Goal: Transaction & Acquisition: Book appointment/travel/reservation

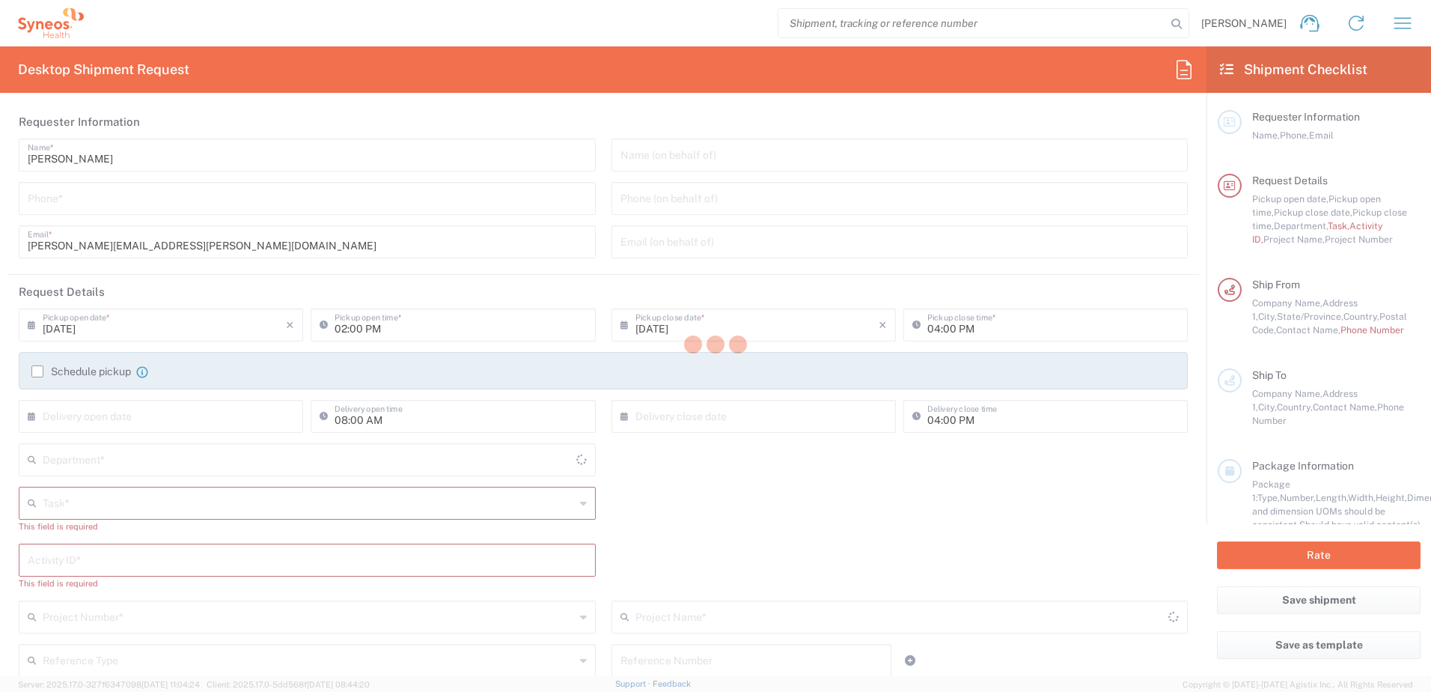
type input "[GEOGRAPHIC_DATA]"
type input "4510"
type input "[US_STATE]"
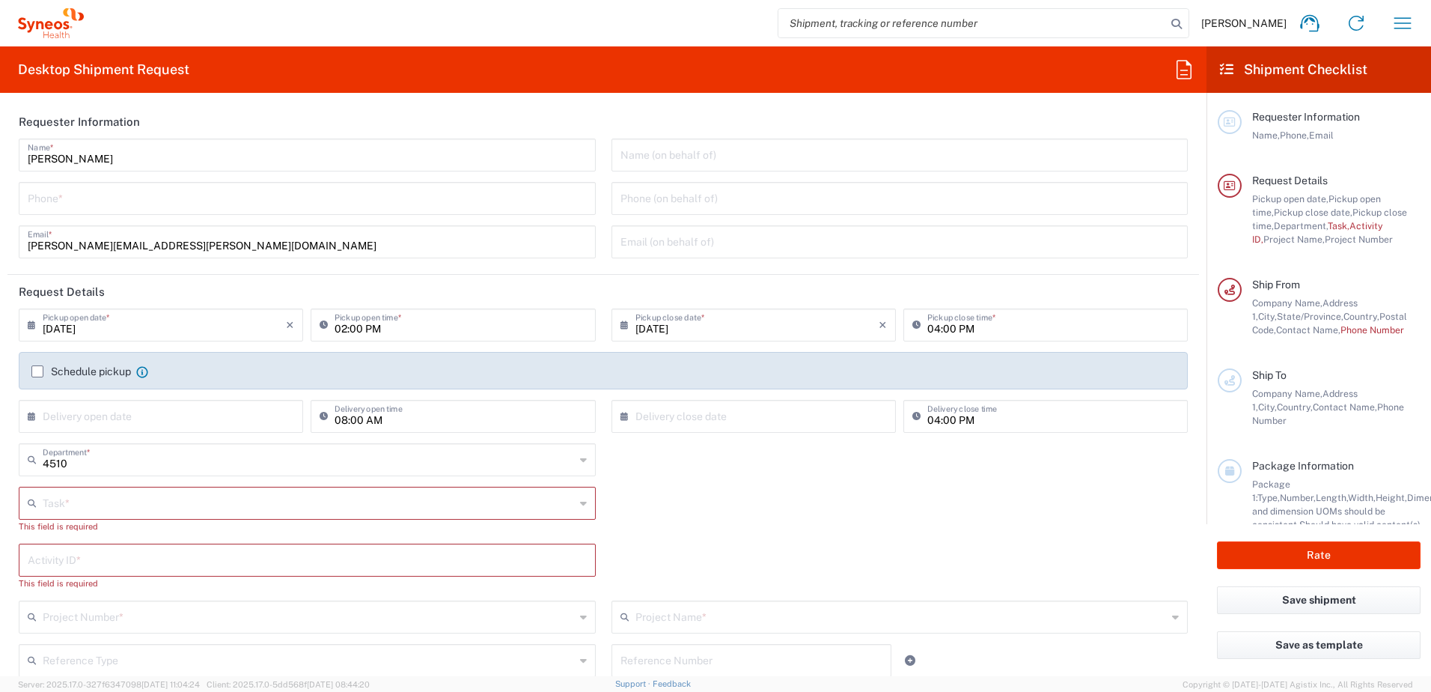
click at [1406, 15] on icon "button" at bounding box center [1403, 23] width 24 height 24
type input "Syneos Health, LLC-[GEOGRAPHIC_DATA] [GEOGRAPHIC_DATA] [GEOGRAPHIC_DATA]"
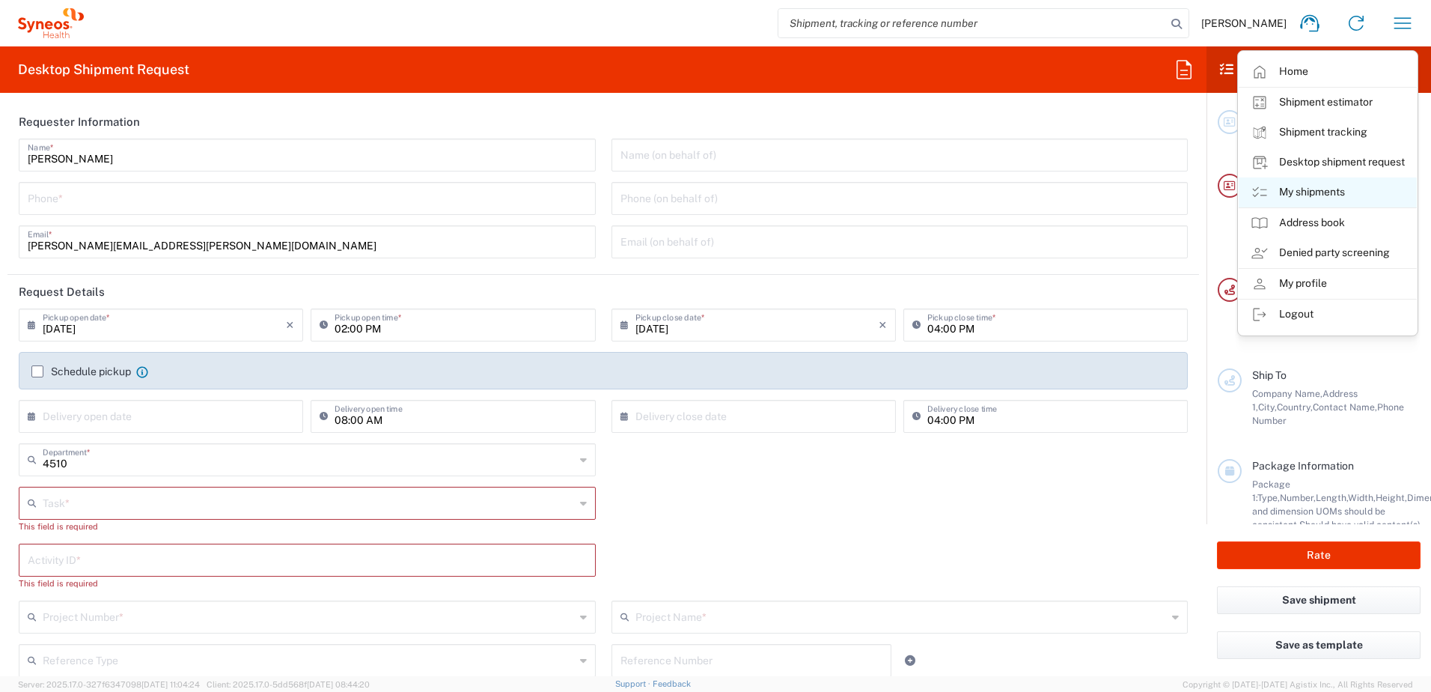
click at [1326, 195] on link "My shipments" at bounding box center [1328, 192] width 178 height 30
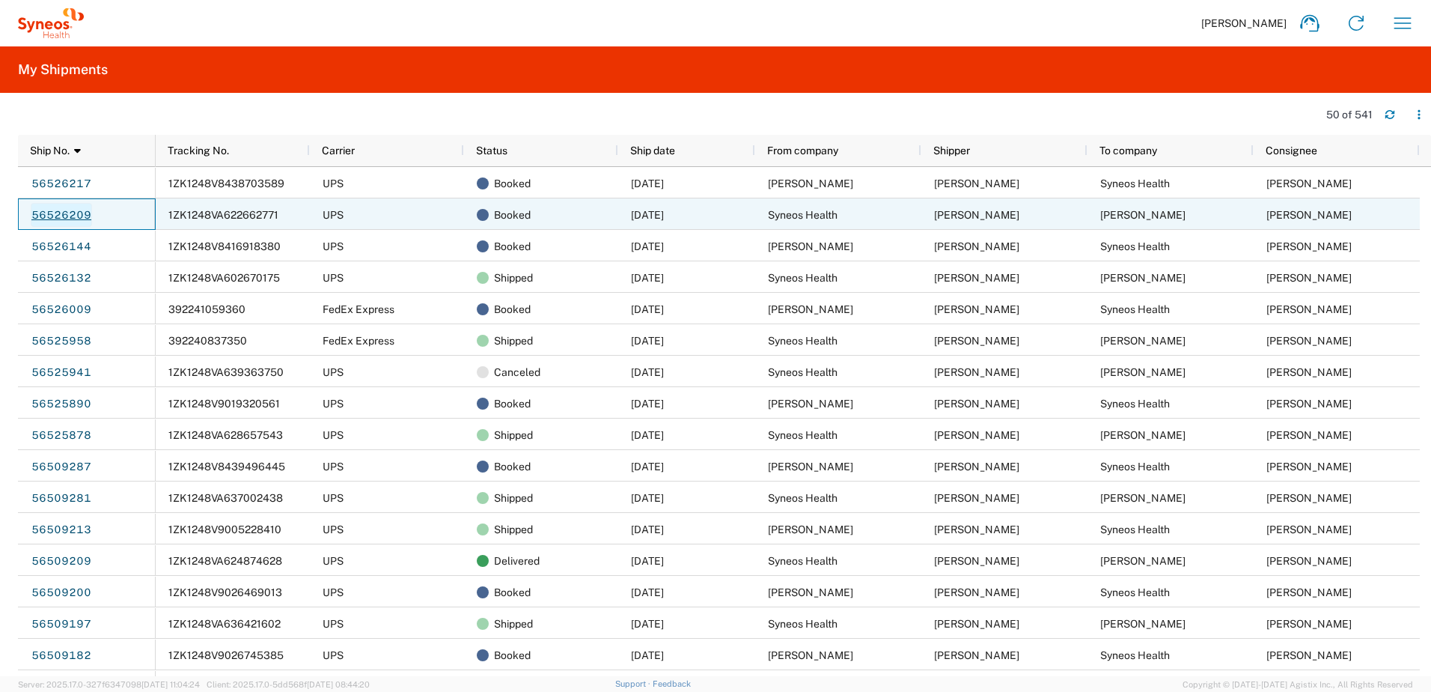
click at [75, 214] on link "56526209" at bounding box center [61, 215] width 61 height 24
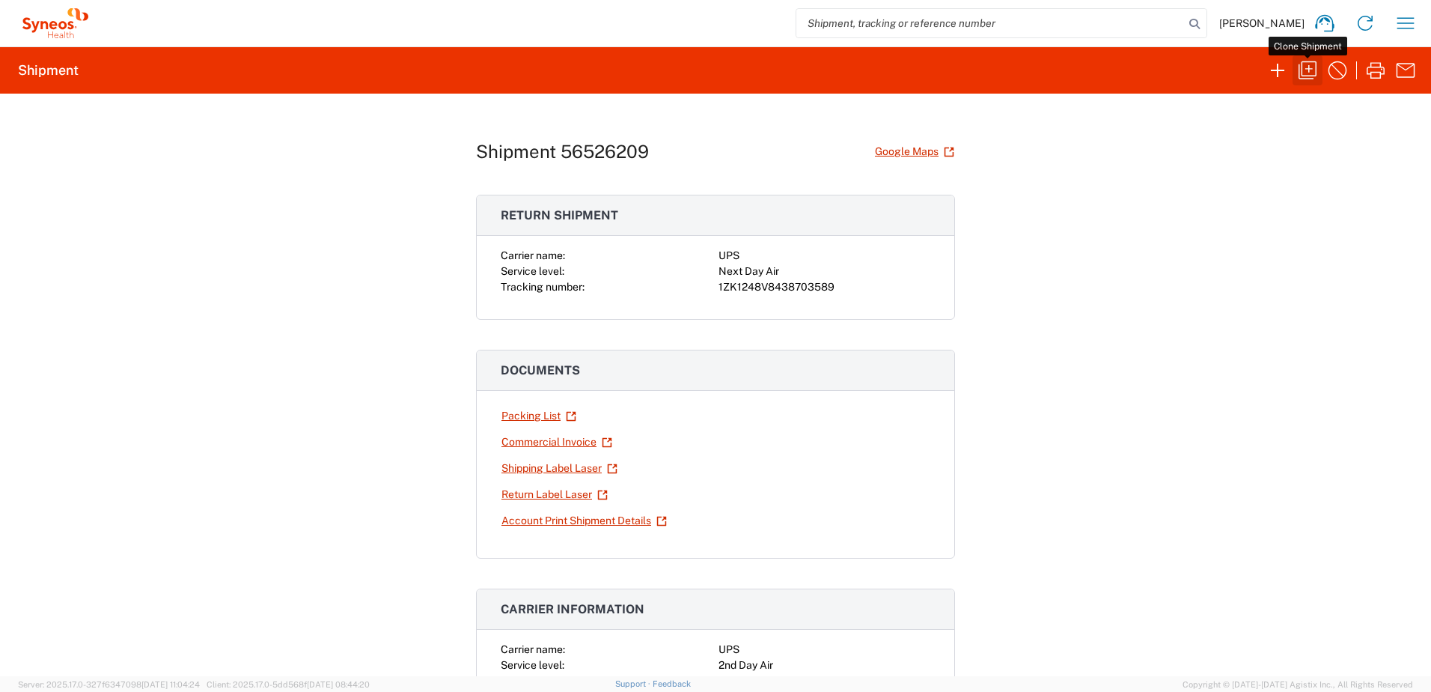
click at [1302, 73] on icon "button" at bounding box center [1308, 70] width 18 height 18
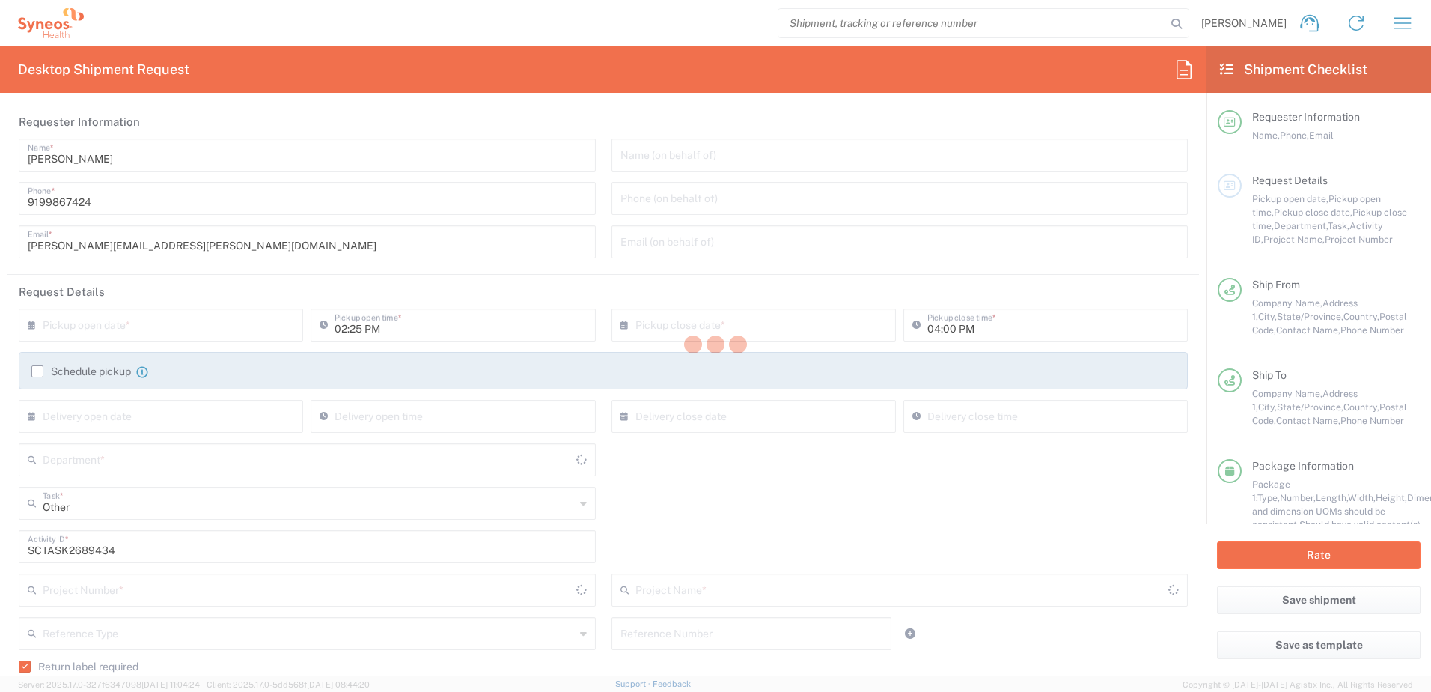
type input "[US_STATE]"
type input "4510"
type input "4520 DEPARTMENTAL EXPENSE"
type input "Next Day Air"
type input "Your Packaging"
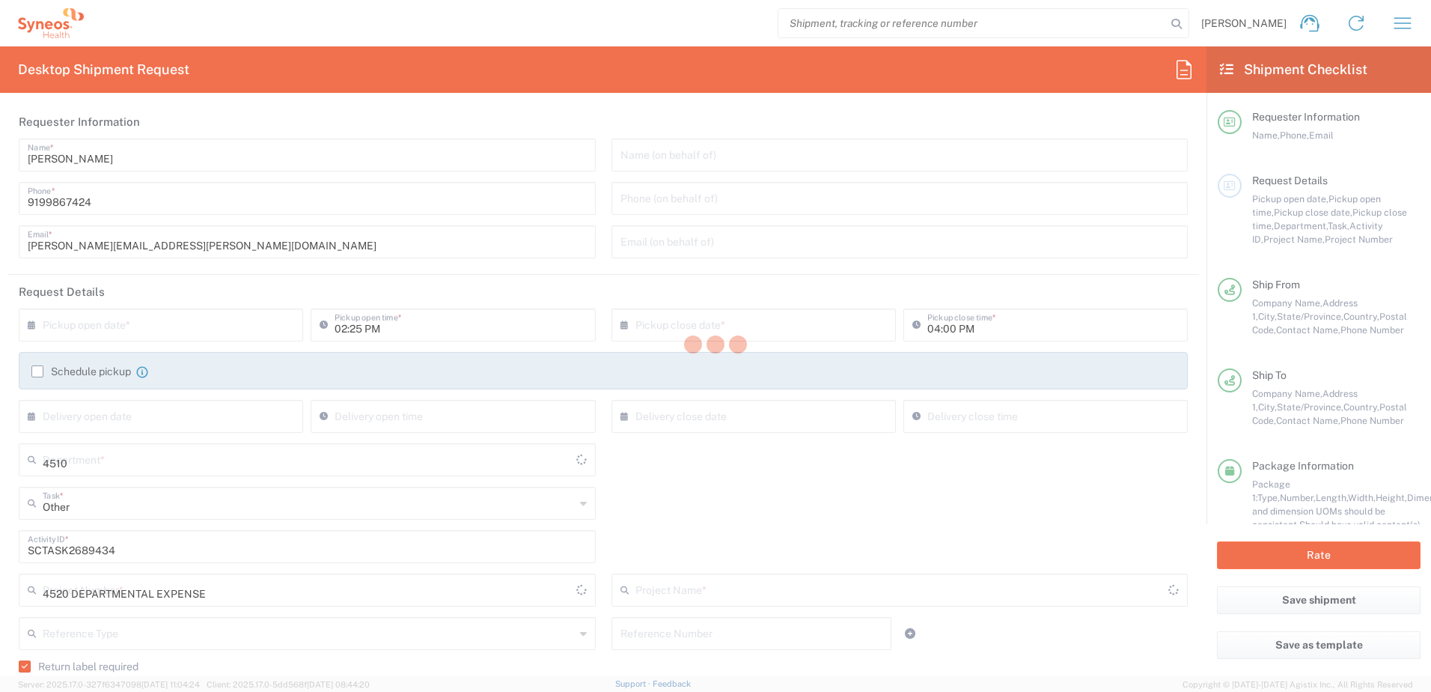
type input "4520 DEPARTMENTAL EXPENSE"
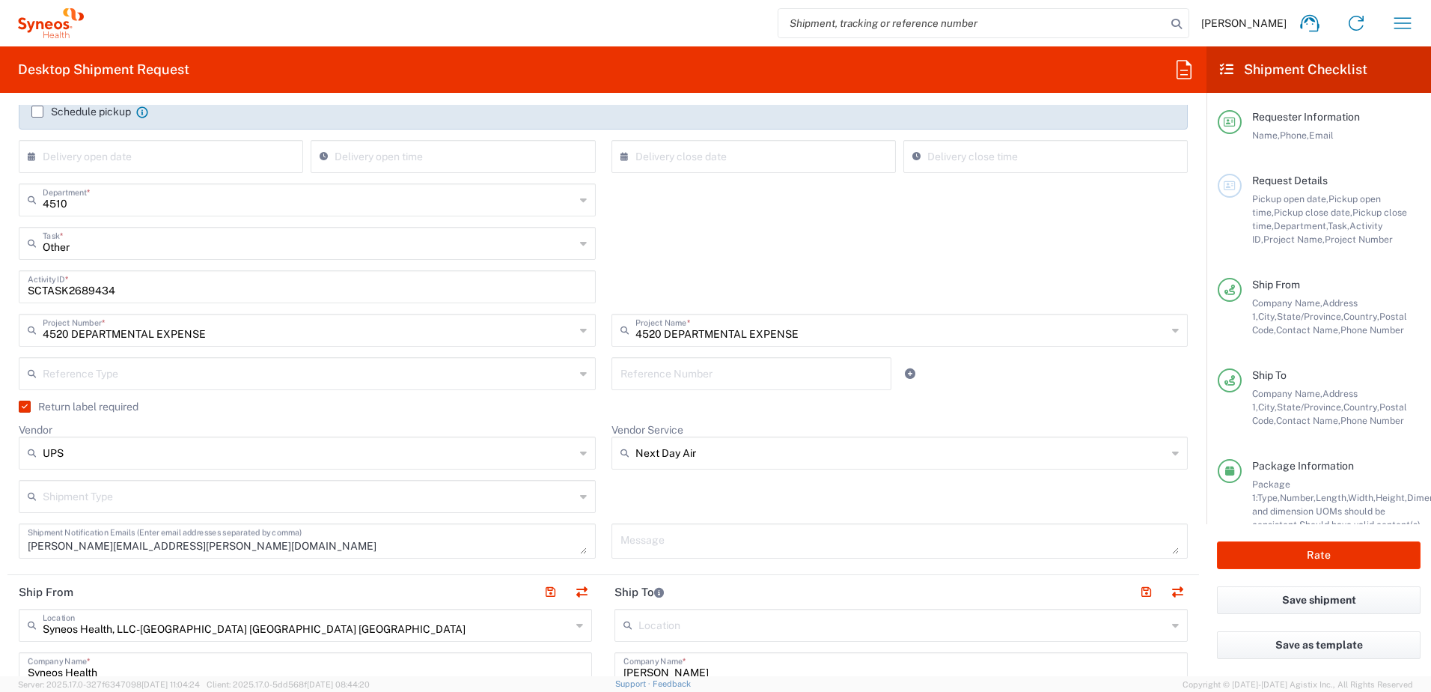
scroll to position [150, 0]
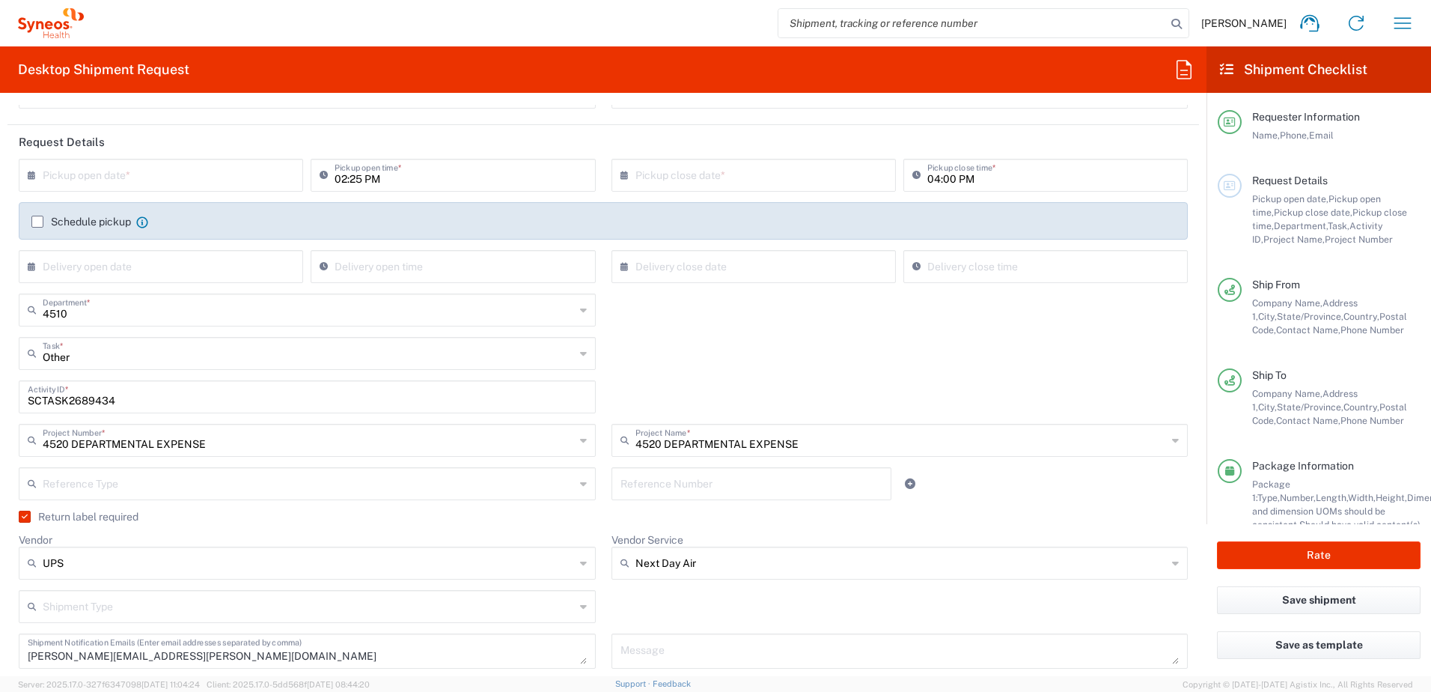
click at [82, 394] on input "SCTASK2689434" at bounding box center [307, 395] width 559 height 26
paste input "65138"
type input "SCTASK2665138"
click at [130, 177] on input "text" at bounding box center [164, 174] width 243 height 26
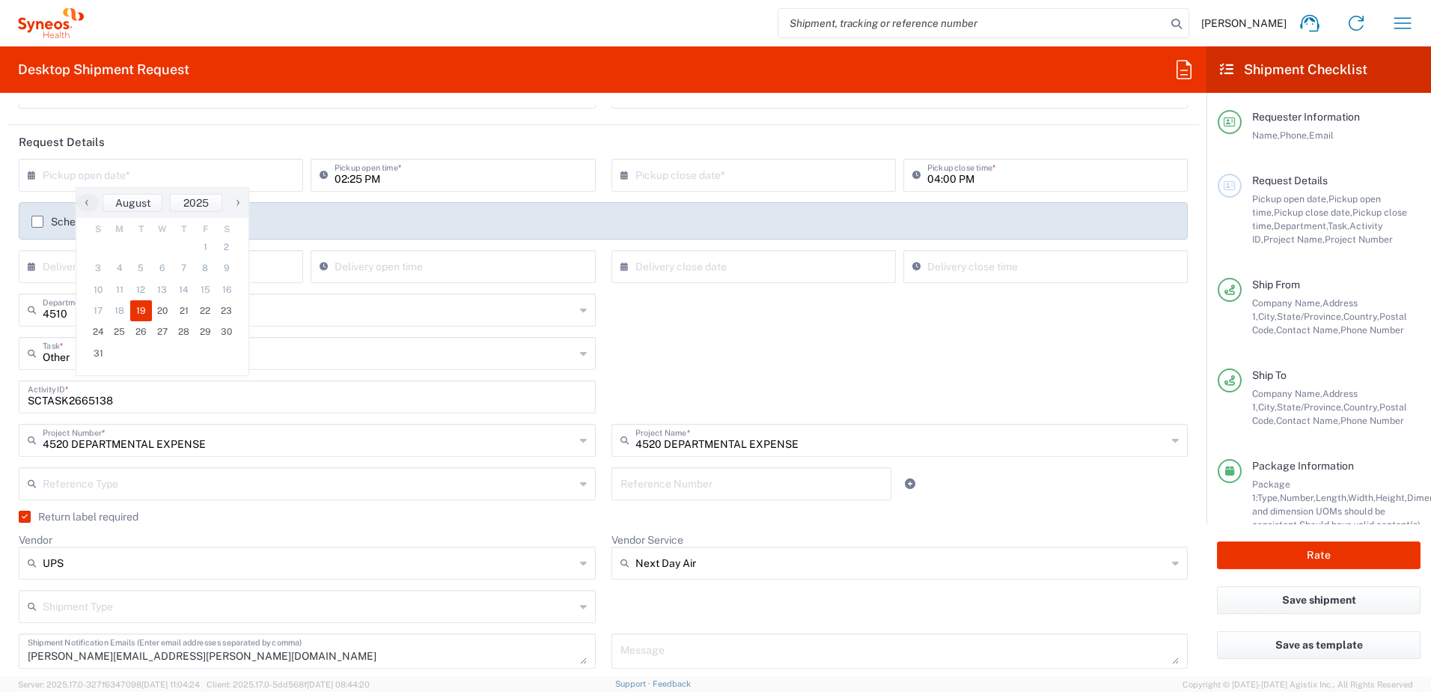
click at [135, 308] on span "19" at bounding box center [141, 310] width 22 height 21
type input "[DATE]"
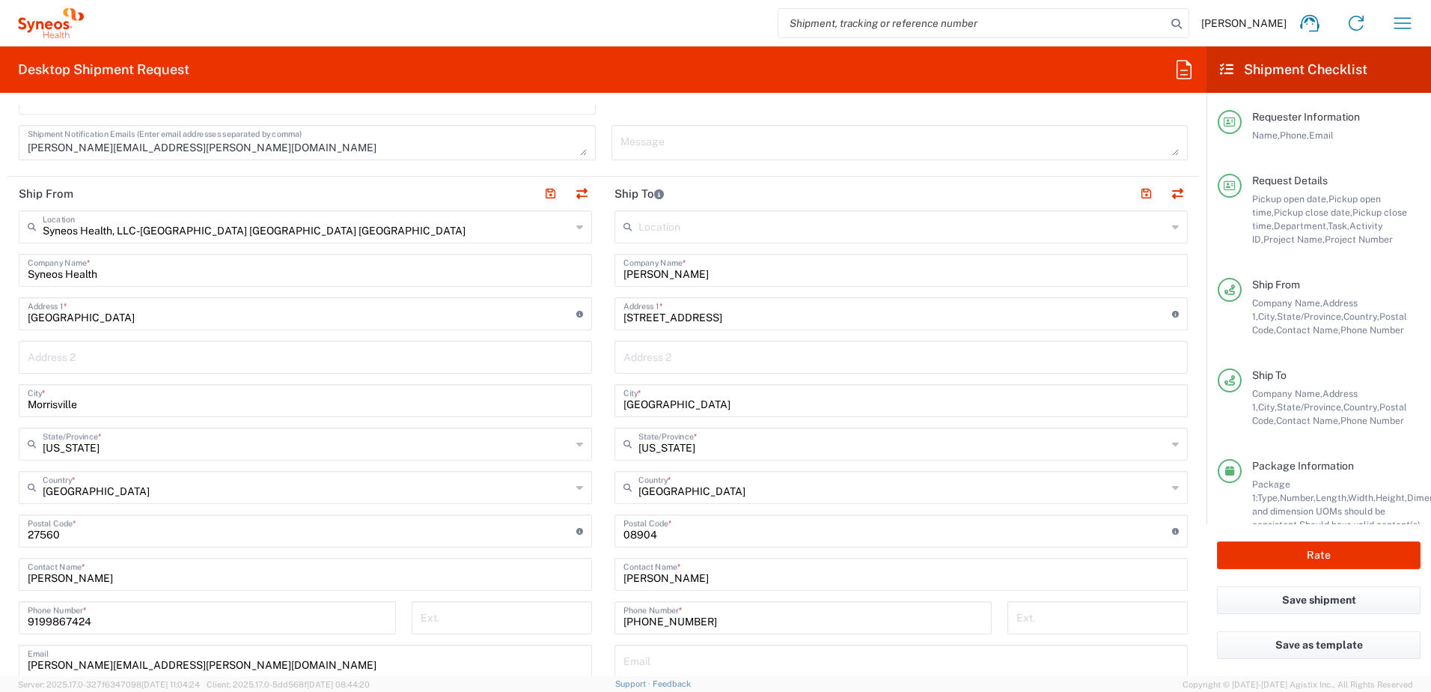
scroll to position [299, 0]
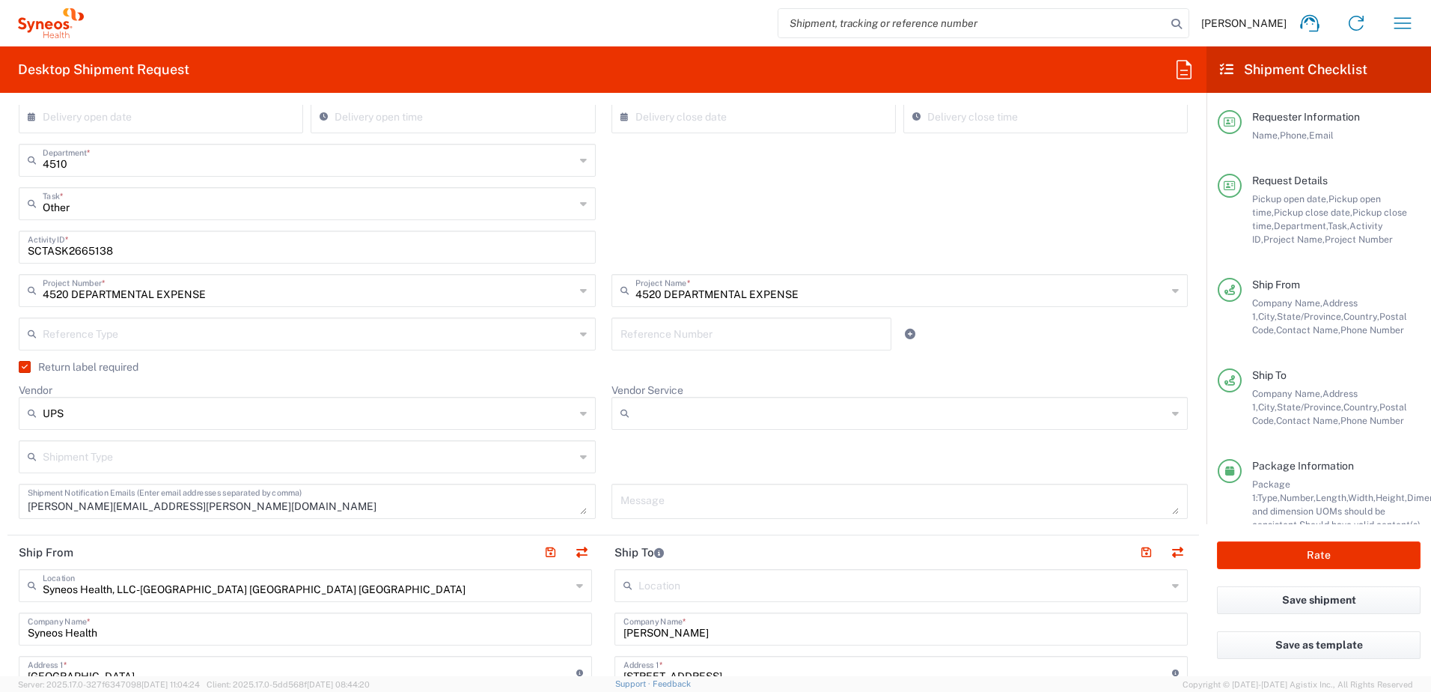
click at [700, 409] on input "Vendor Service" at bounding box center [901, 413] width 532 height 24
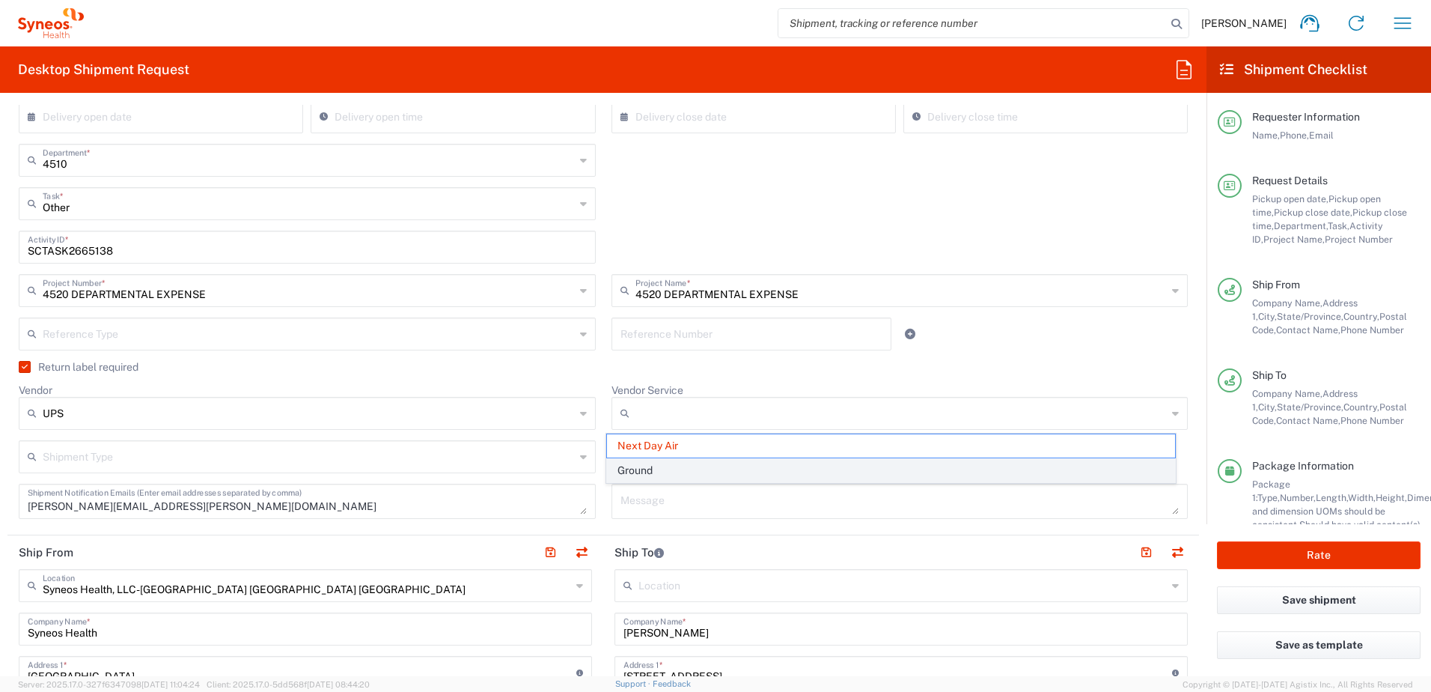
click at [683, 468] on span "Ground" at bounding box center [891, 470] width 568 height 23
type input "Ground"
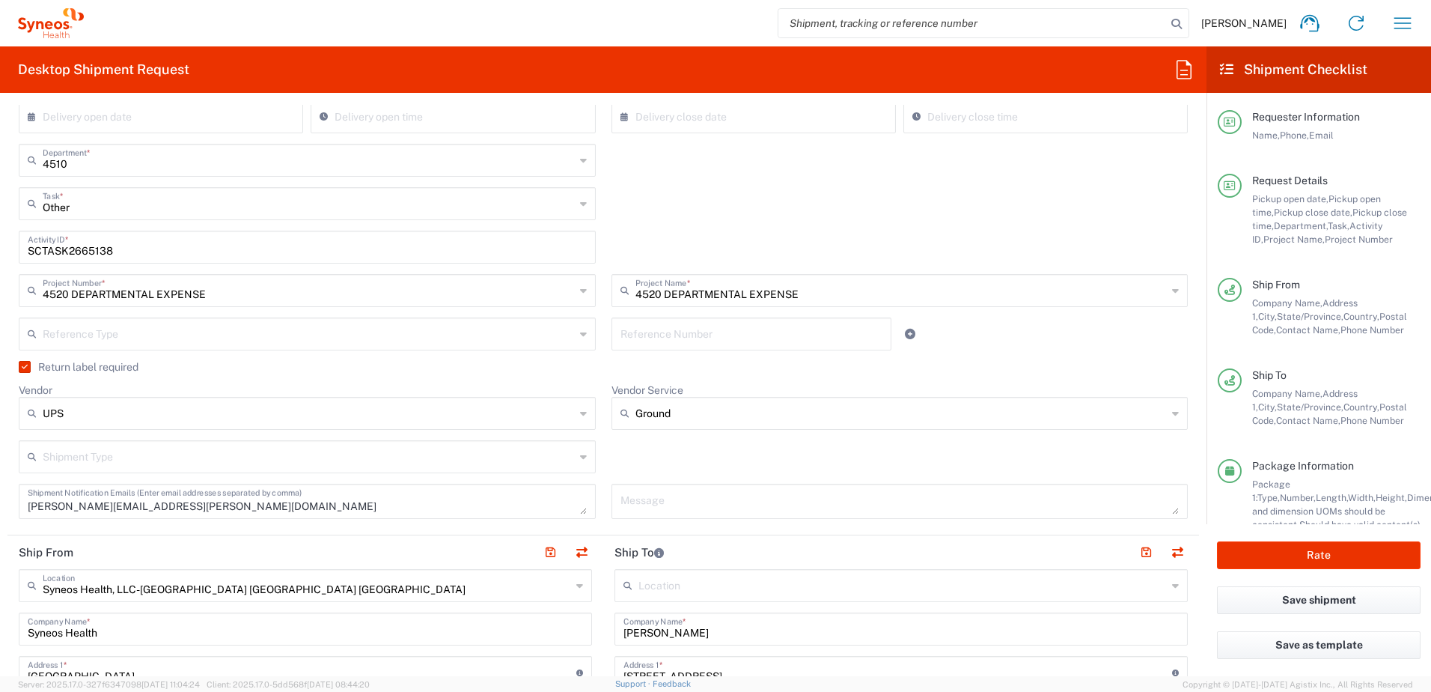
click at [717, 458] on div "Shipment Type Batch Regular" at bounding box center [603, 461] width 1185 height 43
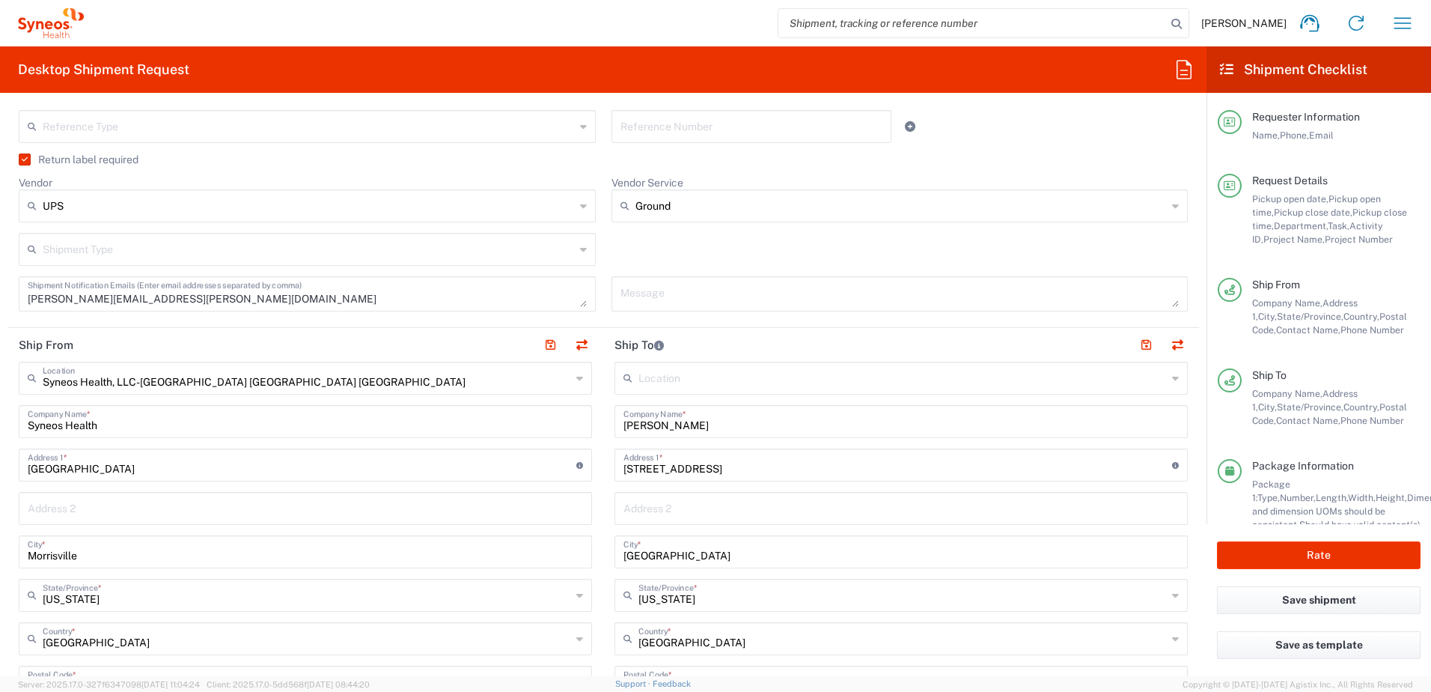
scroll to position [749, 0]
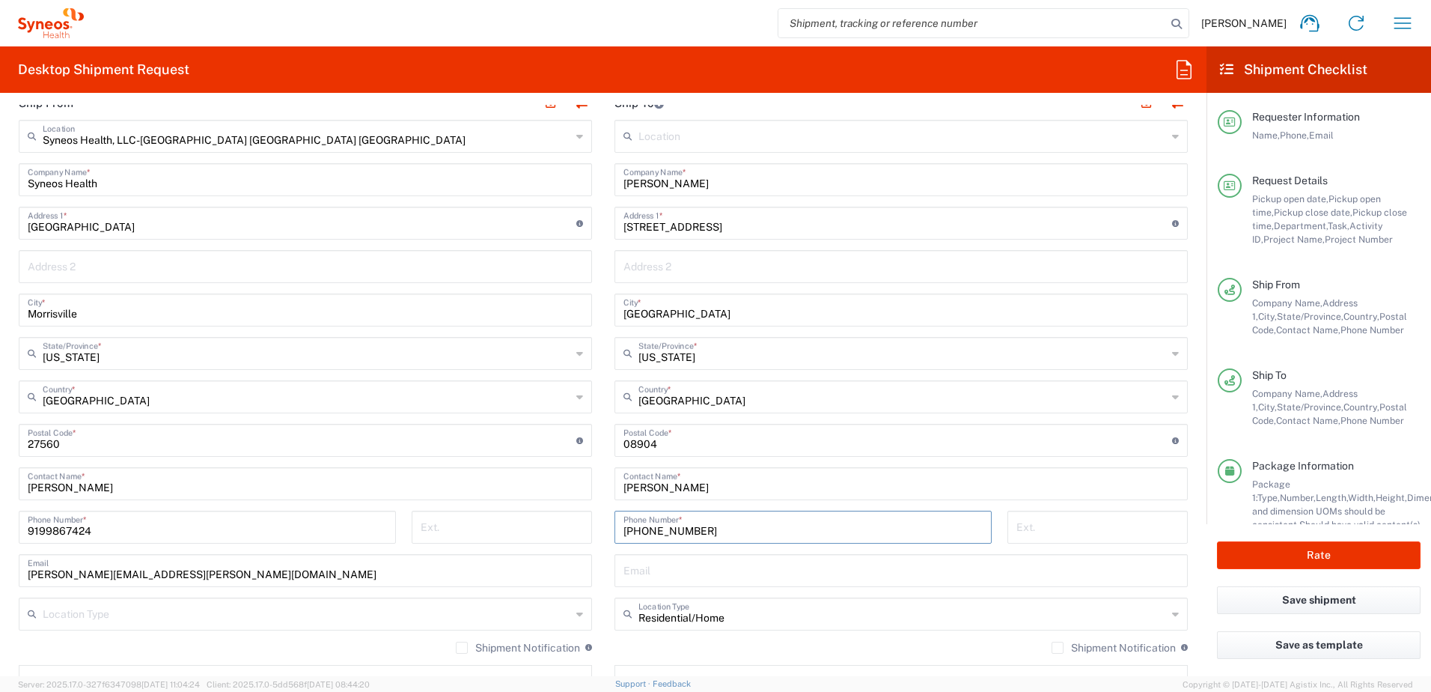
drag, startPoint x: 703, startPoint y: 530, endPoint x: 550, endPoint y: 524, distance: 152.8
click at [550, 524] on div "Ship From Syneos Health, LLC-[GEOGRAPHIC_DATA] [GEOGRAPHIC_DATA] [GEOGRAPHIC_DA…" at bounding box center [603, 420] width 1192 height 668
paste input "[PHONE_NUMBER]"
type input "[PHONE_NUMBER]"
click at [741, 219] on input "[STREET_ADDRESS]" at bounding box center [898, 222] width 549 height 26
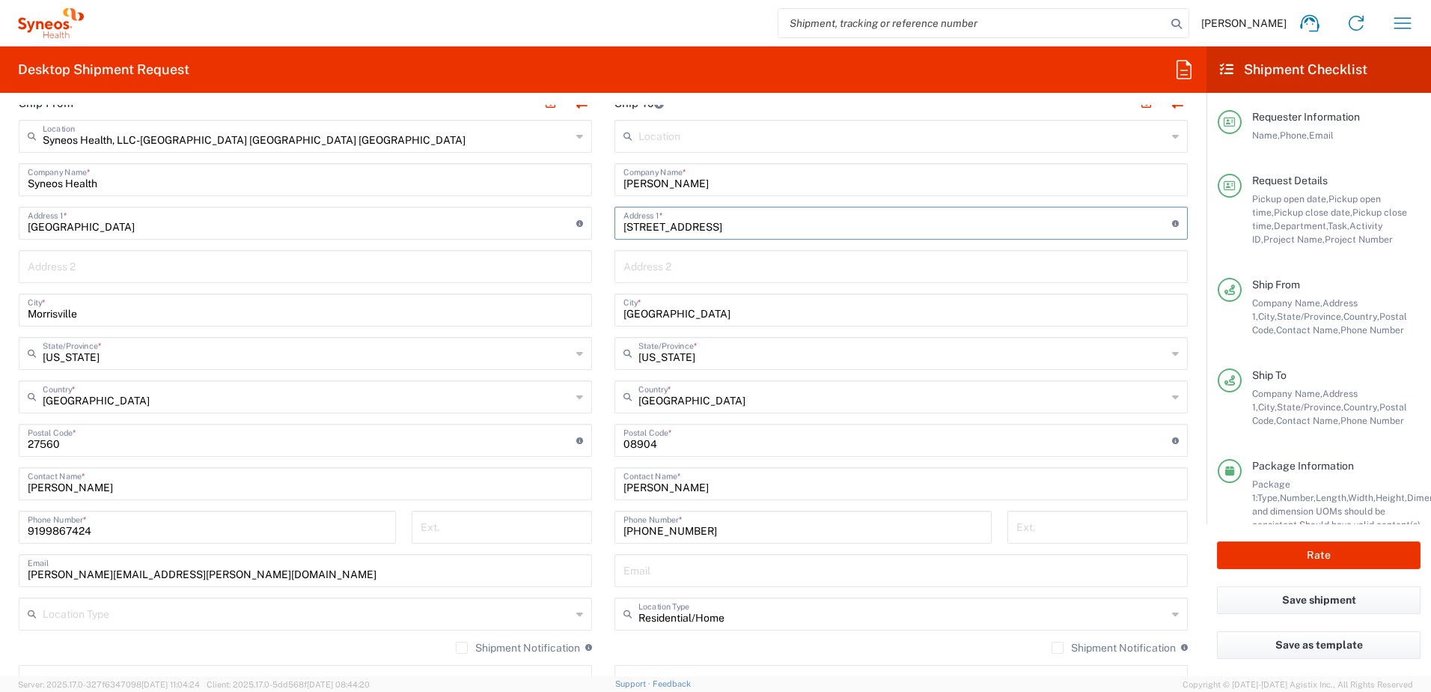
drag, startPoint x: 744, startPoint y: 225, endPoint x: 576, endPoint y: 197, distance: 170.8
click at [576, 197] on div "Ship From Syneos Health, LLC-[GEOGRAPHIC_DATA] [GEOGRAPHIC_DATA] [GEOGRAPHIC_DA…" at bounding box center [603, 420] width 1192 height 668
paste input "[STREET_ADDRESS]"
type input "[STREET_ADDRESS]"
click at [704, 357] on input "text" at bounding box center [902, 352] width 528 height 26
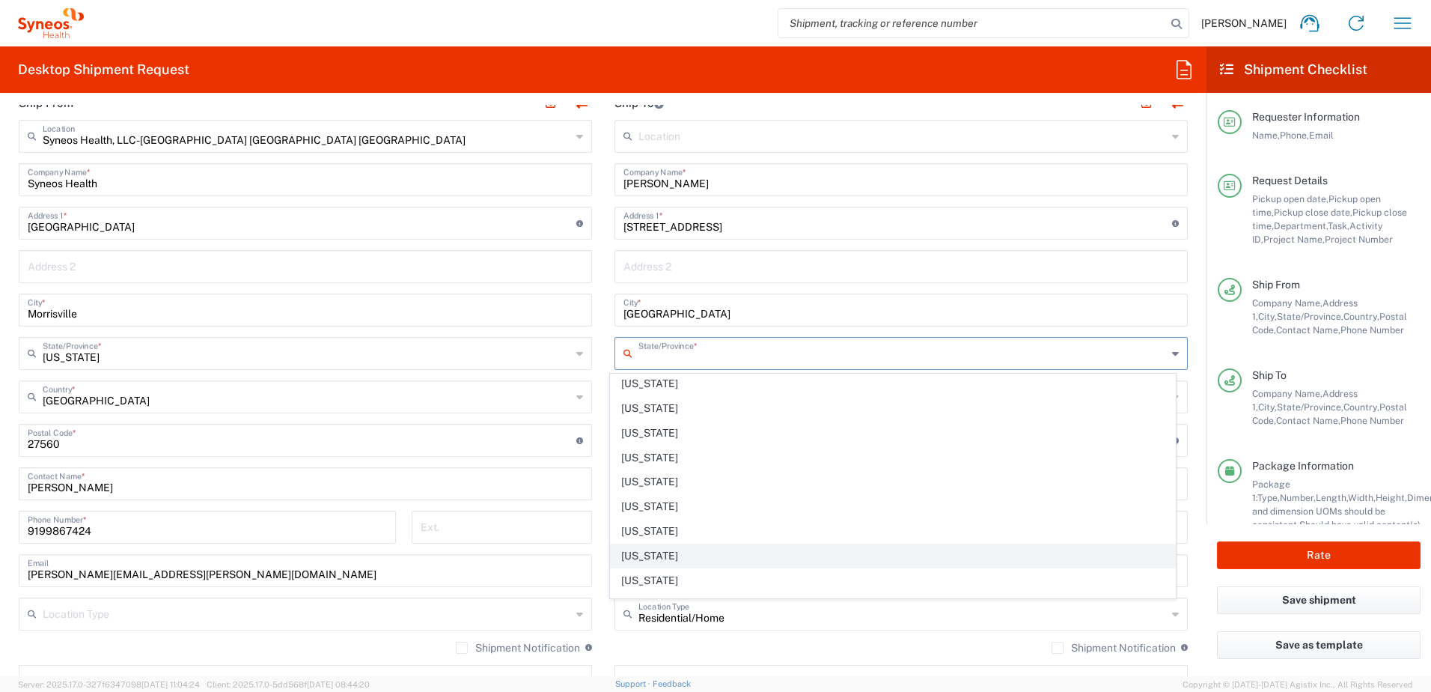
scroll to position [1150, 0]
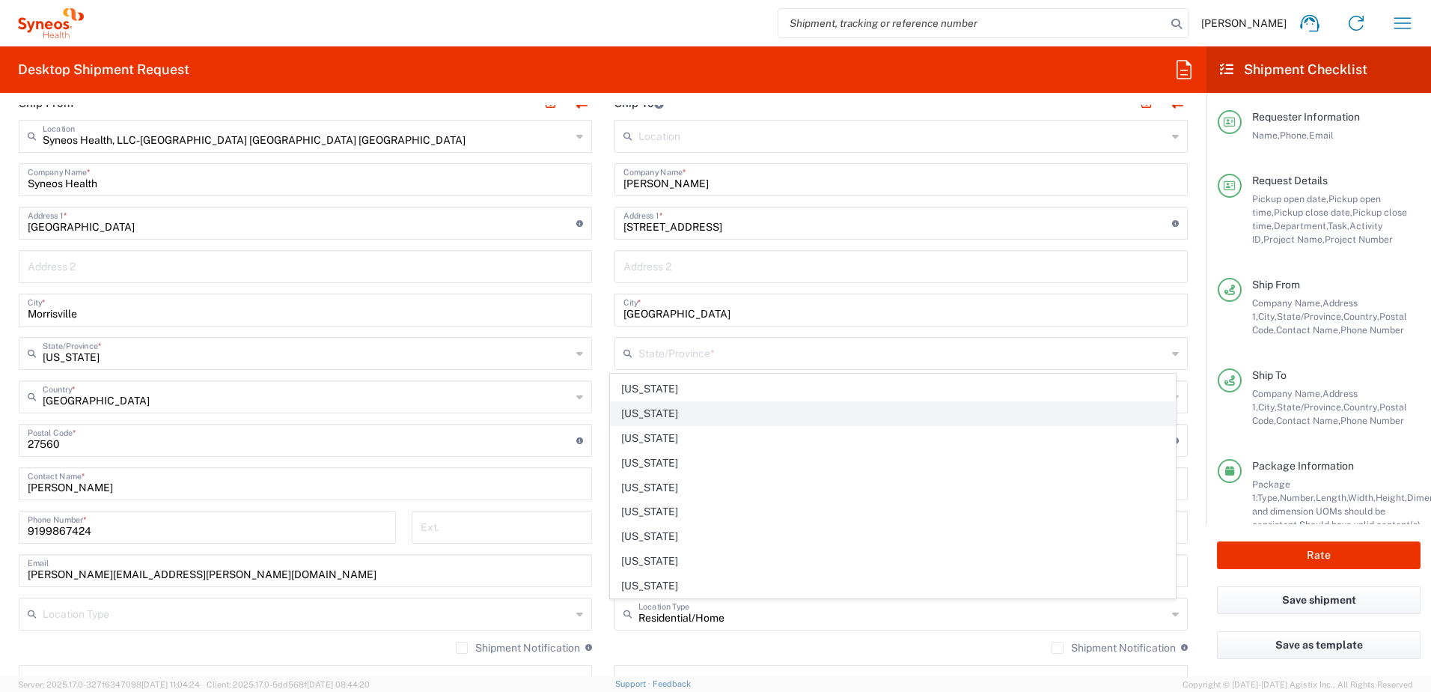
click at [640, 419] on span "[US_STATE]" at bounding box center [893, 413] width 565 height 23
type input "[US_STATE]"
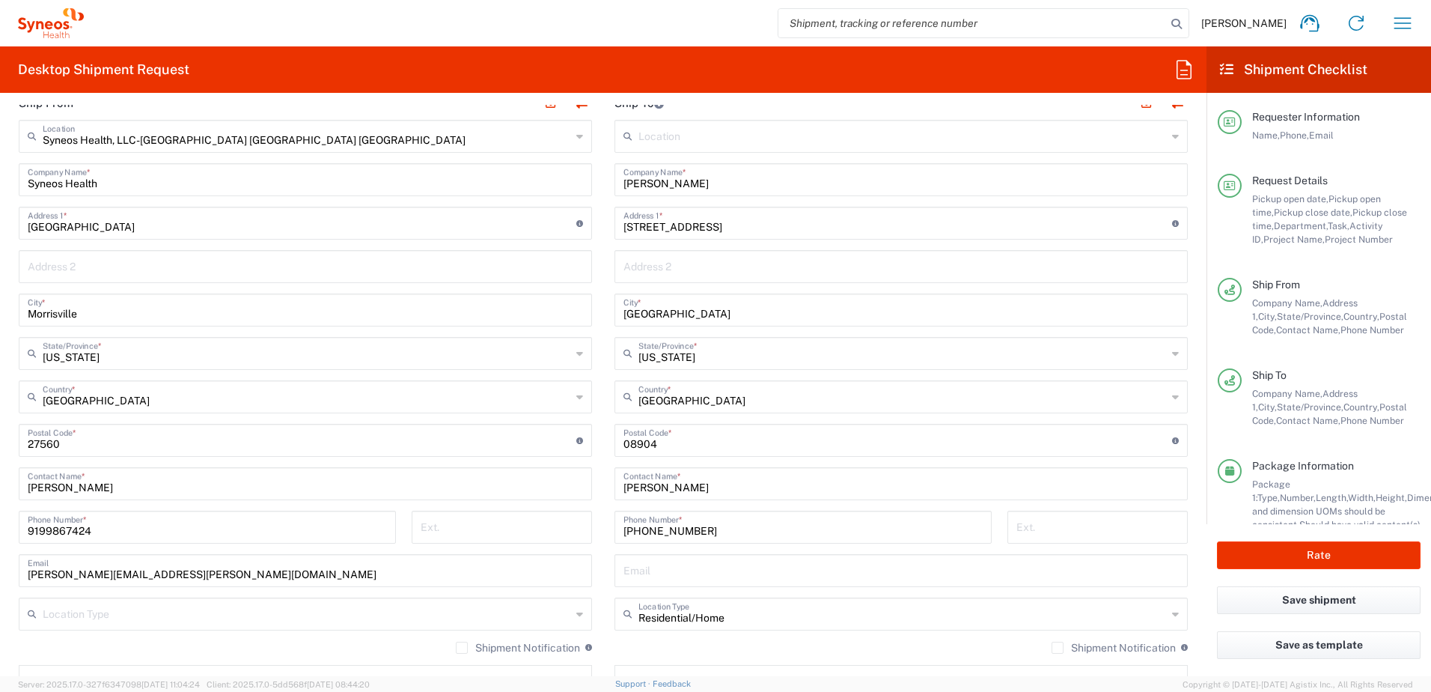
click at [716, 302] on input "[GEOGRAPHIC_DATA]" at bounding box center [901, 309] width 555 height 26
drag, startPoint x: 707, startPoint y: 310, endPoint x: 487, endPoint y: 263, distance: 225.1
click at [488, 263] on div "Ship From Syneos Health, LLC-[GEOGRAPHIC_DATA] [GEOGRAPHIC_DATA] [GEOGRAPHIC_DA…" at bounding box center [603, 420] width 1192 height 668
paste input "[GEOGRAPHIC_DATA]"
type input "[GEOGRAPHIC_DATA]"
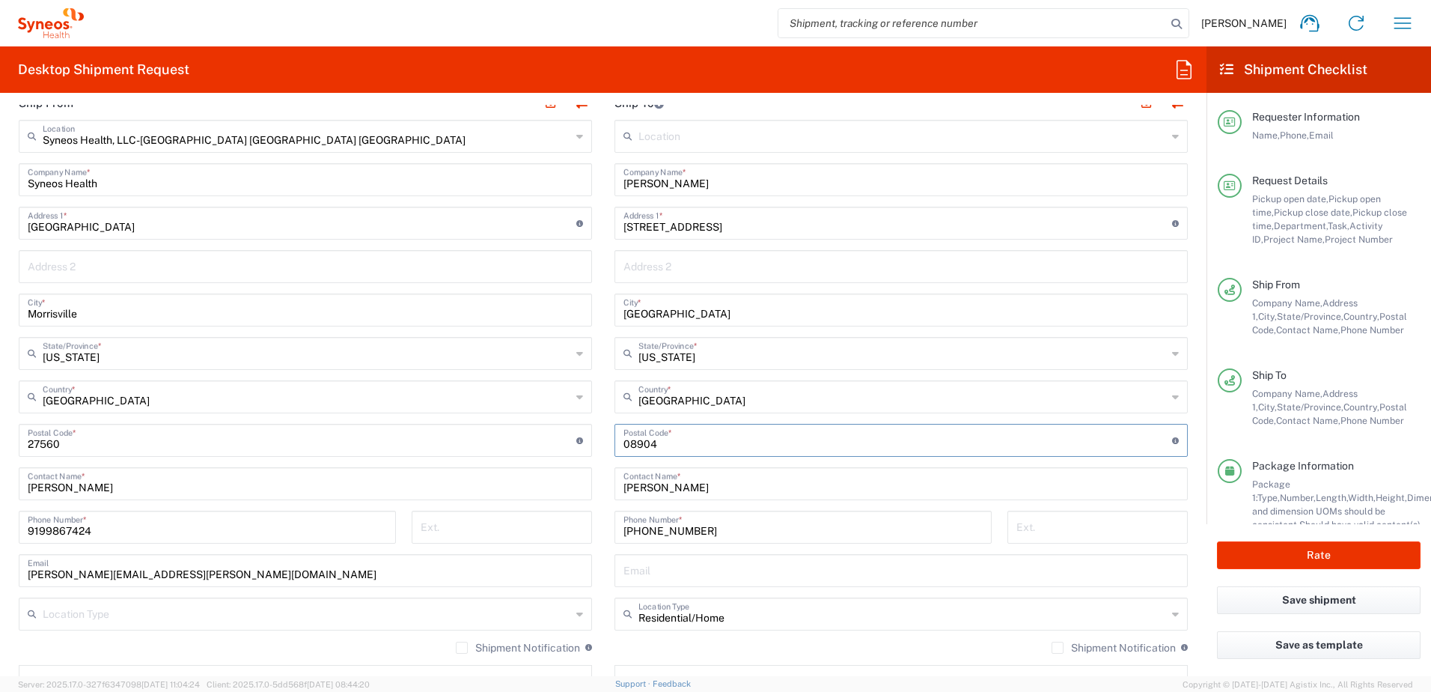
click at [638, 443] on input "undefined" at bounding box center [898, 439] width 549 height 26
paste input "75028"
type input "75028"
click at [707, 570] on input "text" at bounding box center [901, 569] width 555 height 26
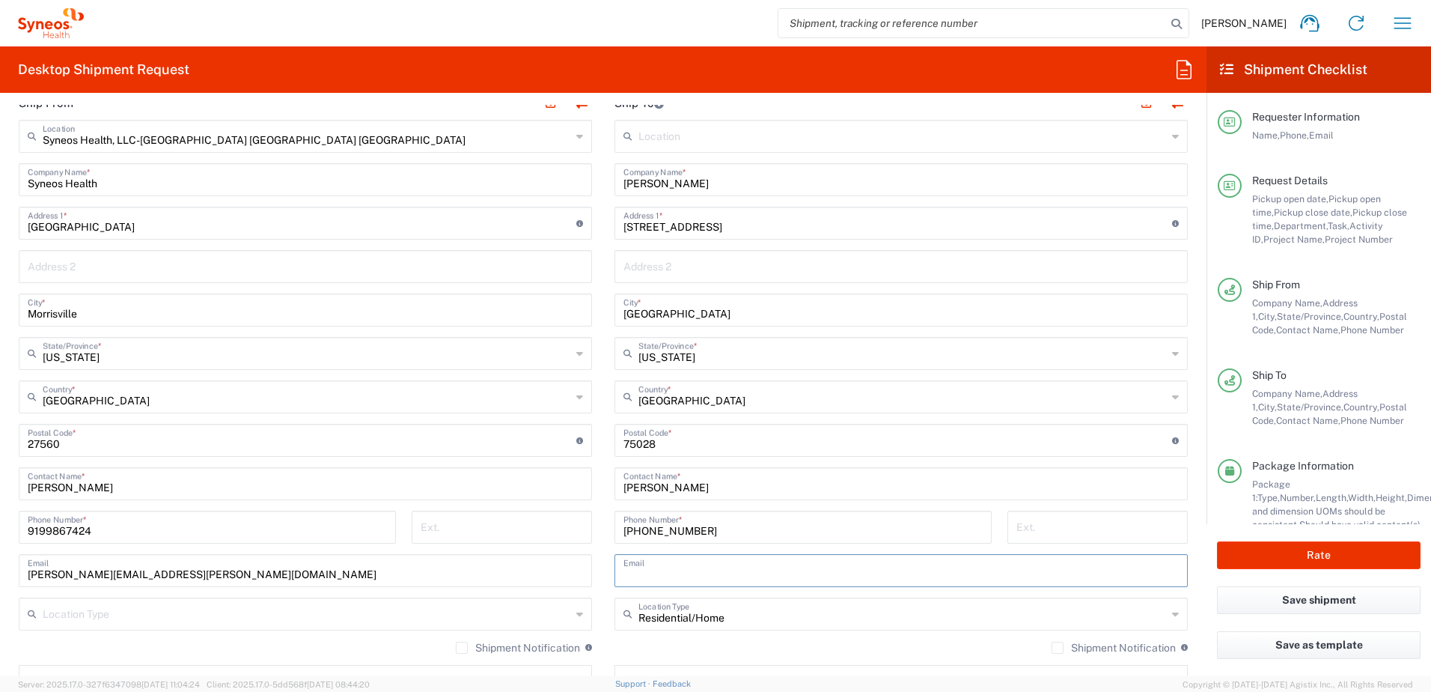
paste input "[PERSON_NAME][EMAIL_ADDRESS][PERSON_NAME][DOMAIN_NAME]"
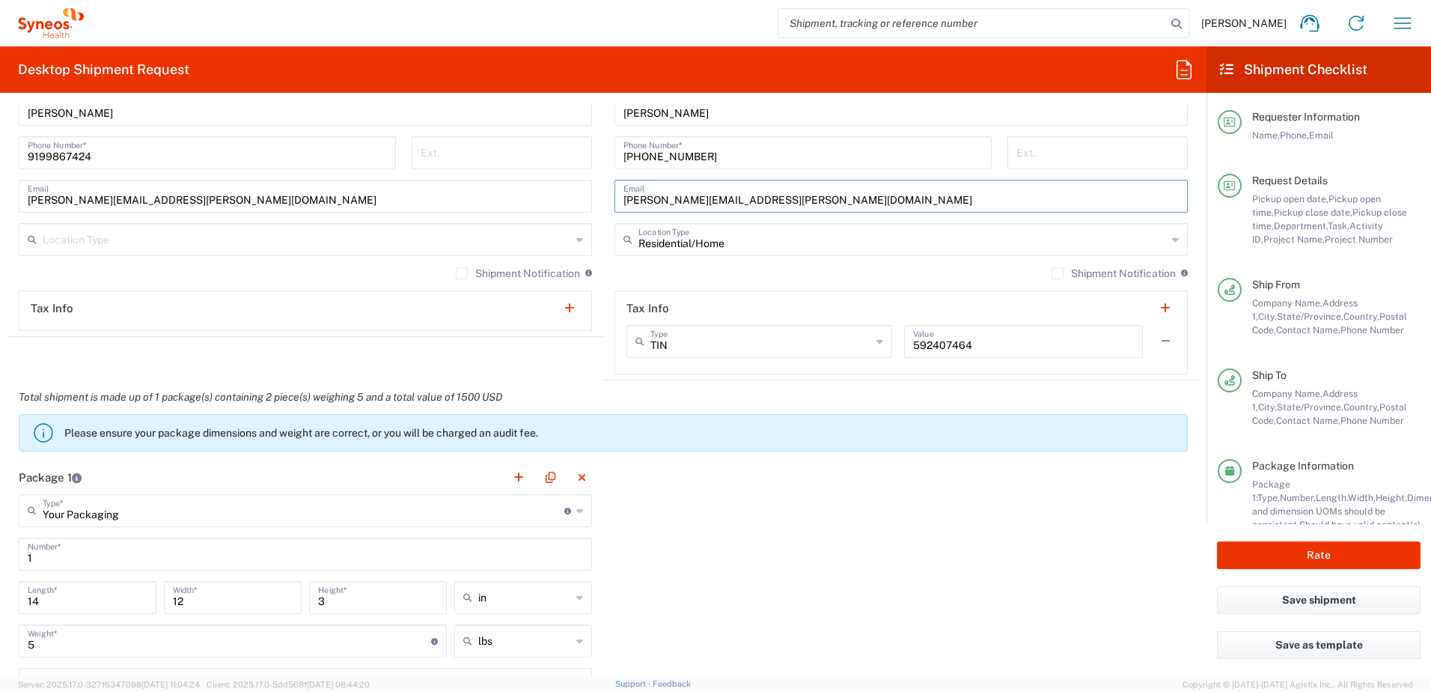
scroll to position [1347, 0]
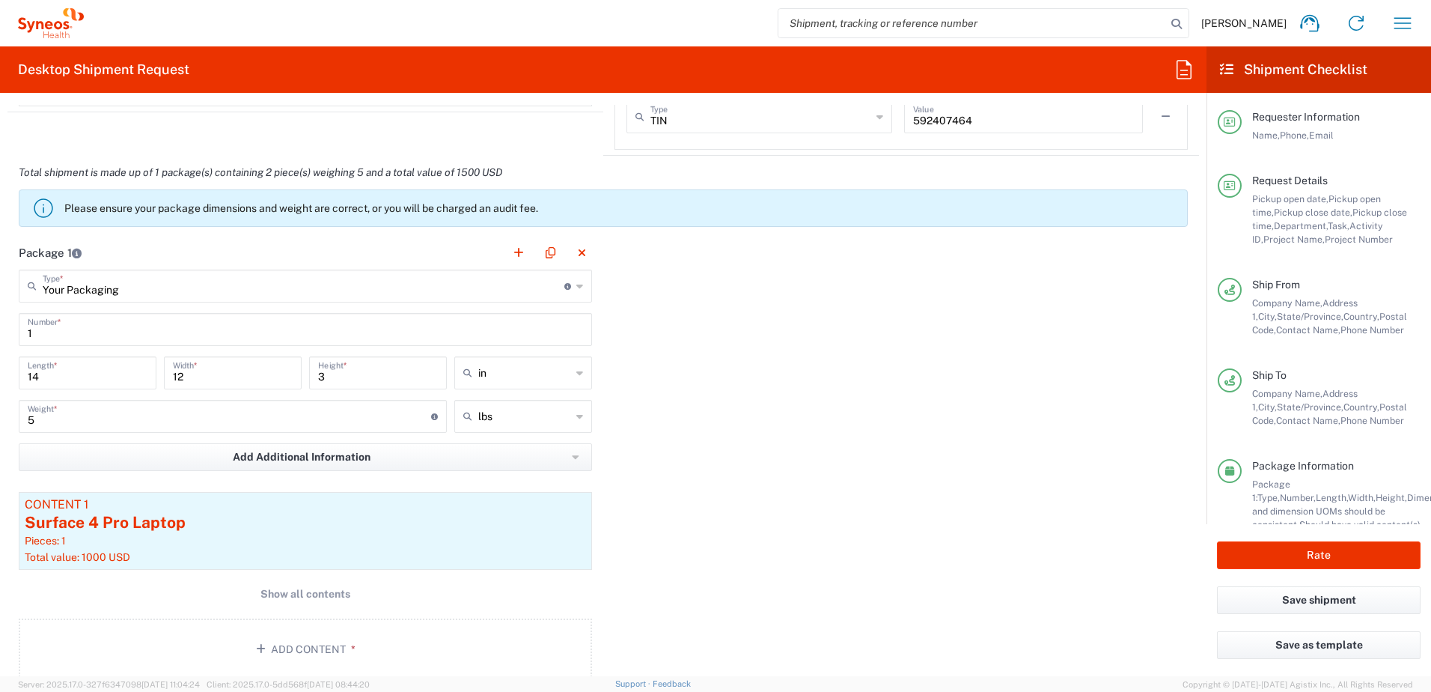
type input "[PERSON_NAME][EMAIL_ADDRESS][PERSON_NAME][DOMAIN_NAME]"
click at [218, 510] on div "Content 1" at bounding box center [305, 504] width 561 height 13
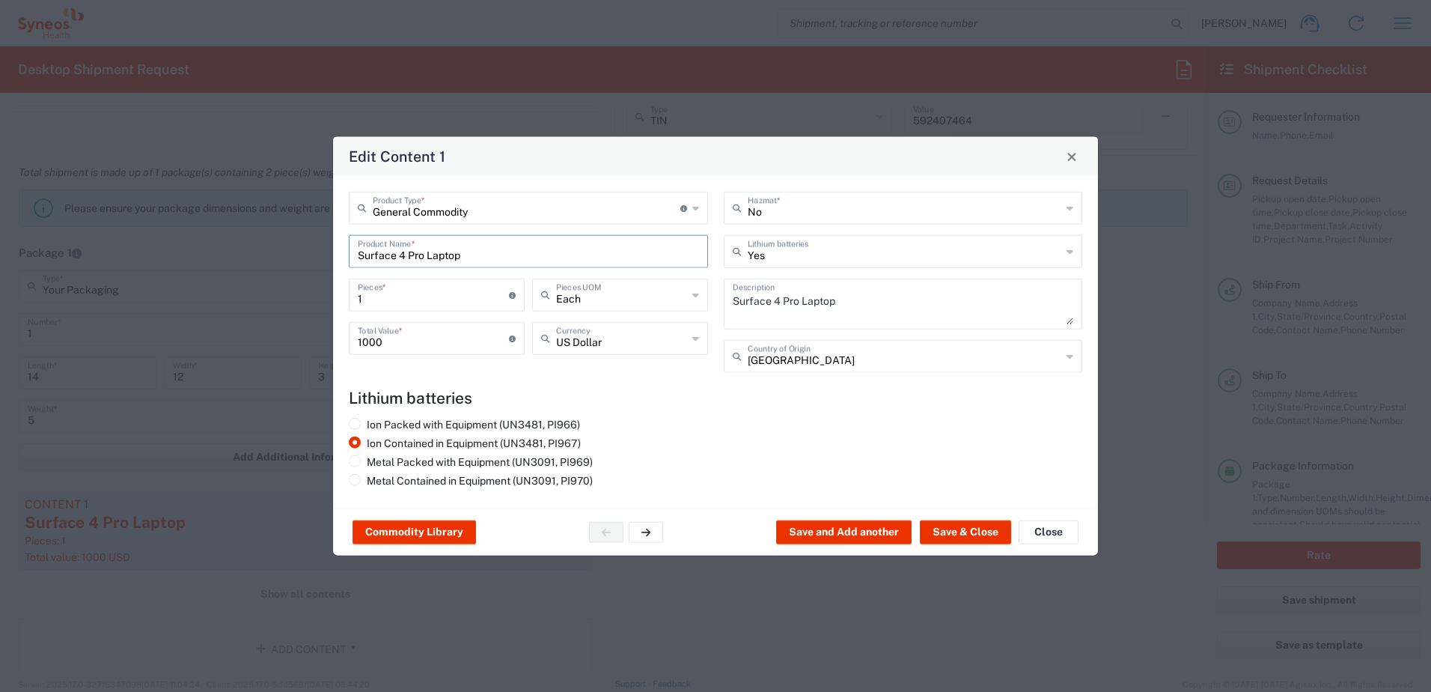
drag, startPoint x: 478, startPoint y: 253, endPoint x: 299, endPoint y: 234, distance: 180.0
click at [299, 234] on div "Edit Content 1 General Commodity Product Type * Document: Paper document genera…" at bounding box center [715, 346] width 1431 height 692
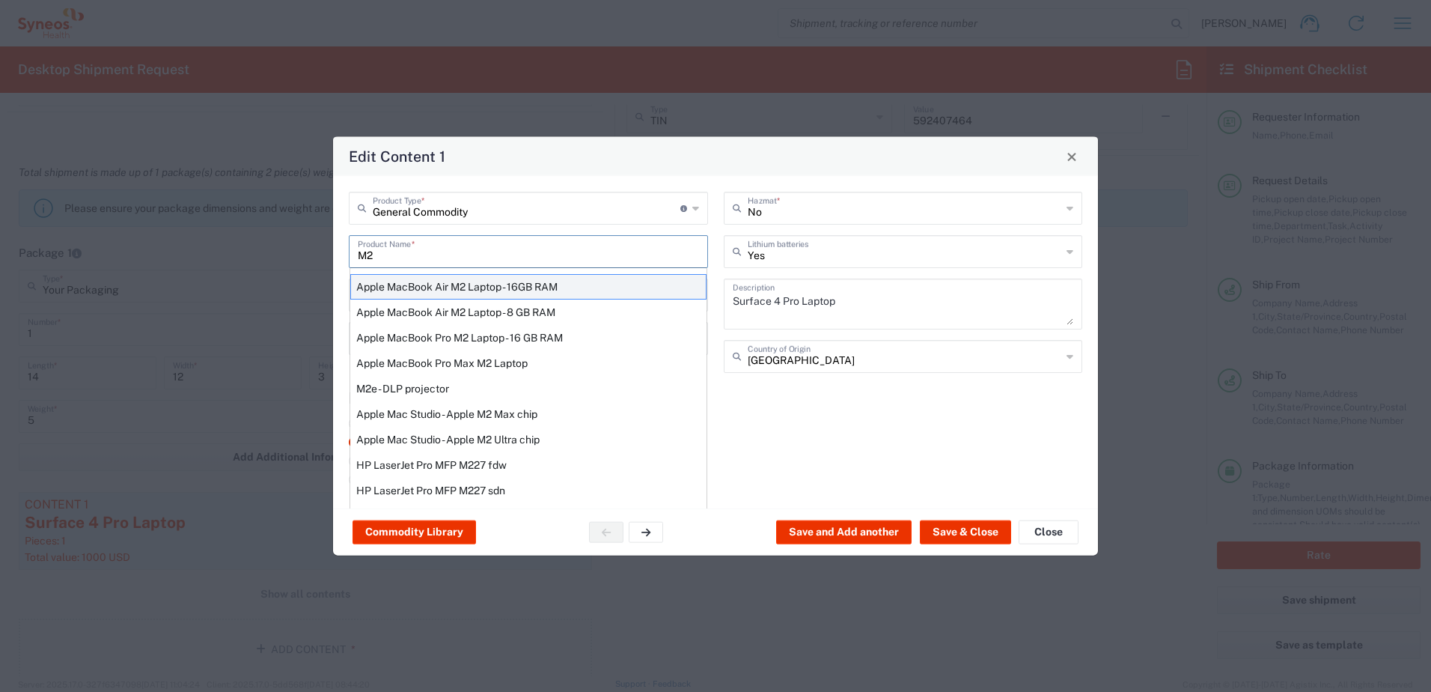
click at [489, 281] on div "Apple MacBook Air M2 Laptop - 16GB RAM" at bounding box center [528, 286] width 356 height 25
type input "Apple MacBook Air M2 Laptop - 16GB RAM"
type textarea "M2 - 8-core CPU - 8-core GPU - 16 GB RAM - 512 GB SSD"
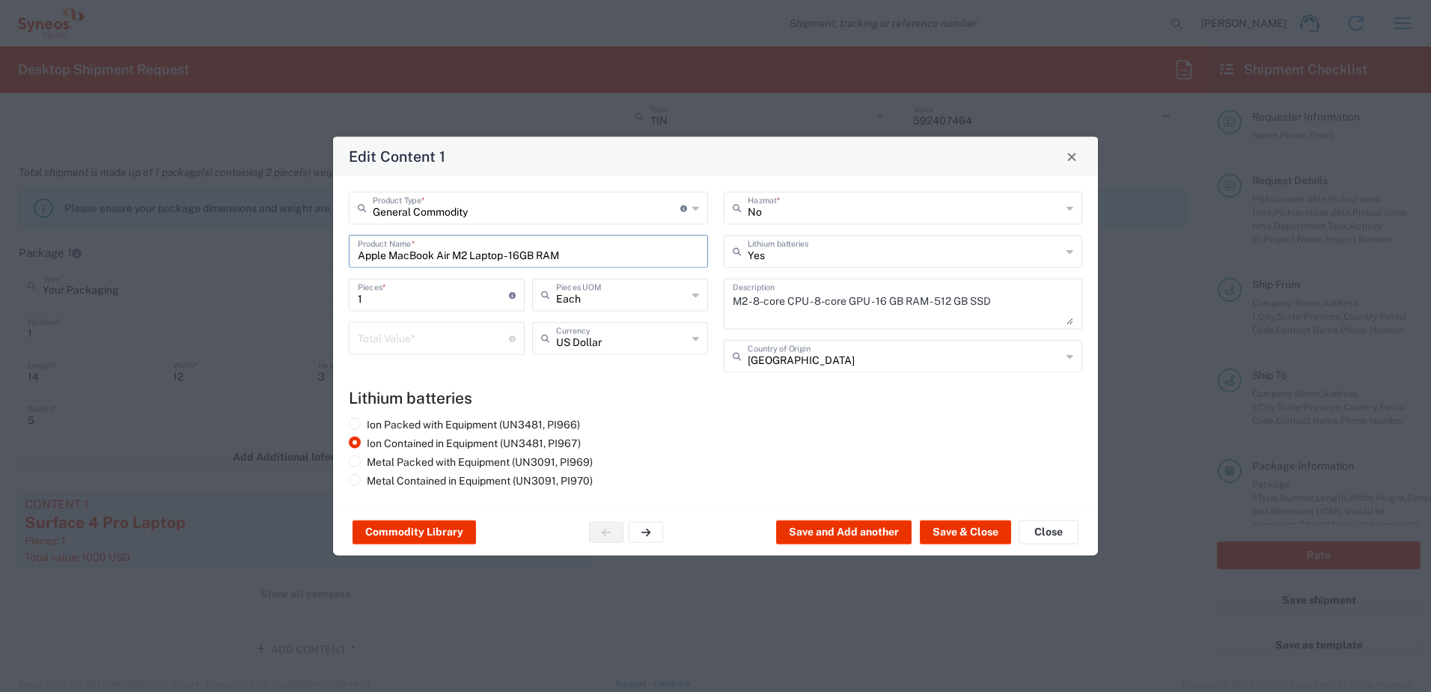
click at [386, 338] on input "number" at bounding box center [433, 337] width 151 height 26
type input "1000"
click at [965, 525] on button "Save & Close" at bounding box center [965, 532] width 91 height 24
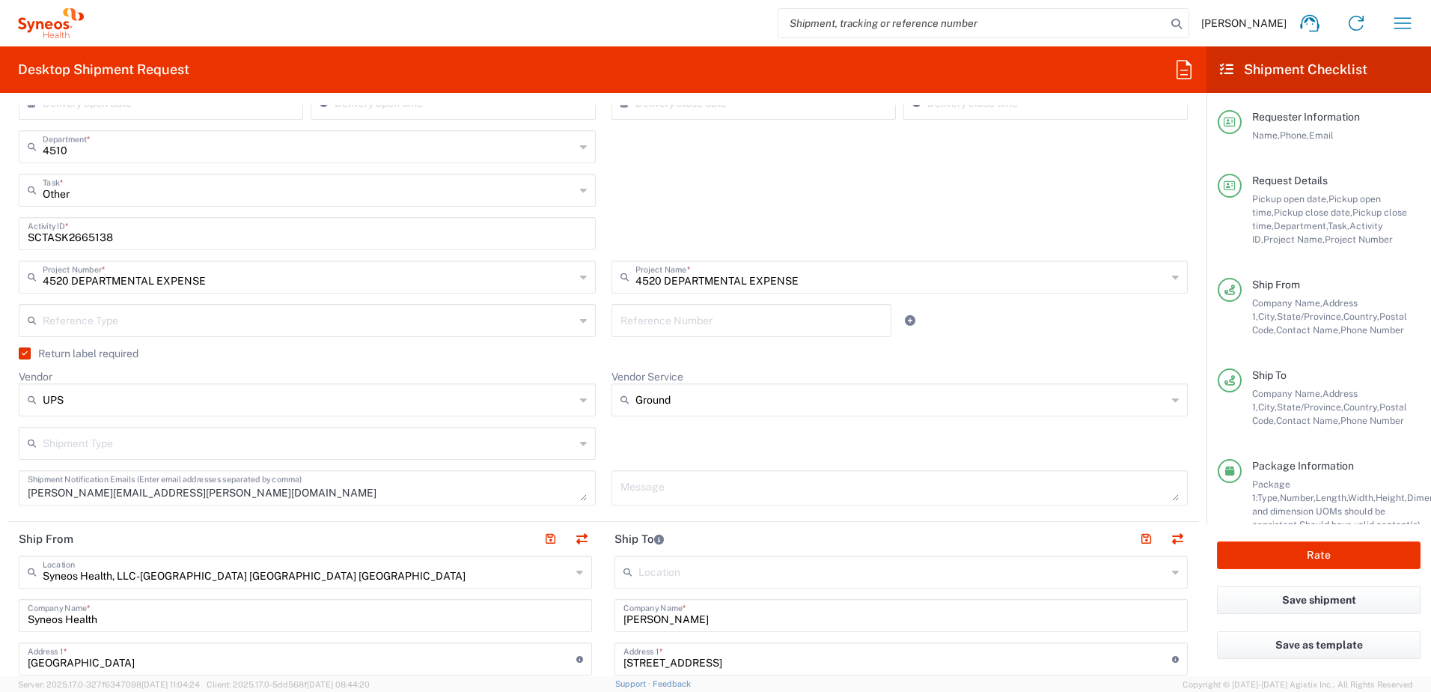
scroll to position [530, 0]
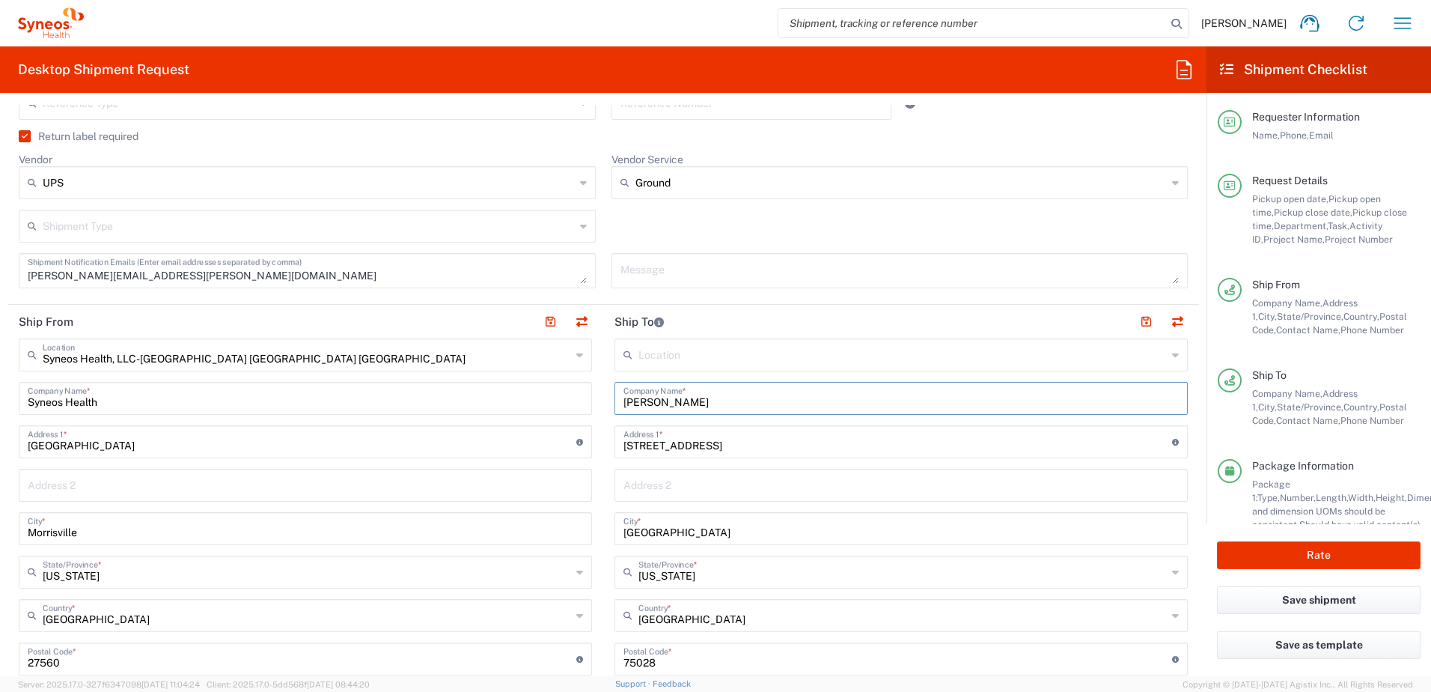
drag, startPoint x: 710, startPoint y: 400, endPoint x: 596, endPoint y: 397, distance: 114.5
click at [597, 403] on div "Ship From Syneos Health, LLC-[GEOGRAPHIC_DATA] [GEOGRAPHIC_DATA] [GEOGRAPHIC_DA…" at bounding box center [603, 639] width 1192 height 668
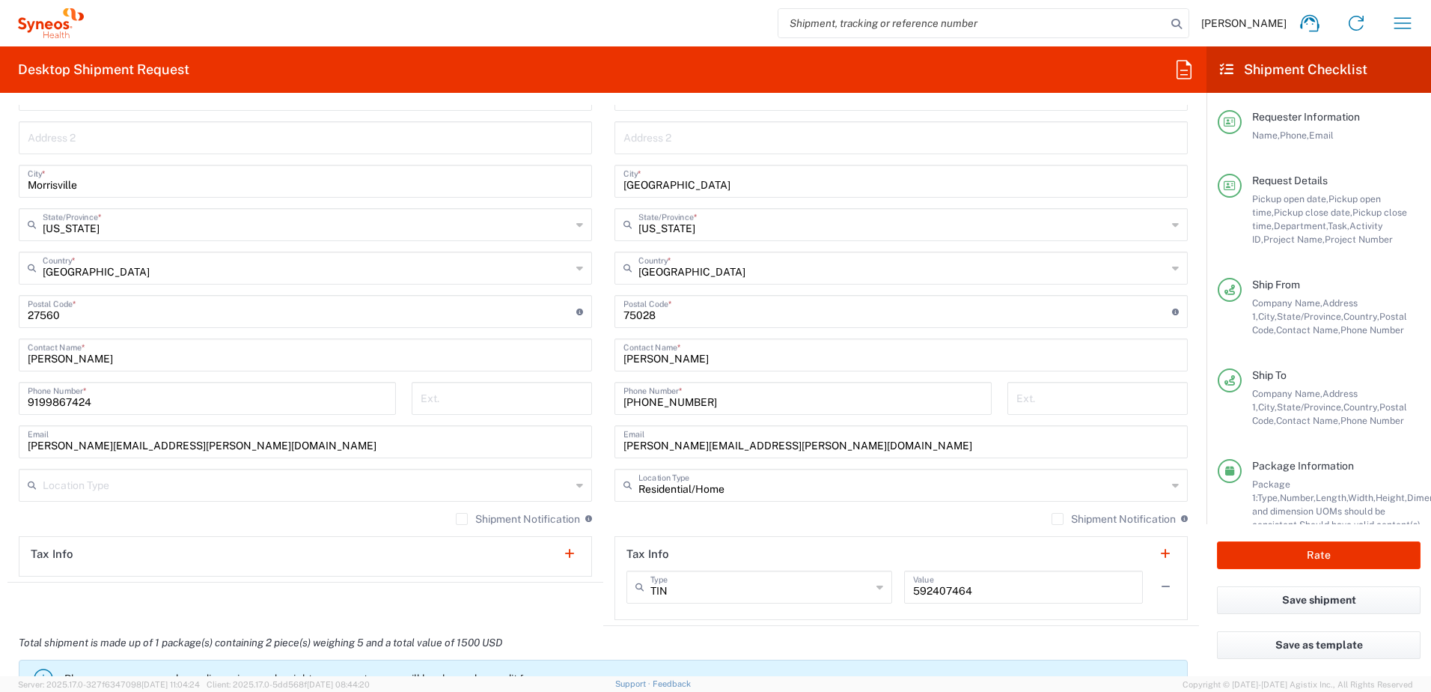
scroll to position [904, 0]
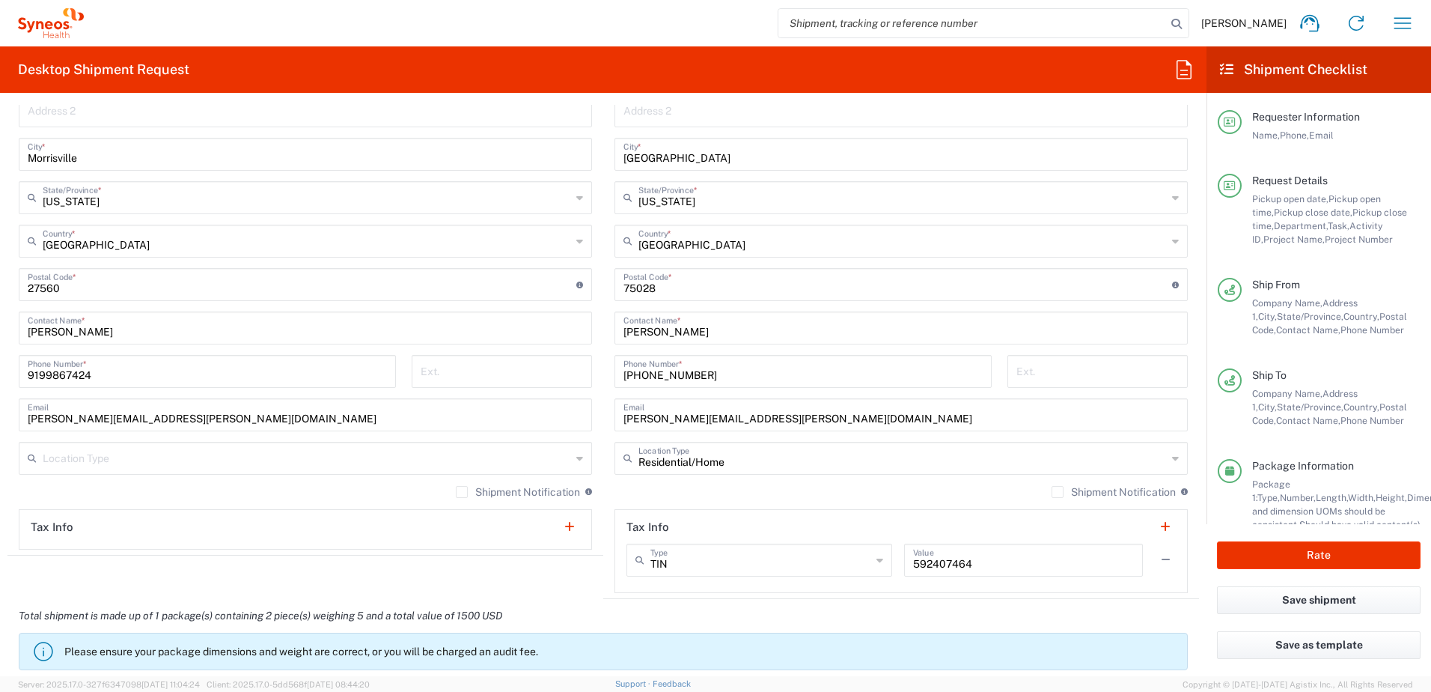
type input "[PERSON_NAME]"
drag, startPoint x: 720, startPoint y: 332, endPoint x: 573, endPoint y: 320, distance: 147.1
click at [573, 320] on div "Ship From Syneos Health, LLC-[GEOGRAPHIC_DATA] [GEOGRAPHIC_DATA] [GEOGRAPHIC_DA…" at bounding box center [603, 264] width 1192 height 668
paste input "[PERSON_NAME]"
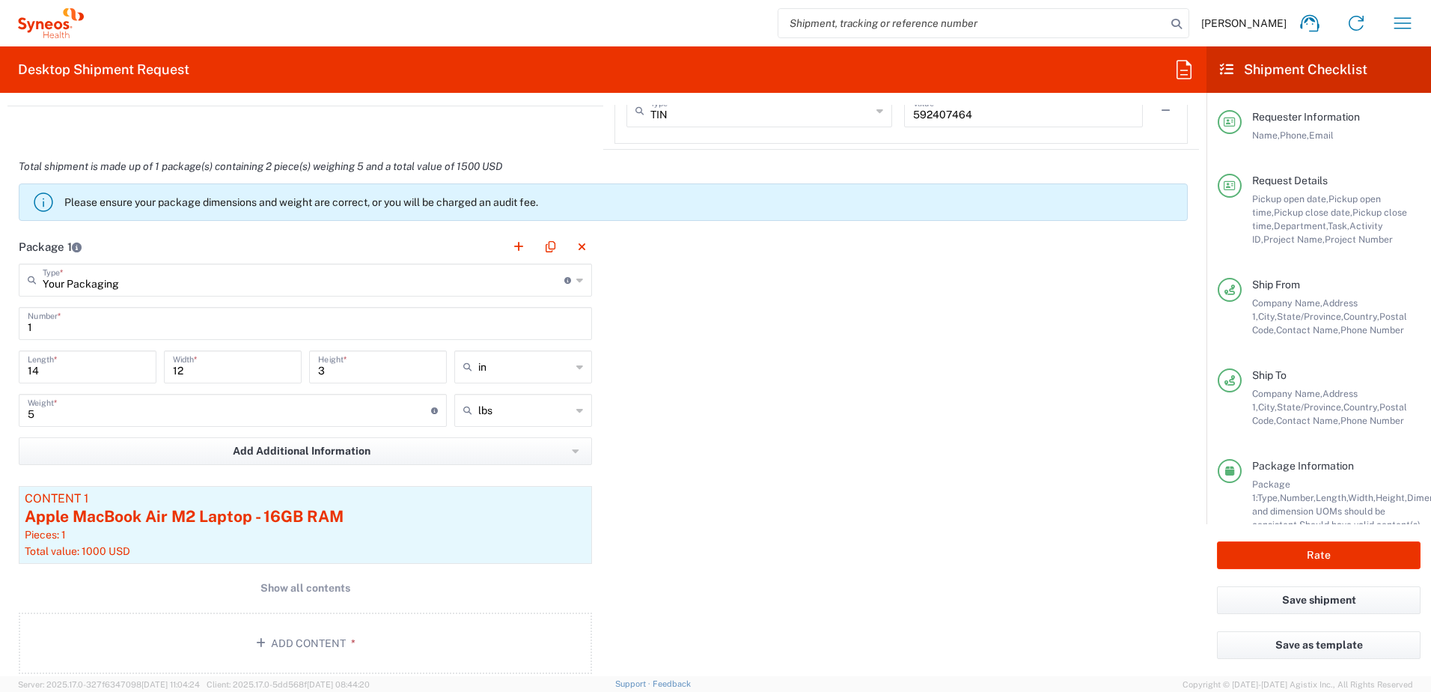
scroll to position [1578, 0]
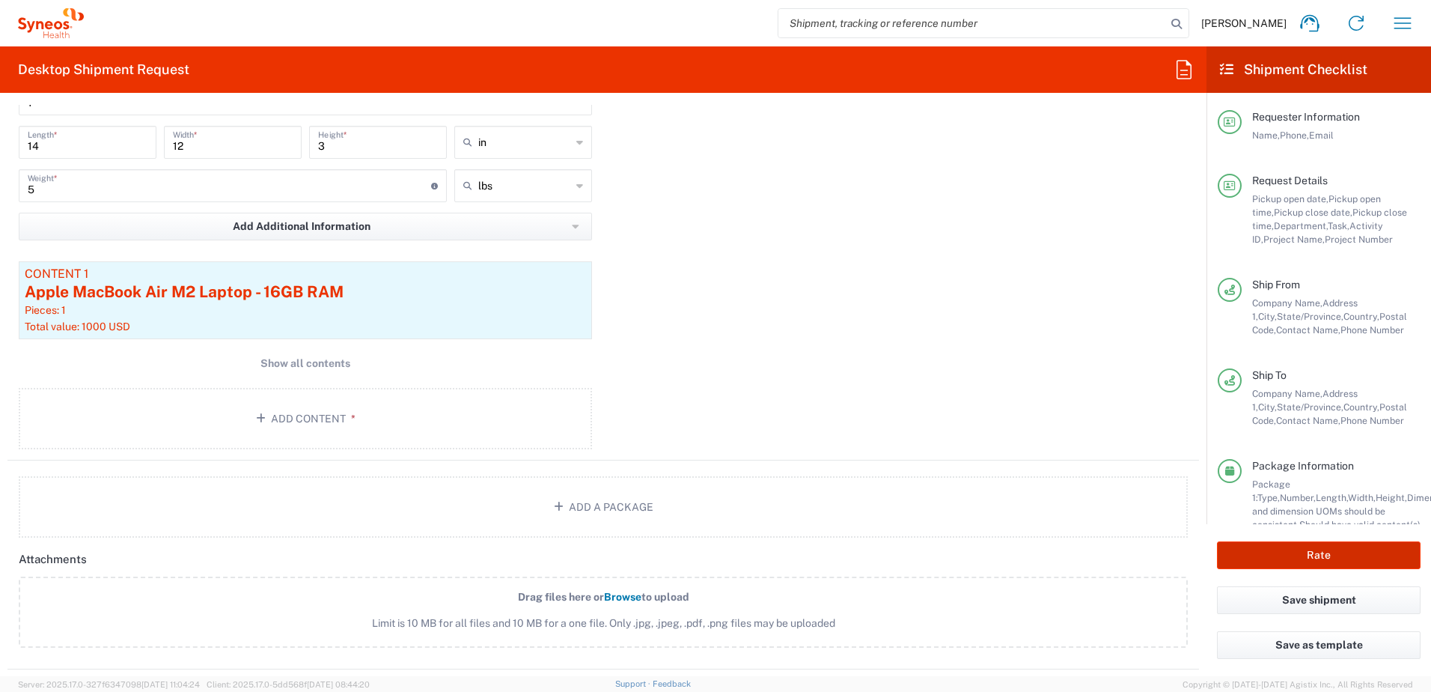
type input "[PERSON_NAME]"
click at [1285, 552] on button "Rate" at bounding box center [1319, 555] width 204 height 28
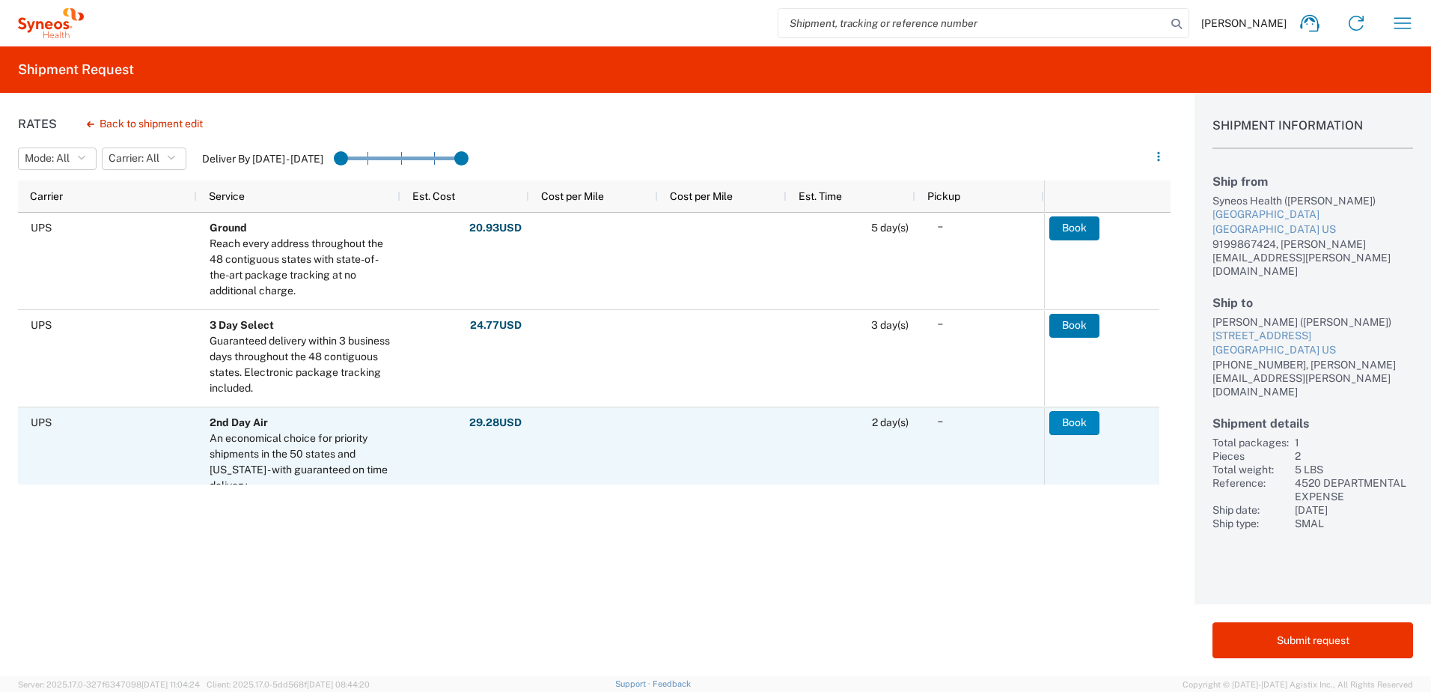
click at [1087, 416] on button "Book" at bounding box center [1074, 423] width 50 height 24
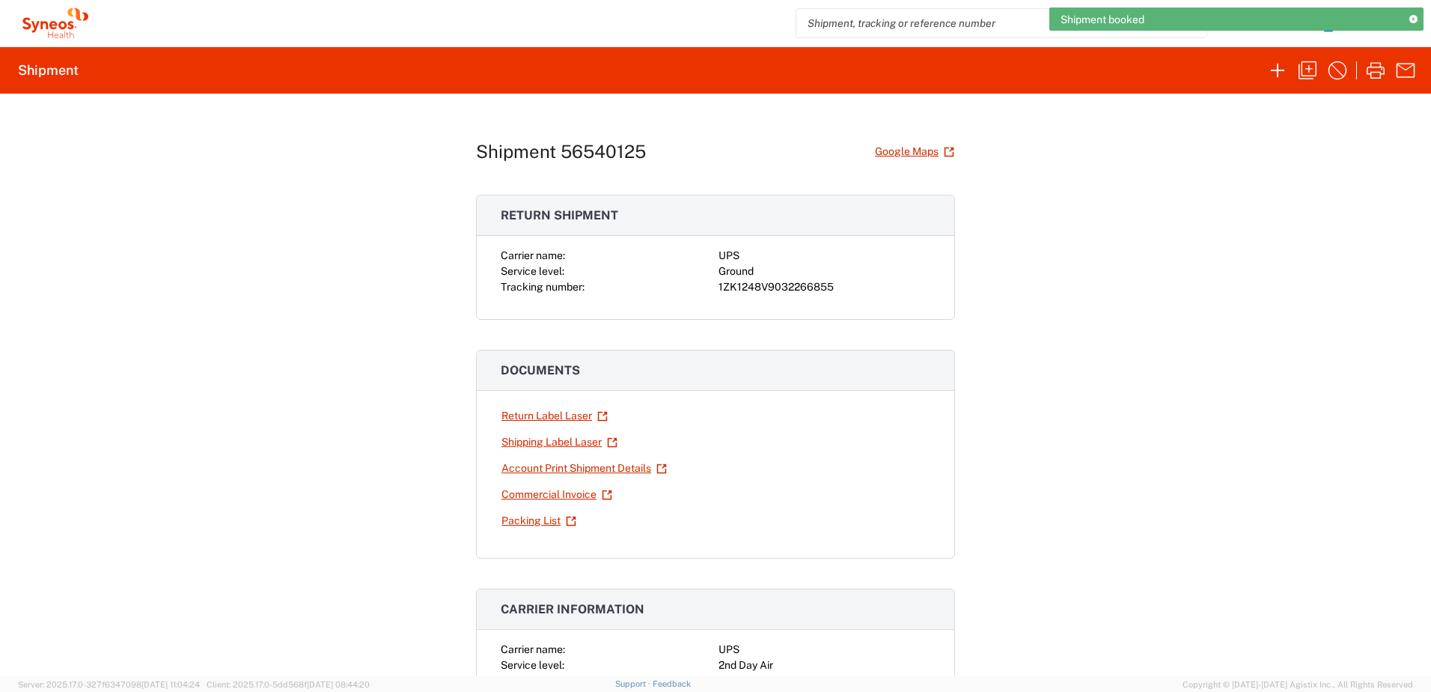
click at [751, 283] on div "1ZK1248V9032266855" at bounding box center [825, 287] width 212 height 16
click at [749, 283] on div "1ZK1248V9032266855" at bounding box center [825, 287] width 212 height 16
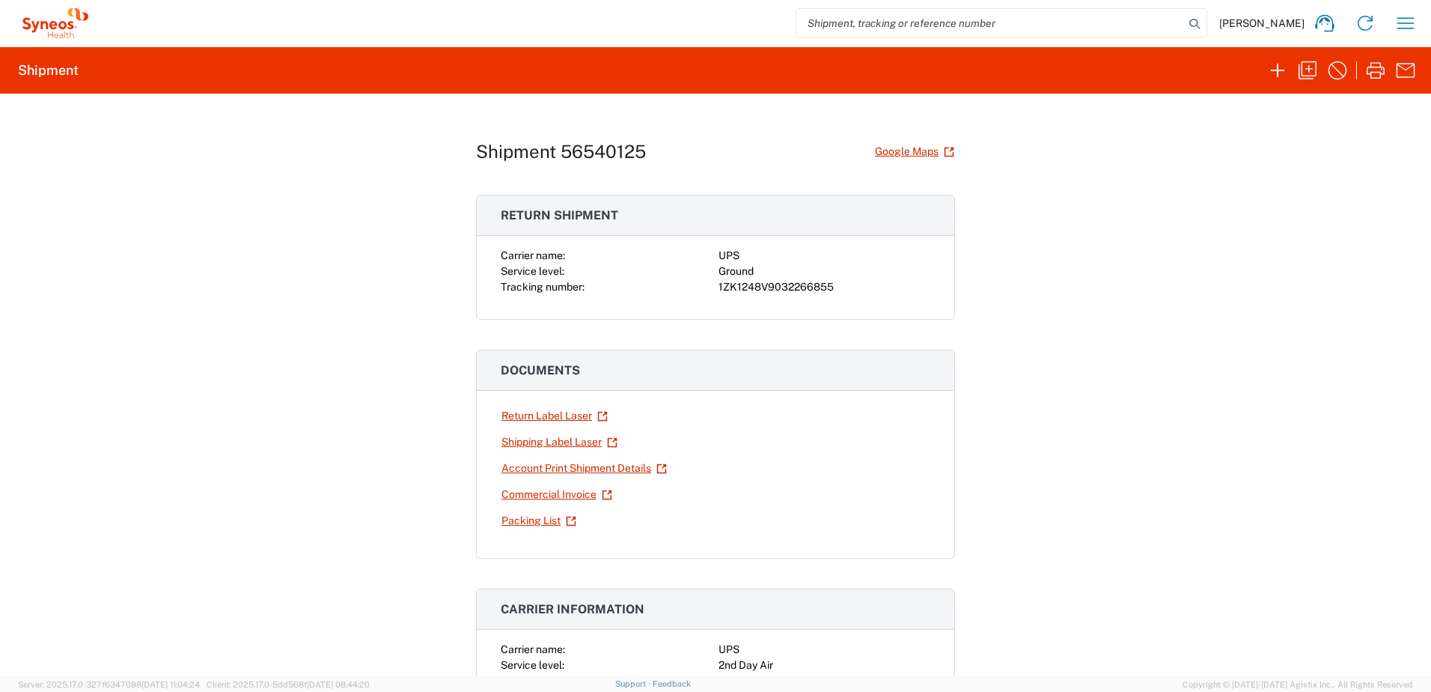
click at [756, 287] on div "1ZK1248V9032266855" at bounding box center [825, 287] width 212 height 16
copy div "1ZK1248V9032266855"
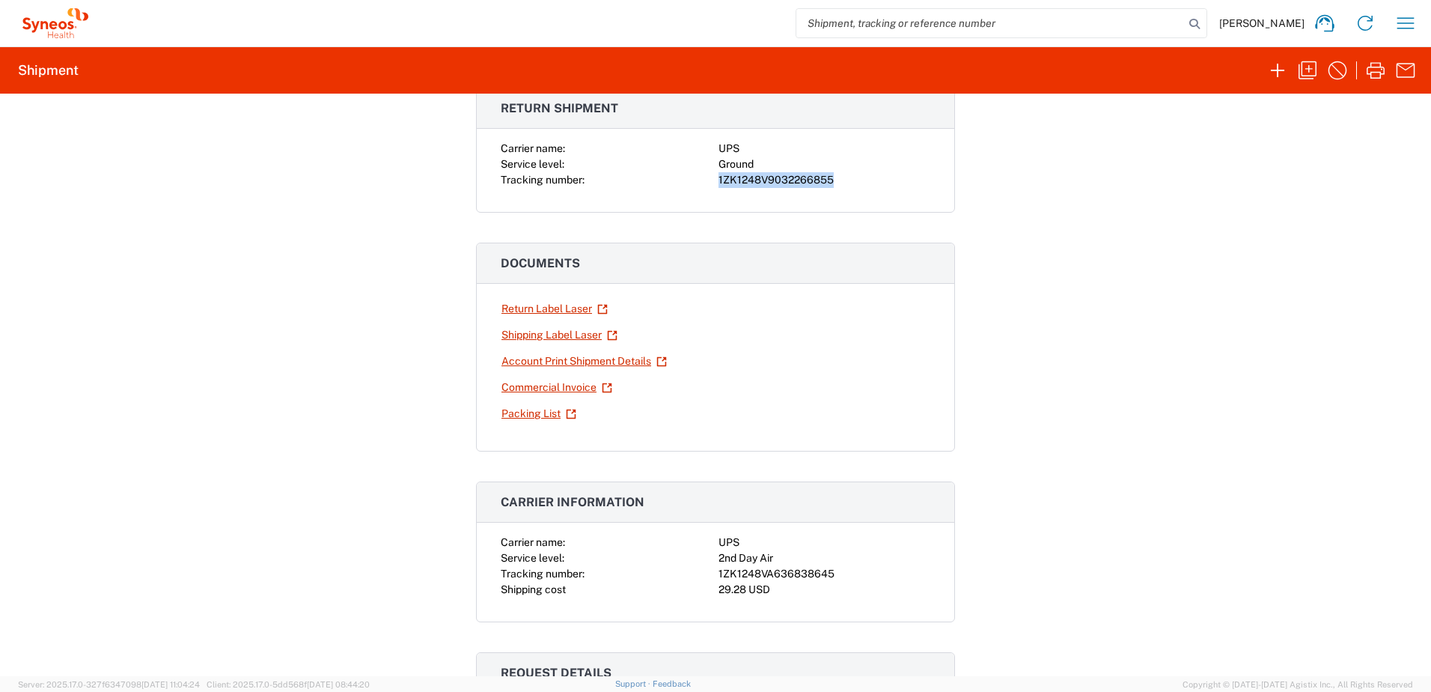
scroll to position [374, 0]
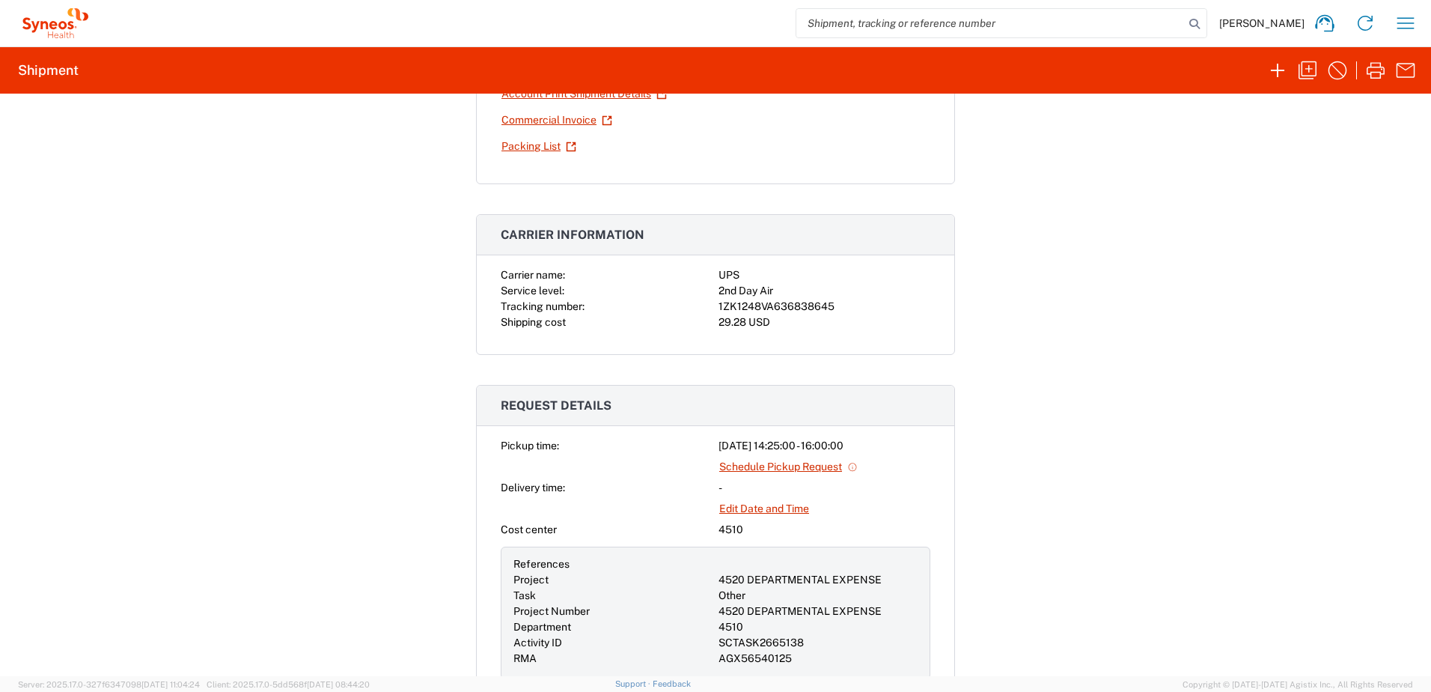
click at [768, 309] on div "1ZK1248VA636838645" at bounding box center [825, 307] width 212 height 16
copy div "1ZK1248VA636838645"
click at [1311, 67] on icon "button" at bounding box center [1308, 70] width 24 height 24
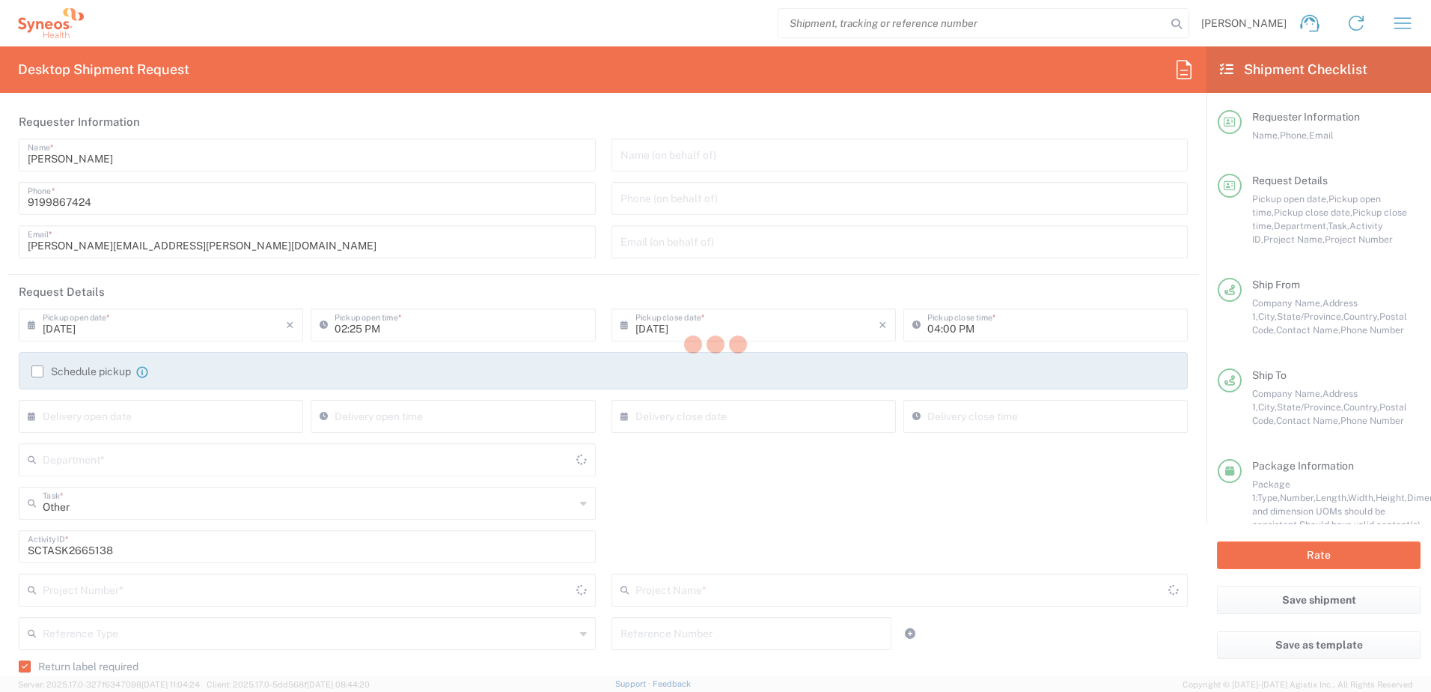
type input "[US_STATE]"
type input "4520 DEPARTMENTAL EXPENSE"
type input "[US_STATE]"
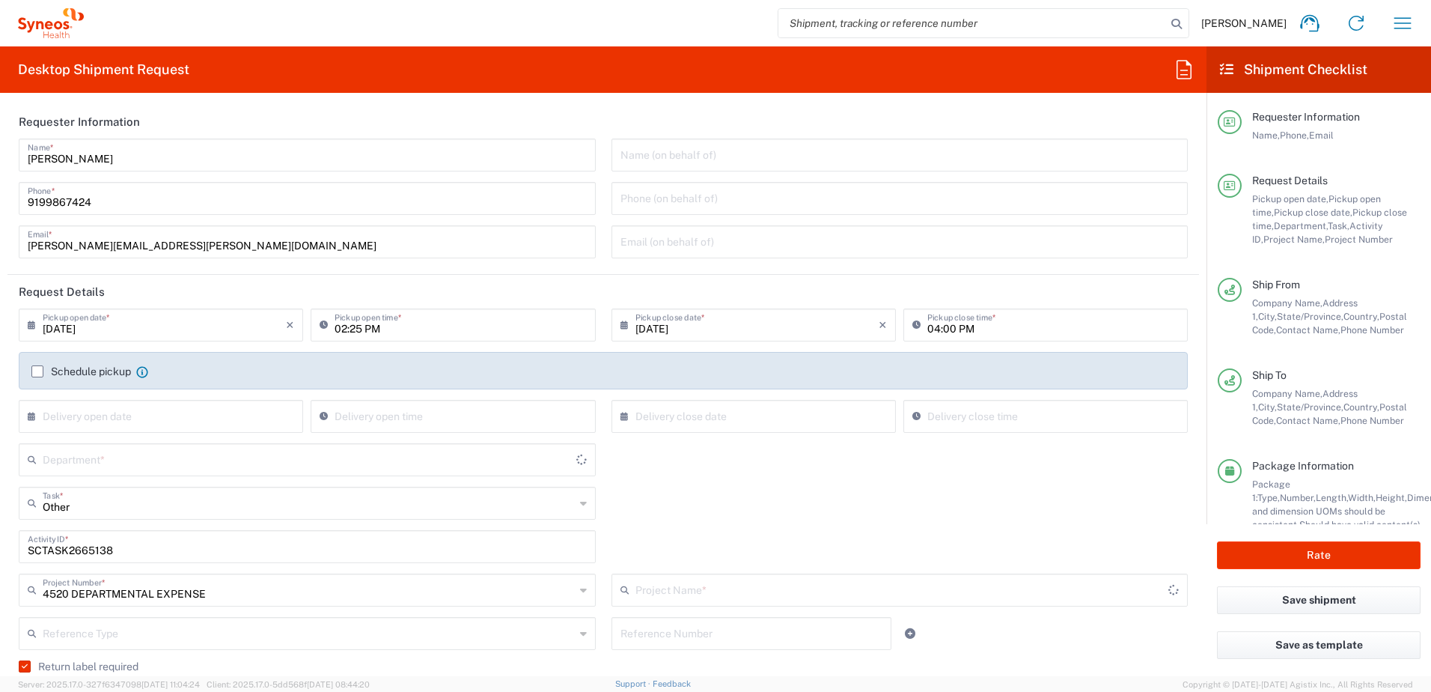
type input "Ground"
type input "Your Packaging"
type input "4520 DEPARTMENTAL EXPENSE"
type input "4510"
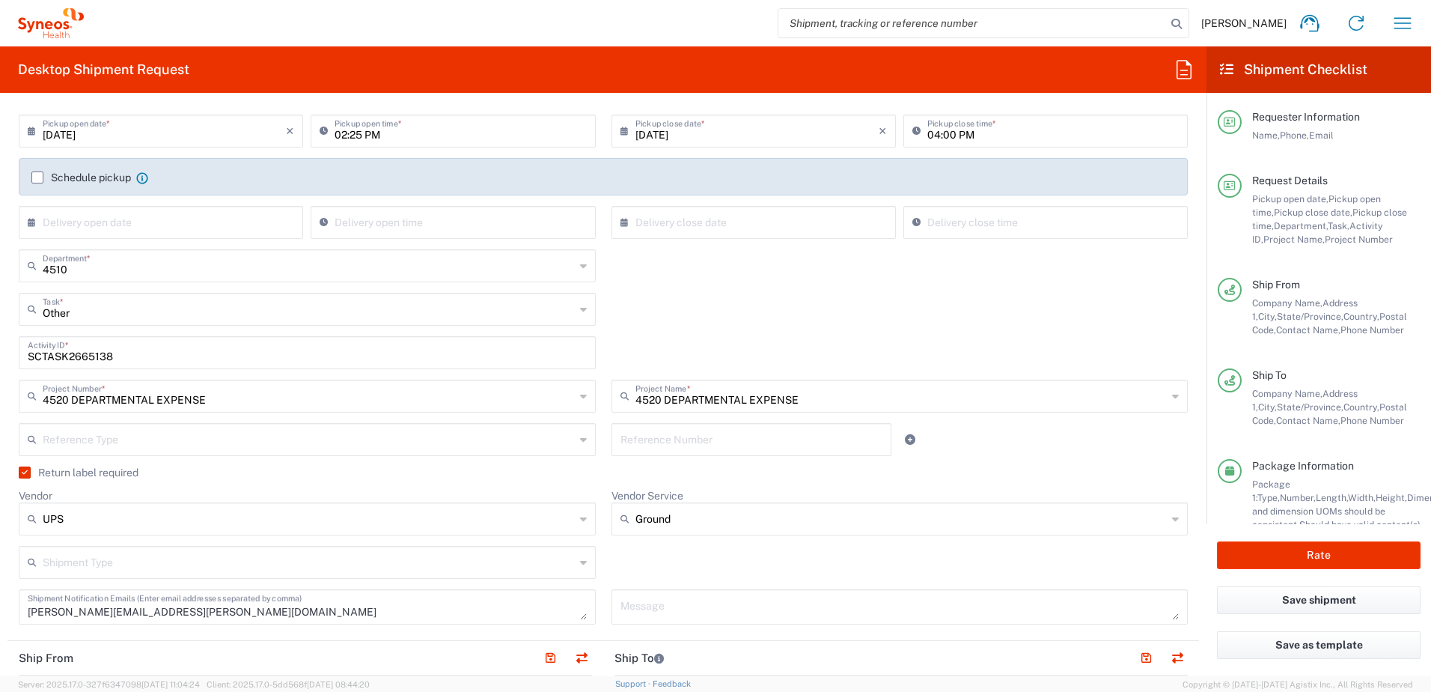
scroll to position [449, 0]
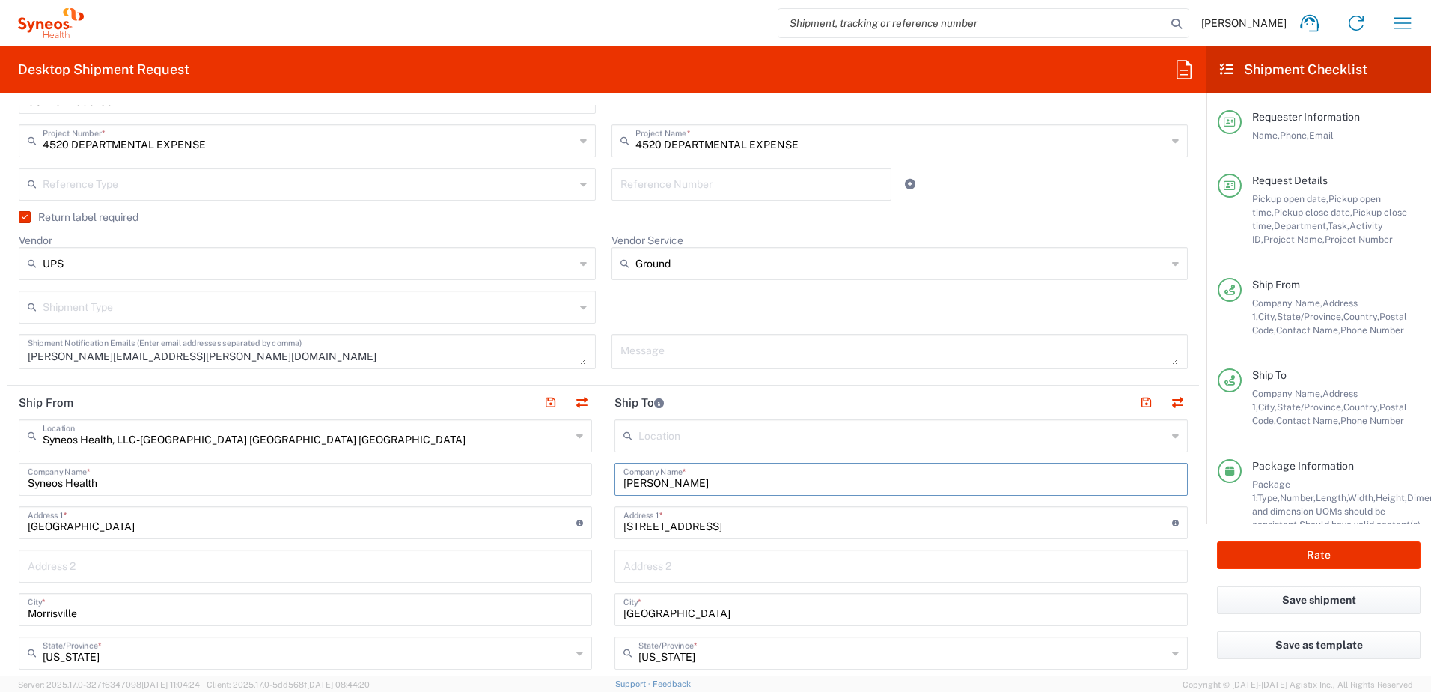
drag, startPoint x: 720, startPoint y: 487, endPoint x: 573, endPoint y: 475, distance: 148.0
paste input "[PERSON_NAME]"
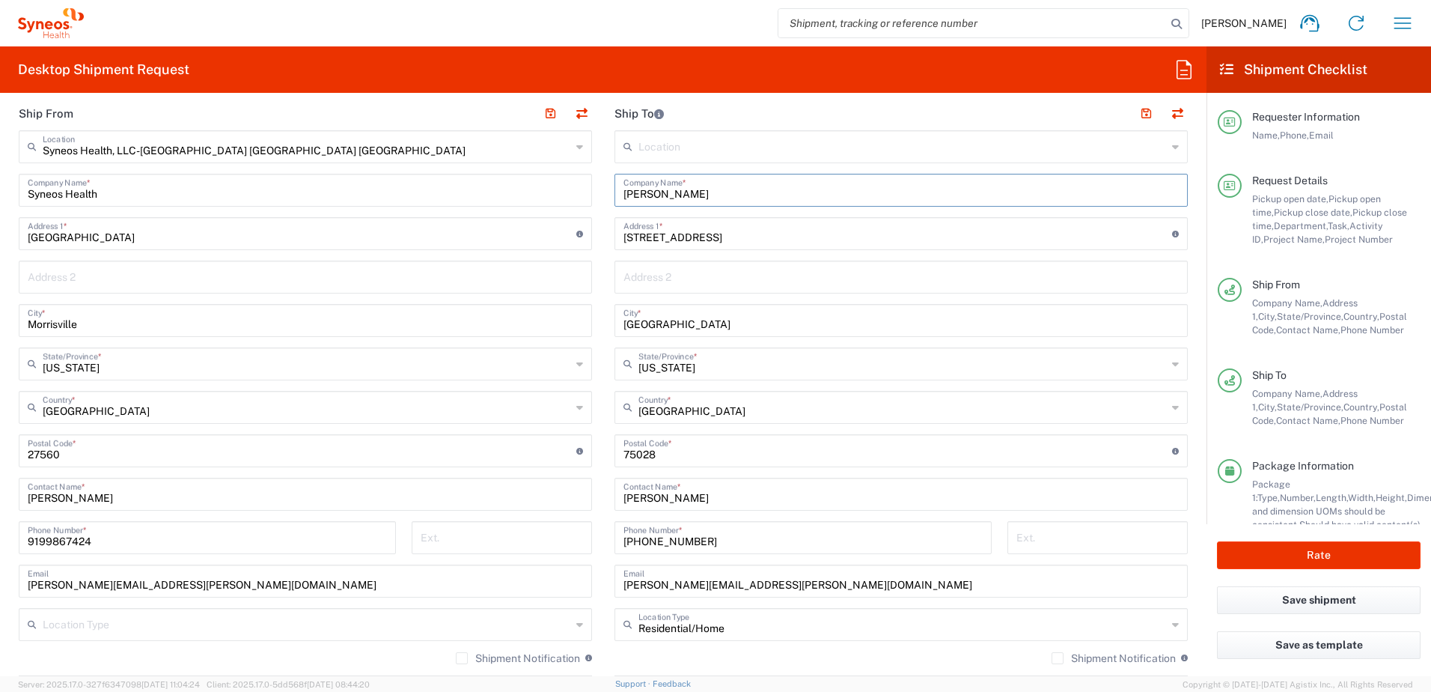
scroll to position [749, 0]
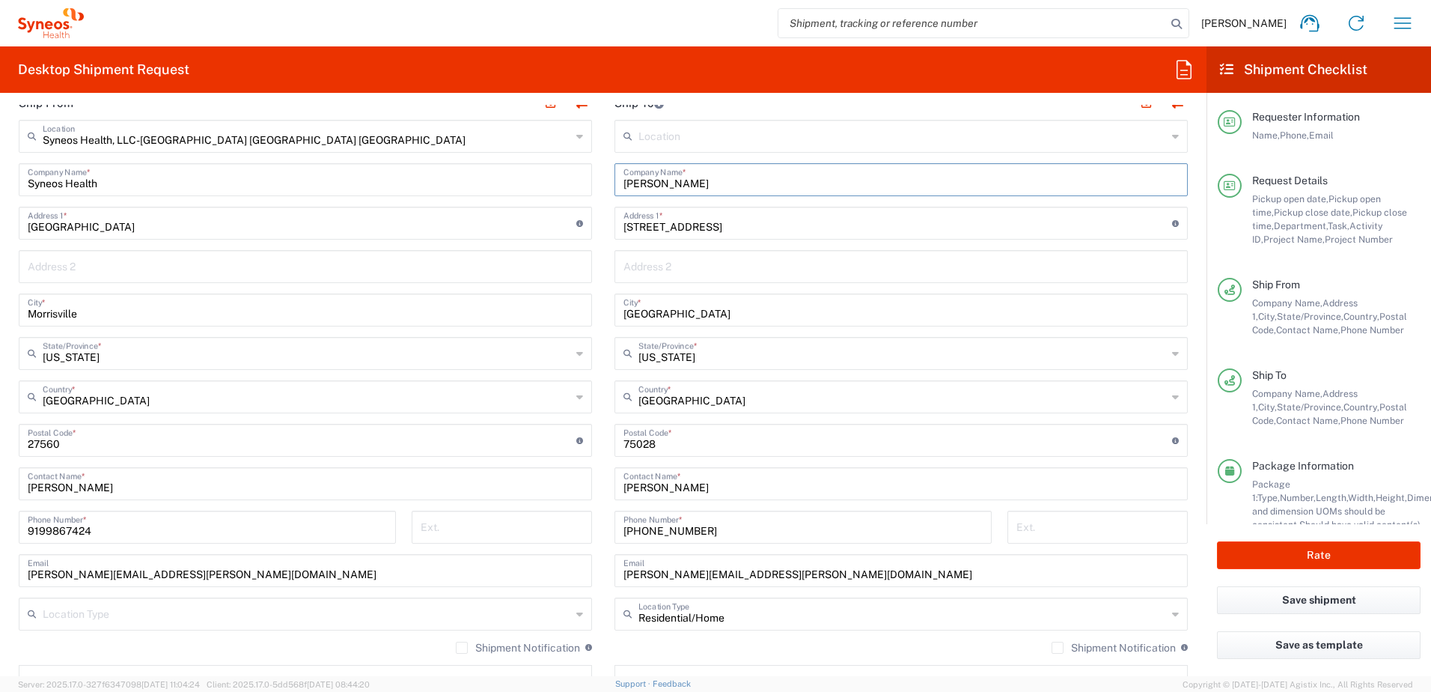
type input "[PERSON_NAME]"
drag, startPoint x: 674, startPoint y: 490, endPoint x: 556, endPoint y: 484, distance: 117.7
click at [556, 484] on div "Ship From Syneos Health, LLC-[GEOGRAPHIC_DATA] [GEOGRAPHIC_DATA] [GEOGRAPHIC_DA…" at bounding box center [603, 420] width 1192 height 668
paste input "[PERSON_NAME]"
type input "[PERSON_NAME]"
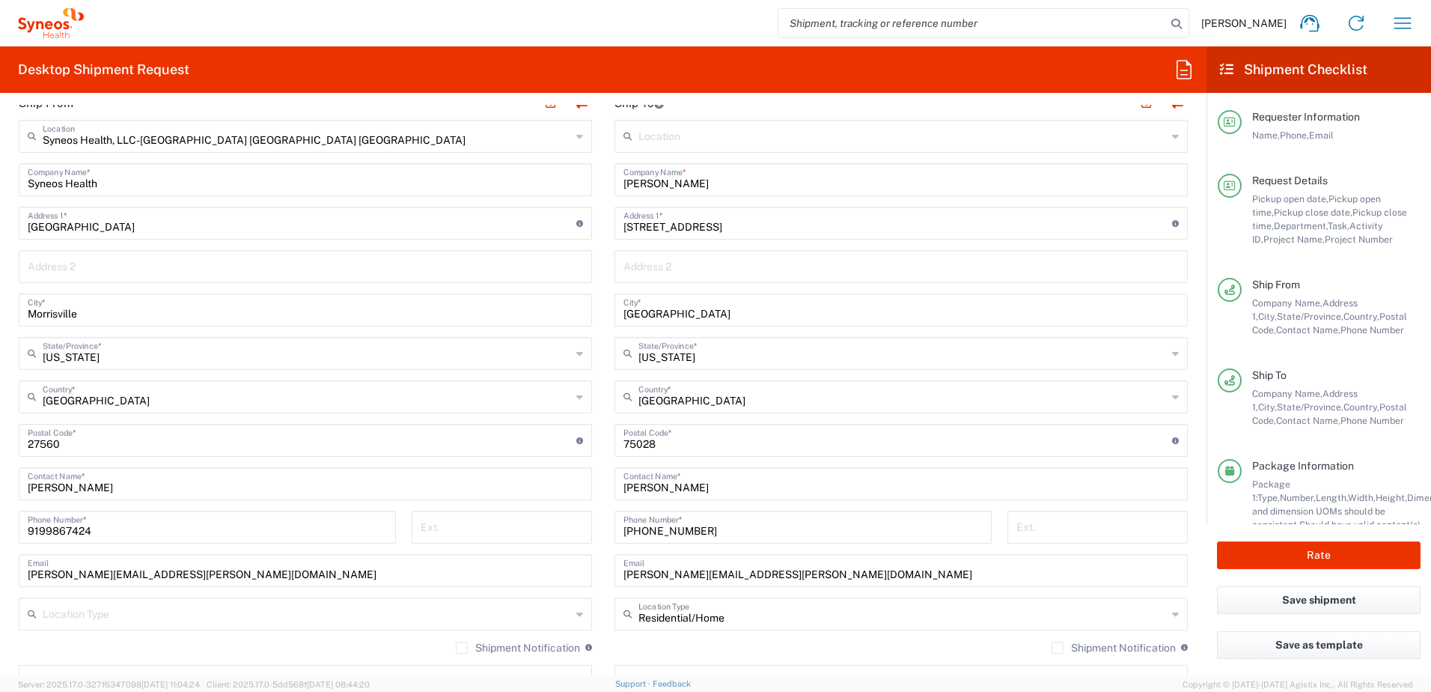
drag, startPoint x: 710, startPoint y: 213, endPoint x: 710, endPoint y: 227, distance: 13.5
click at [710, 213] on input "[STREET_ADDRESS]" at bounding box center [898, 222] width 549 height 26
drag, startPoint x: 719, startPoint y: 224, endPoint x: 552, endPoint y: 198, distance: 168.8
click at [552, 198] on div "Ship From Syneos Health, LLC-[GEOGRAPHIC_DATA] [GEOGRAPHIC_DATA] [GEOGRAPHIC_DA…" at bounding box center [603, 420] width 1192 height 668
paste input "[STREET_ADDRESS][US_STATE]"
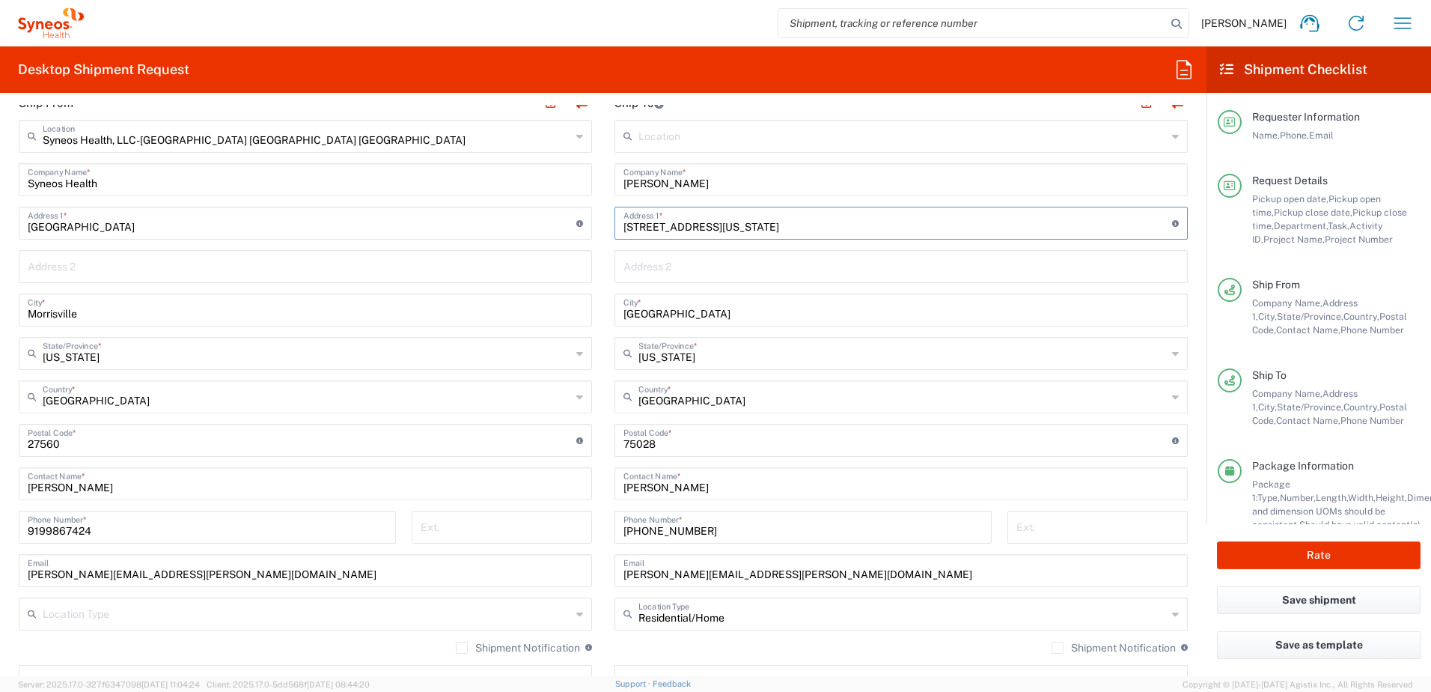
type input "[STREET_ADDRESS][US_STATE]"
click at [704, 358] on input "text" at bounding box center [902, 352] width 528 height 26
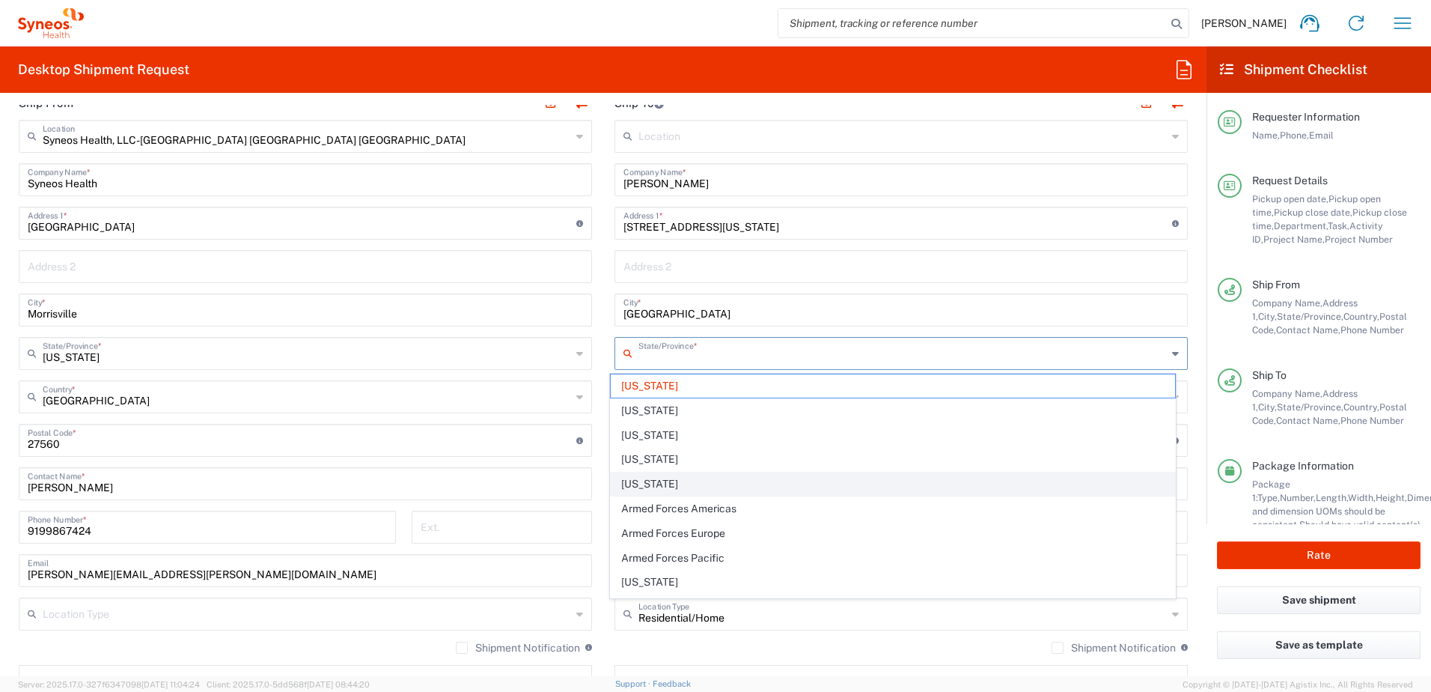
scroll to position [374, 0]
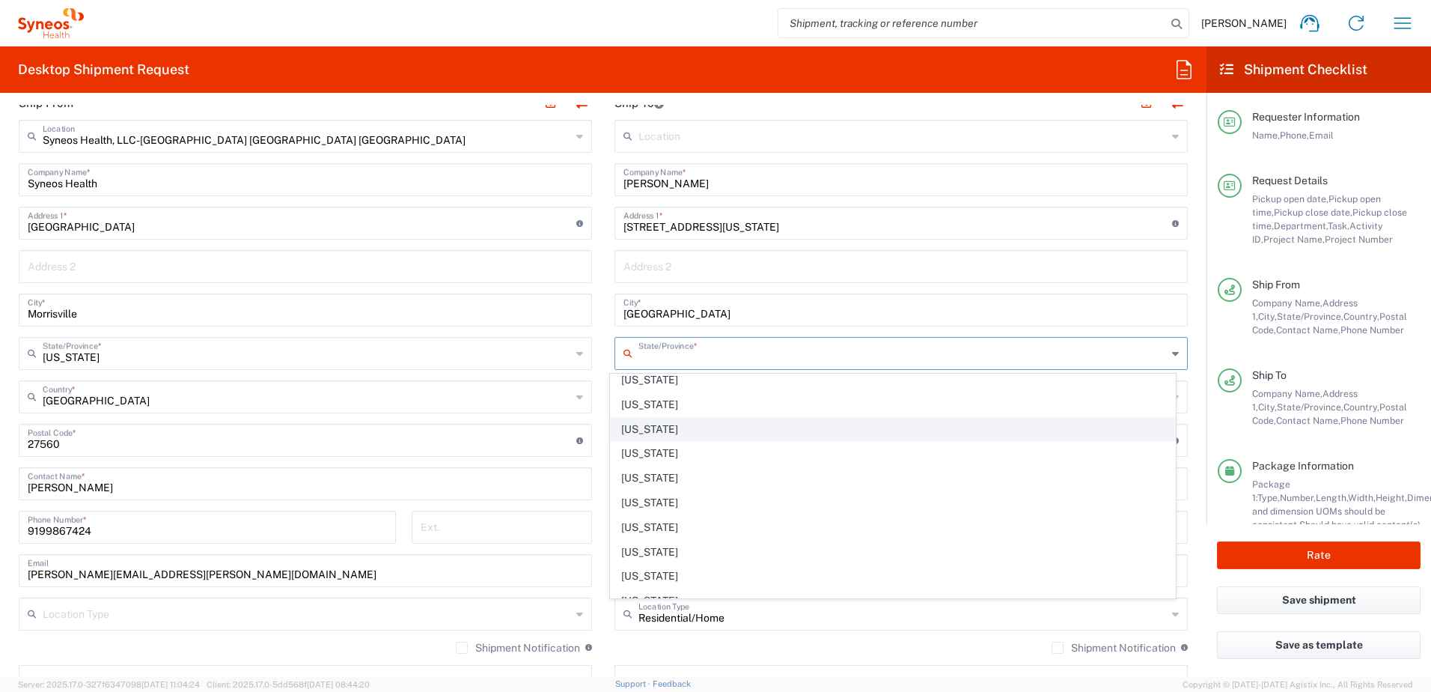
click at [644, 422] on span "[US_STATE]" at bounding box center [893, 429] width 565 height 23
type input "[US_STATE]"
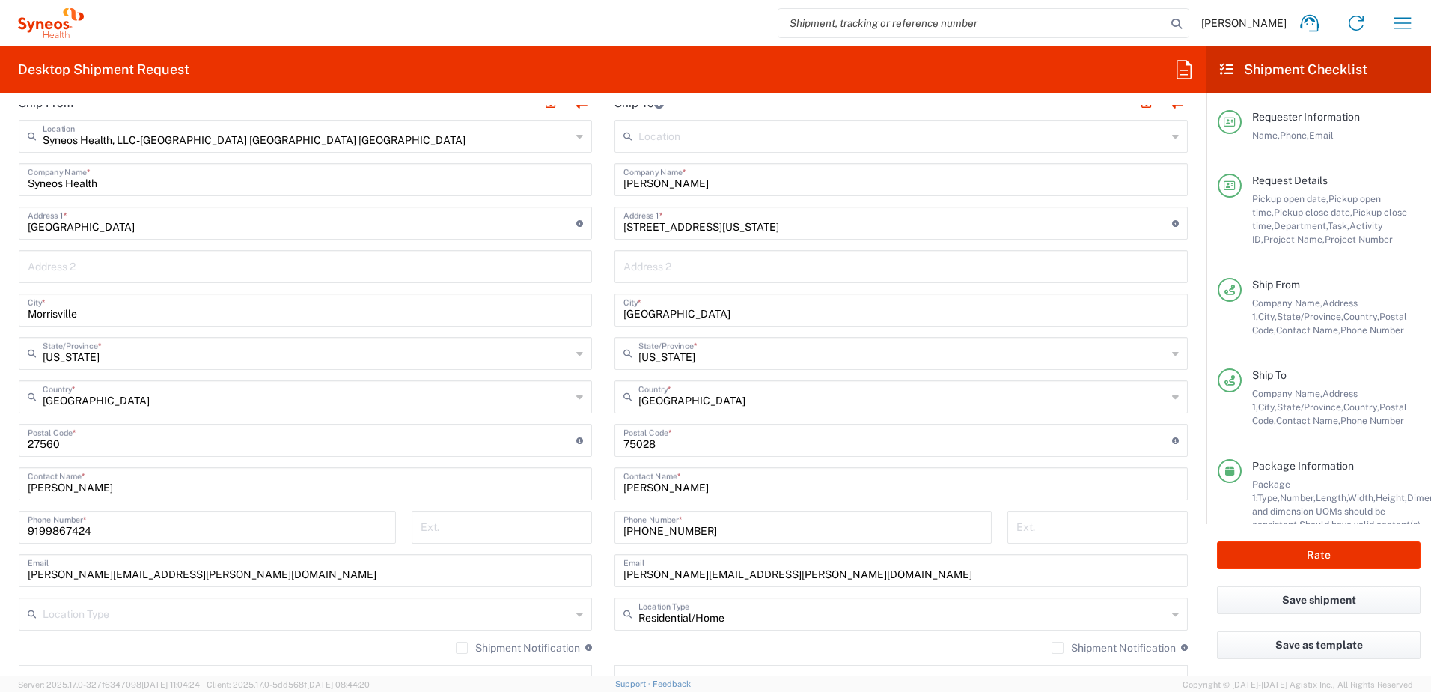
click at [707, 308] on input "[GEOGRAPHIC_DATA]" at bounding box center [901, 309] width 555 height 26
drag, startPoint x: 660, startPoint y: 308, endPoint x: 584, endPoint y: 299, distance: 77.0
click at [582, 299] on div "Ship From Syneos Health, LLC-[GEOGRAPHIC_DATA] [GEOGRAPHIC_DATA] [GEOGRAPHIC_DA…" at bounding box center [603, 420] width 1192 height 668
paste input "[GEOGRAPHIC_DATA]"
type input "[GEOGRAPHIC_DATA]"
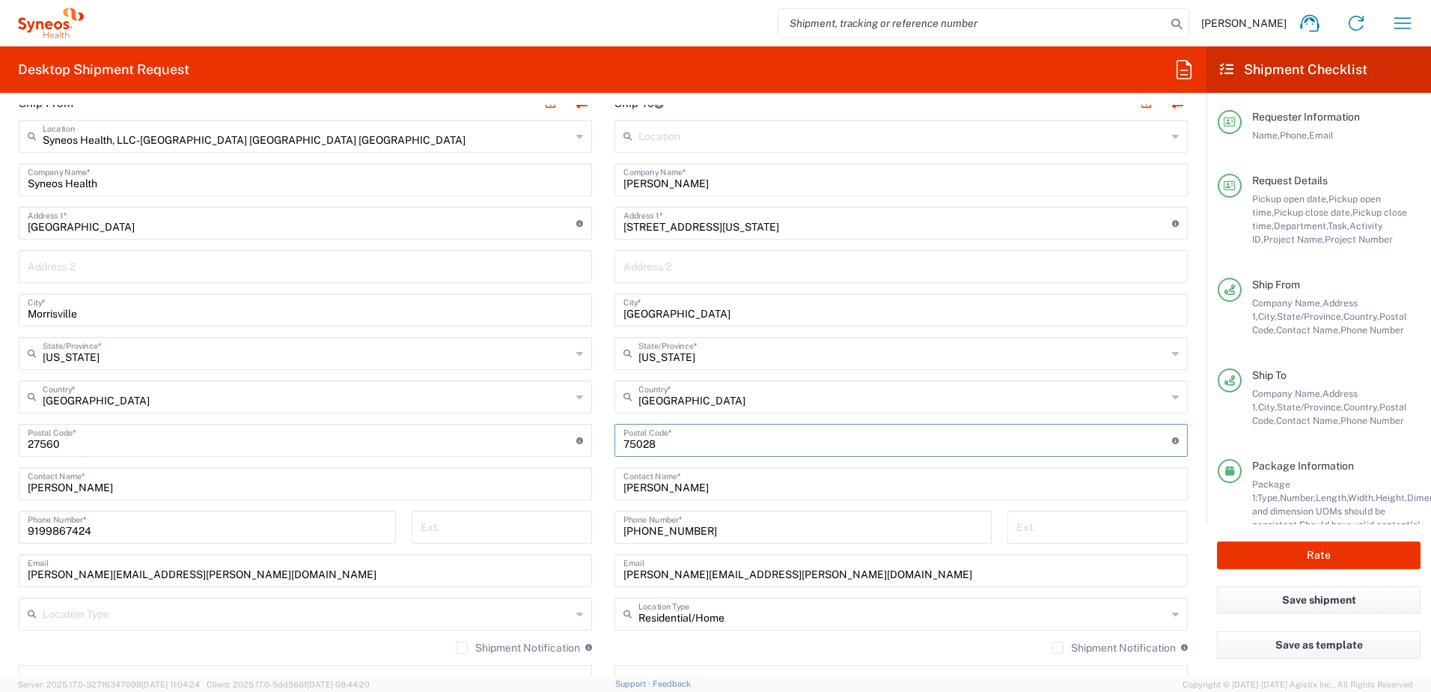
click at [661, 439] on input "undefined" at bounding box center [898, 439] width 549 height 26
drag, startPoint x: 609, startPoint y: 430, endPoint x: 587, endPoint y: 426, distance: 22.9
click at [587, 427] on div "Ship From Syneos Health, LLC-[GEOGRAPHIC_DATA] [GEOGRAPHIC_DATA] [GEOGRAPHIC_DA…" at bounding box center [603, 420] width 1192 height 668
paste input "60045"
type input "60045"
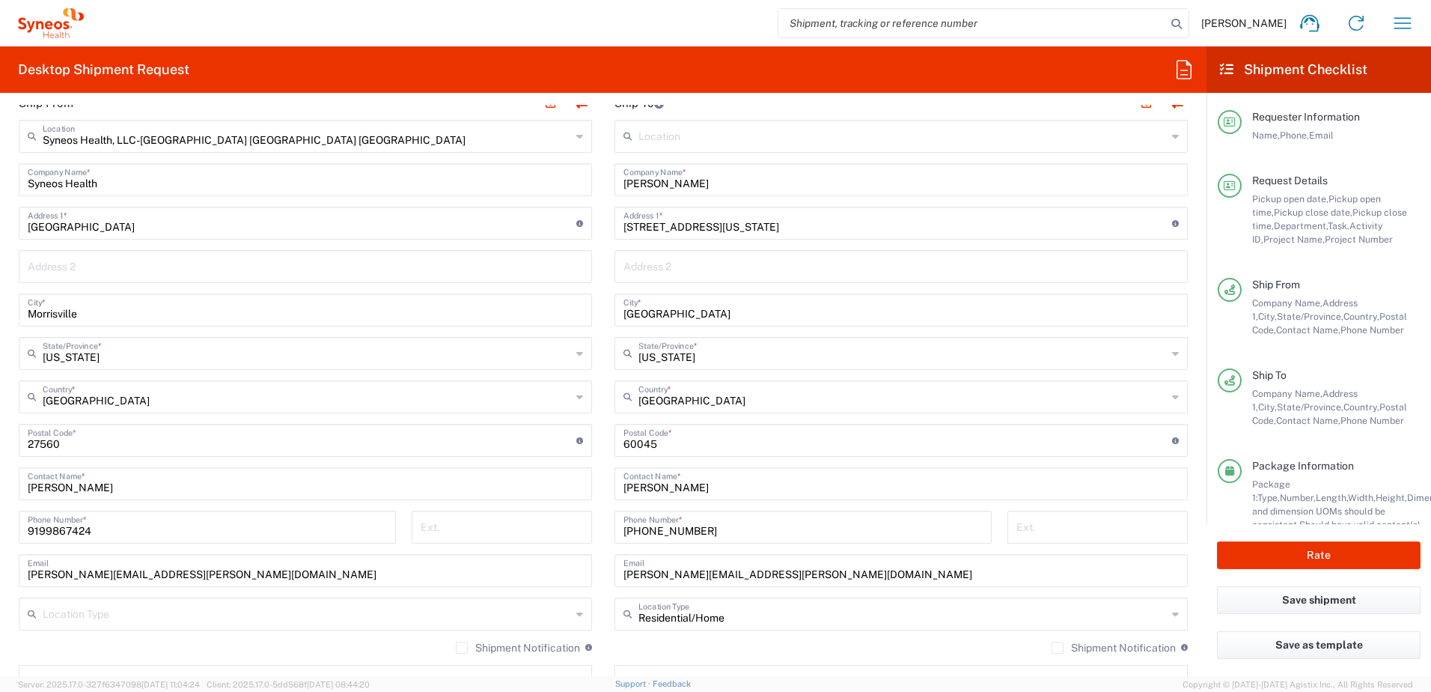
click at [706, 524] on input "[PHONE_NUMBER]" at bounding box center [803, 526] width 359 height 26
drag, startPoint x: 720, startPoint y: 528, endPoint x: 553, endPoint y: 507, distance: 168.3
click at [553, 507] on div "Ship From Syneos Health, LLC-[GEOGRAPHIC_DATA] [GEOGRAPHIC_DATA] [GEOGRAPHIC_DA…" at bounding box center [603, 420] width 1192 height 668
paste input "[PHONE_NUMBER]"
type input "[PHONE_NUMBER]"
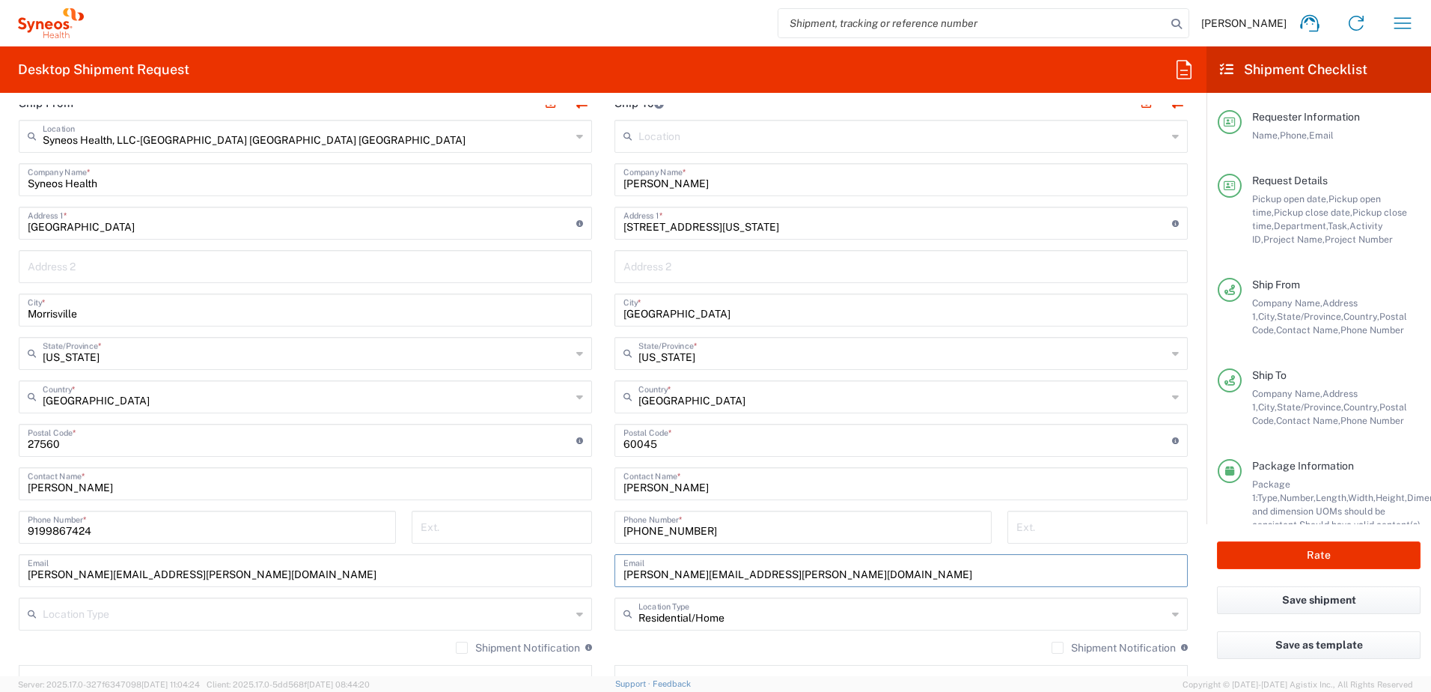
drag, startPoint x: 746, startPoint y: 574, endPoint x: 570, endPoint y: 558, distance: 176.7
click at [570, 558] on div "Ship From Syneos Health, LLC-[GEOGRAPHIC_DATA] [GEOGRAPHIC_DATA] [GEOGRAPHIC_DA…" at bounding box center [603, 420] width 1192 height 668
paste input "[EMAIL_ADDRESS]"
type input "[EMAIL_ADDRESS][DOMAIN_NAME]"
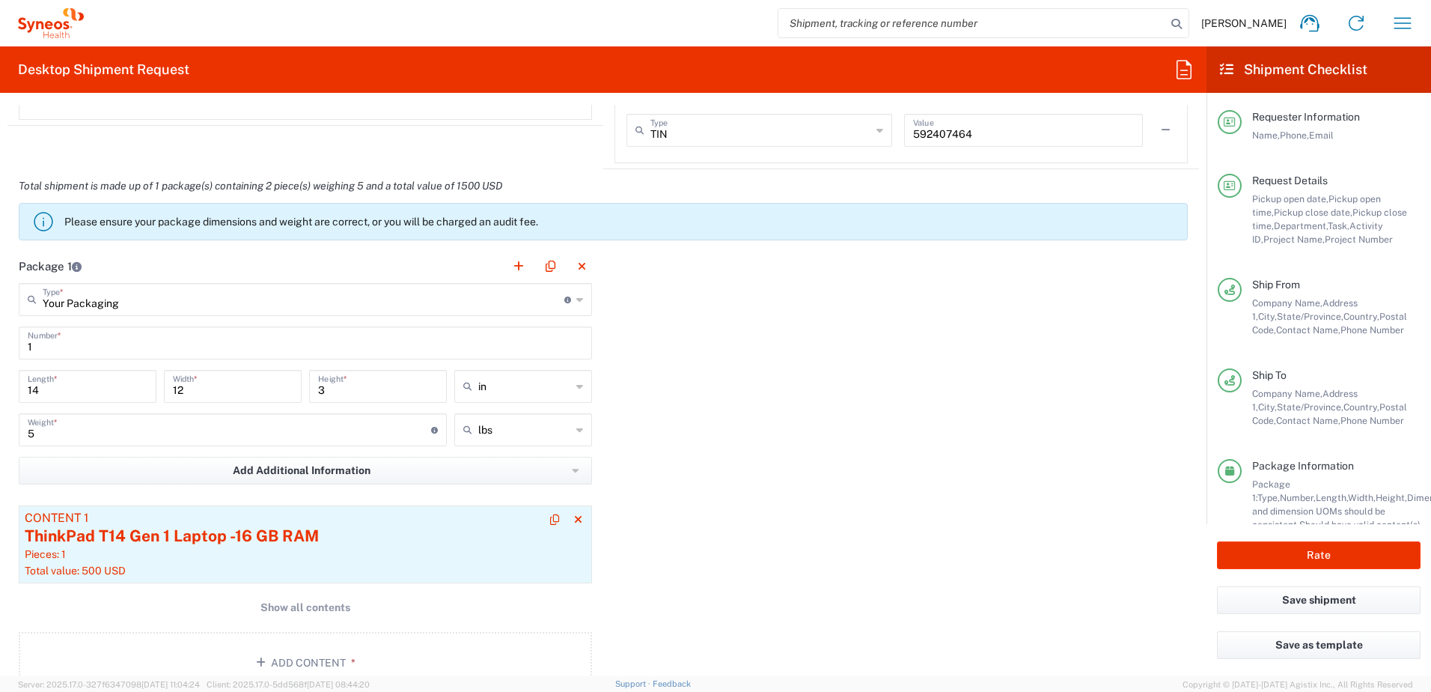
scroll to position [1347, 0]
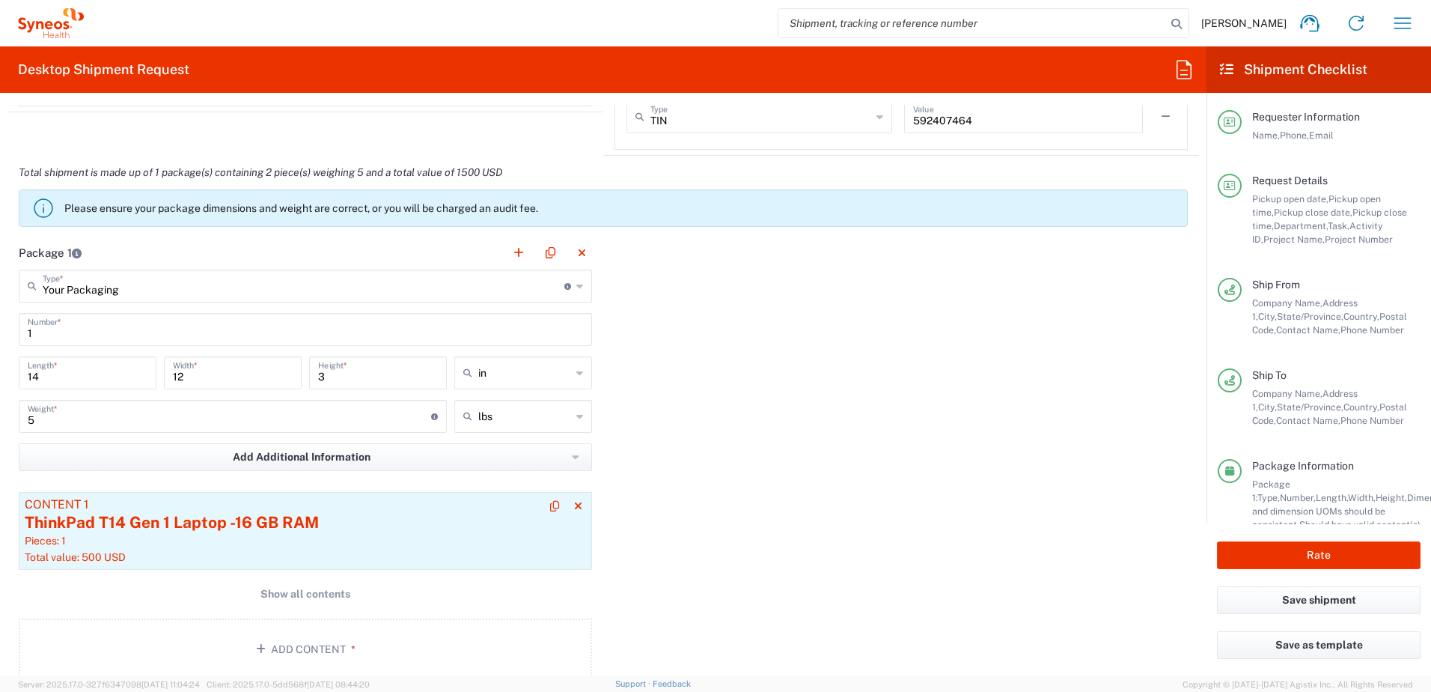
click at [269, 551] on div "Total value: 500 USD" at bounding box center [305, 556] width 561 height 13
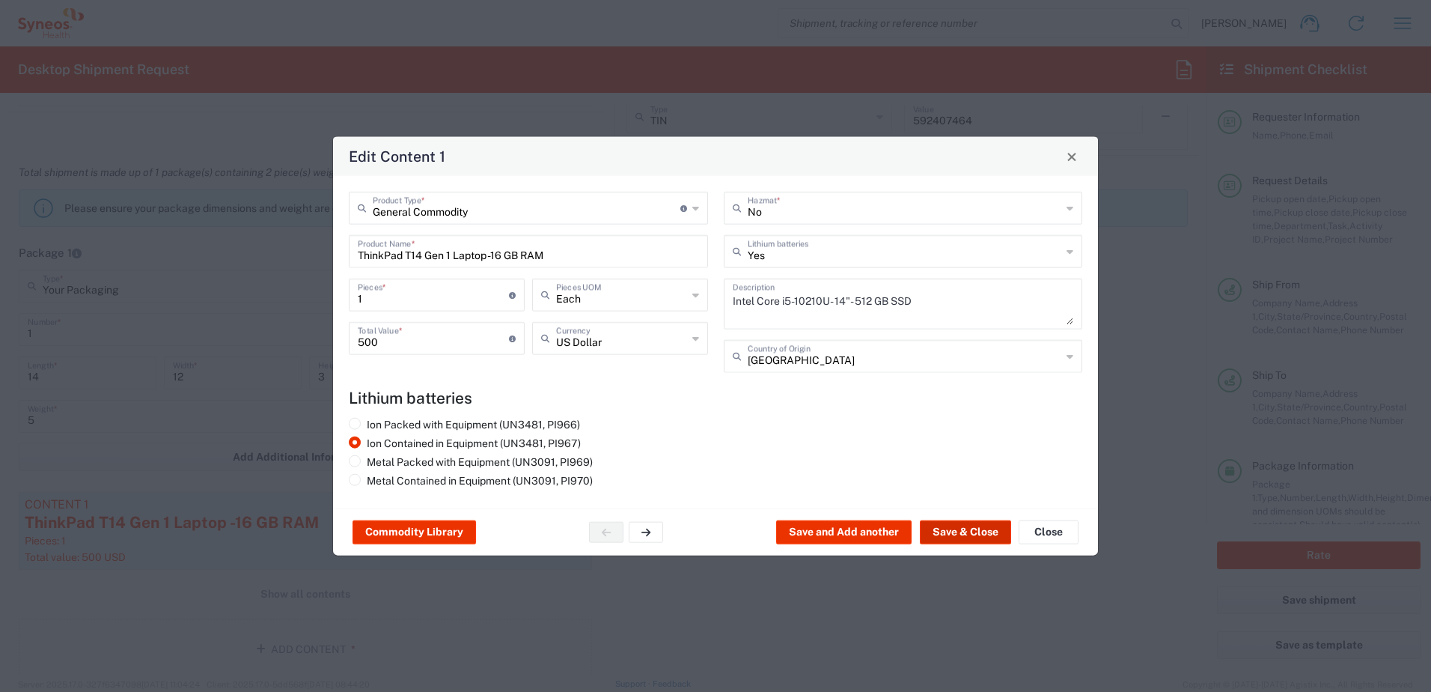
click at [963, 537] on button "Save & Close" at bounding box center [965, 532] width 91 height 24
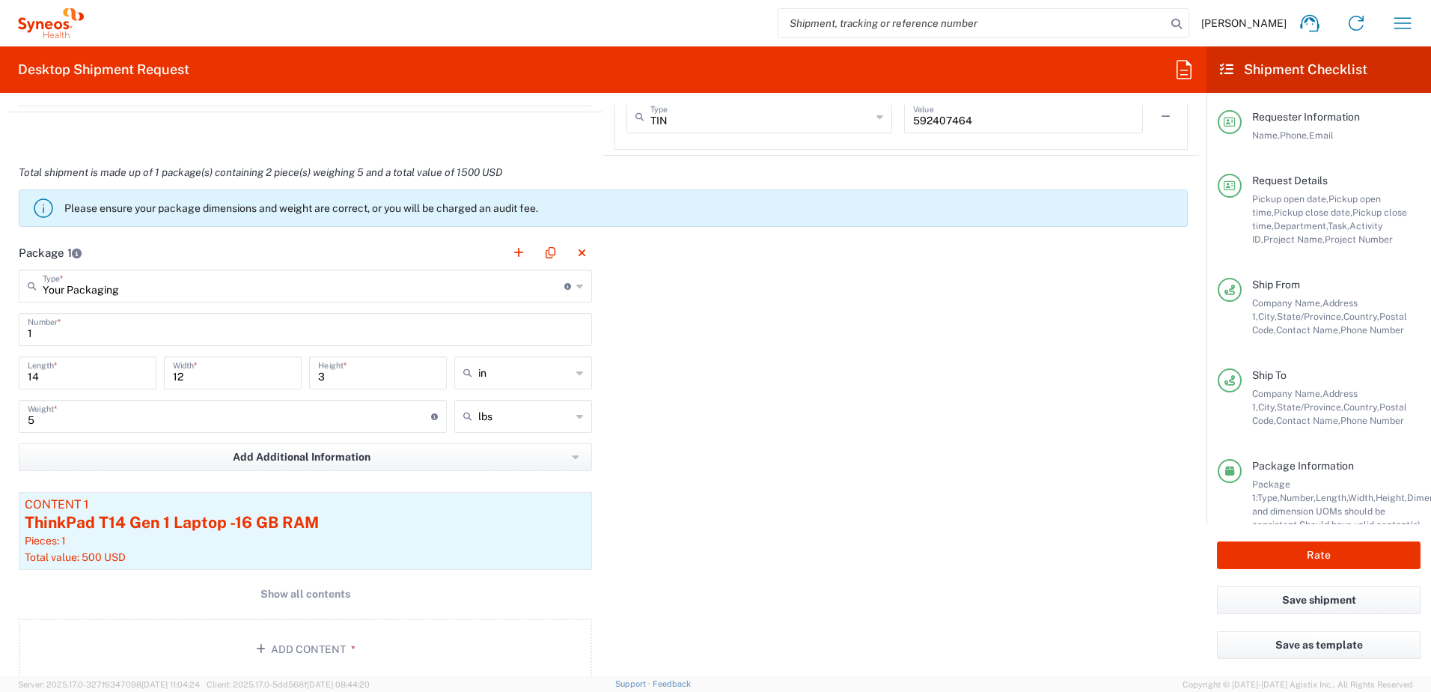
click at [834, 529] on div "Package 1 Your Packaging Type * Material used to package goods Your Packaging E…" at bounding box center [603, 463] width 1192 height 455
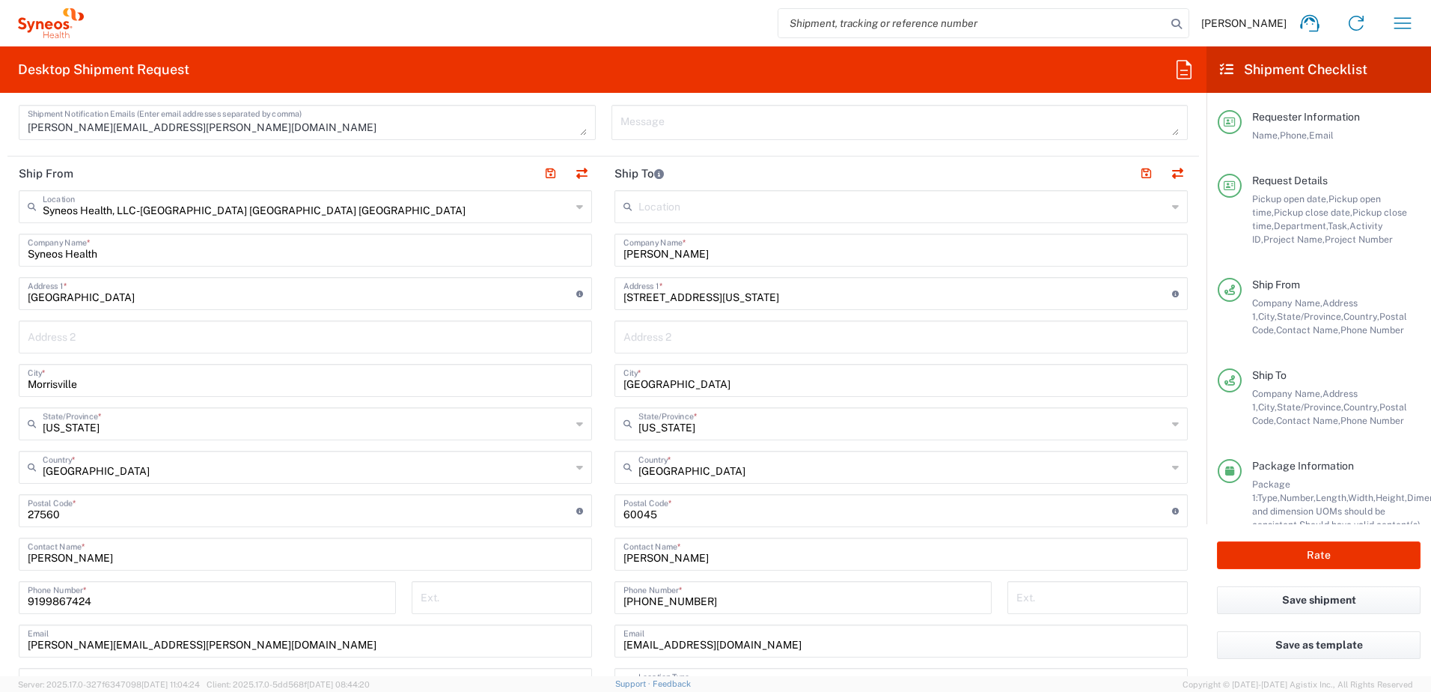
scroll to position [299, 0]
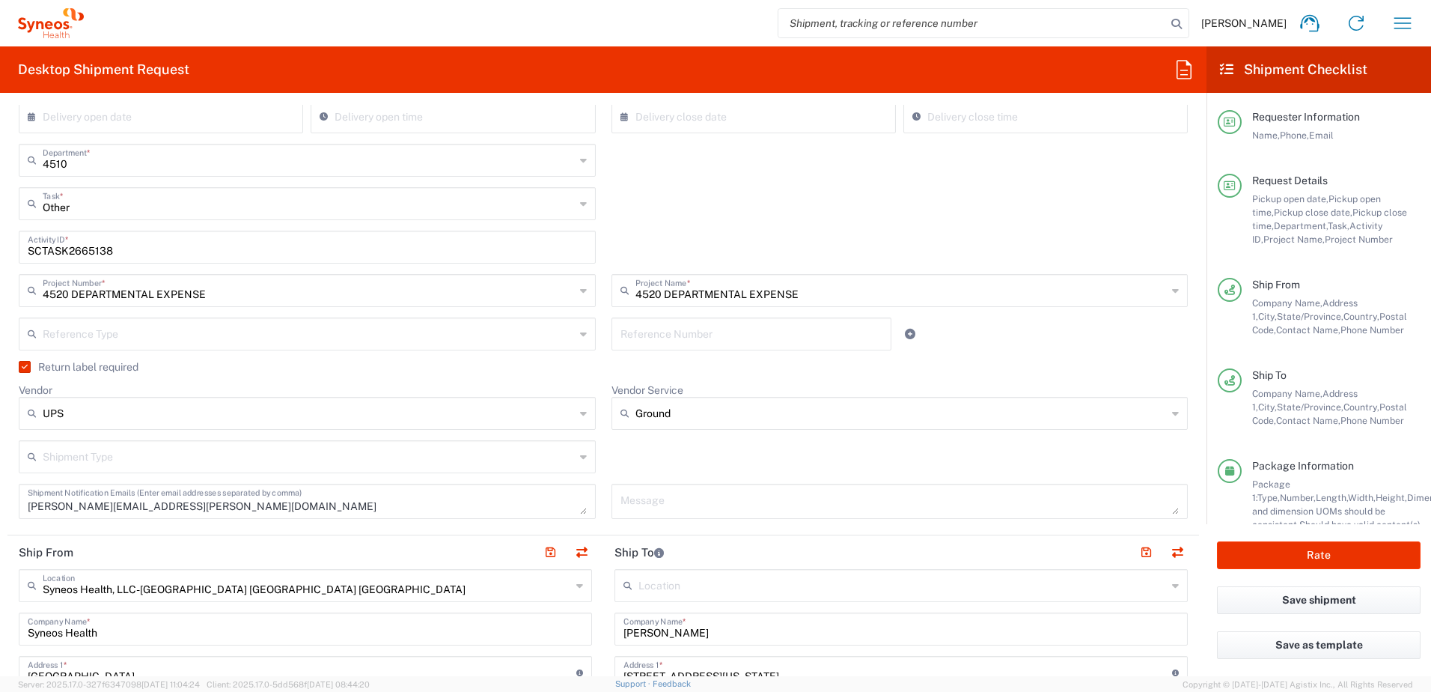
click at [98, 248] on input "SCTASK2665138" at bounding box center [307, 246] width 559 height 26
paste input "89694"
type input "SCTASK2689694"
click at [660, 201] on div "Other Task * Other Break/Fix Inventory Transfer New Hire Refresh" at bounding box center [603, 208] width 1185 height 43
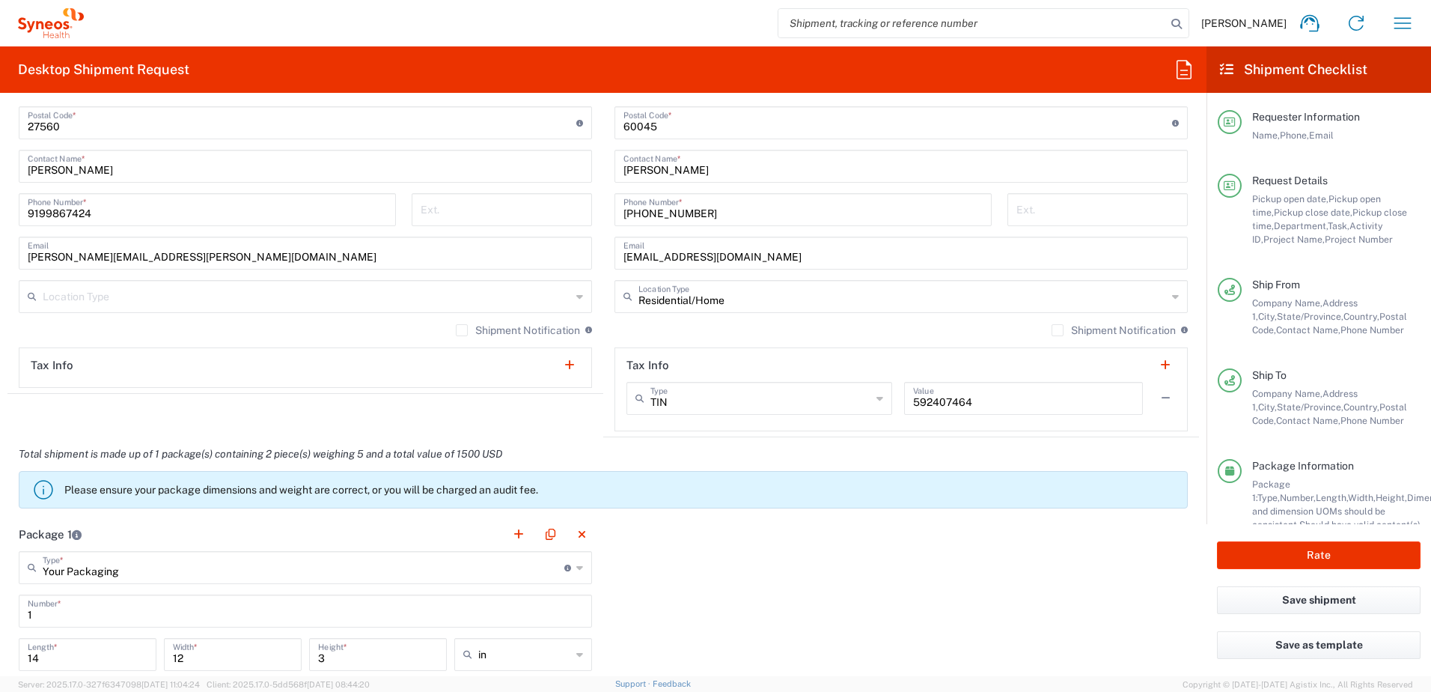
scroll to position [1123, 0]
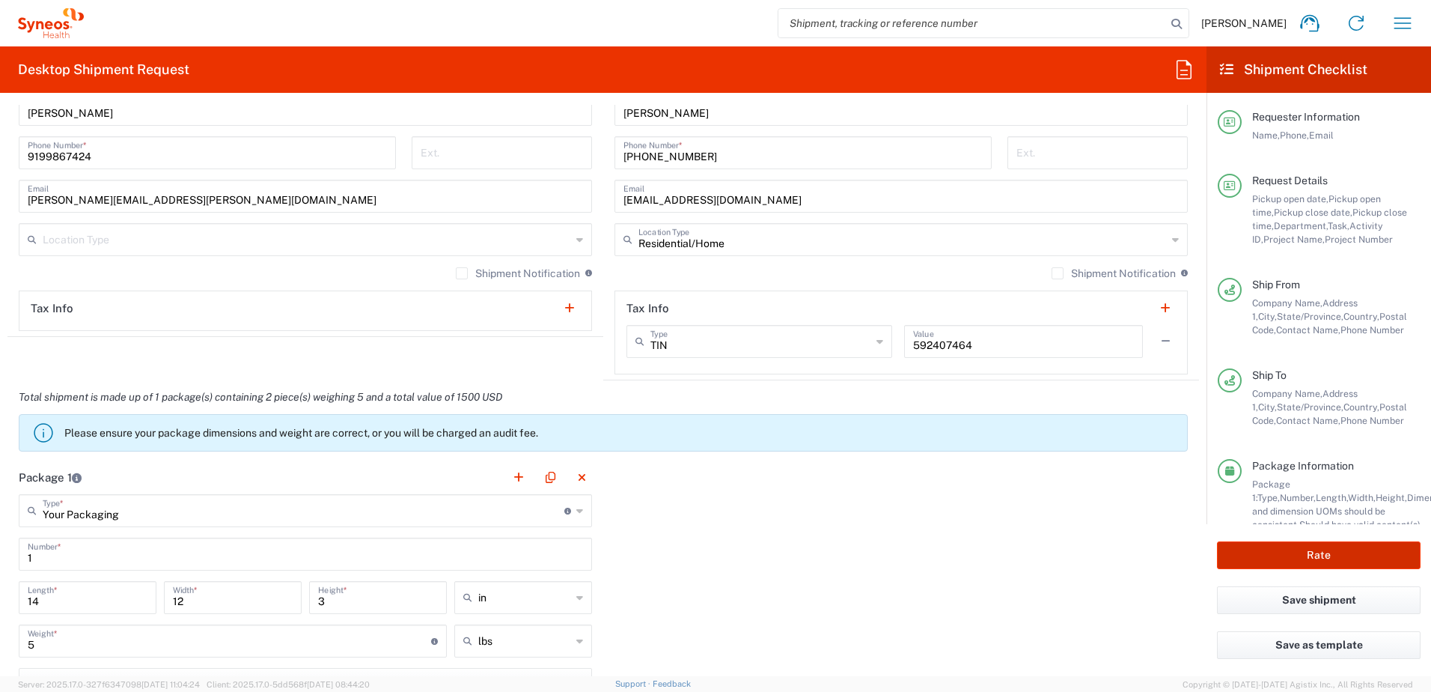
click at [1287, 549] on button "Rate" at bounding box center [1319, 555] width 204 height 28
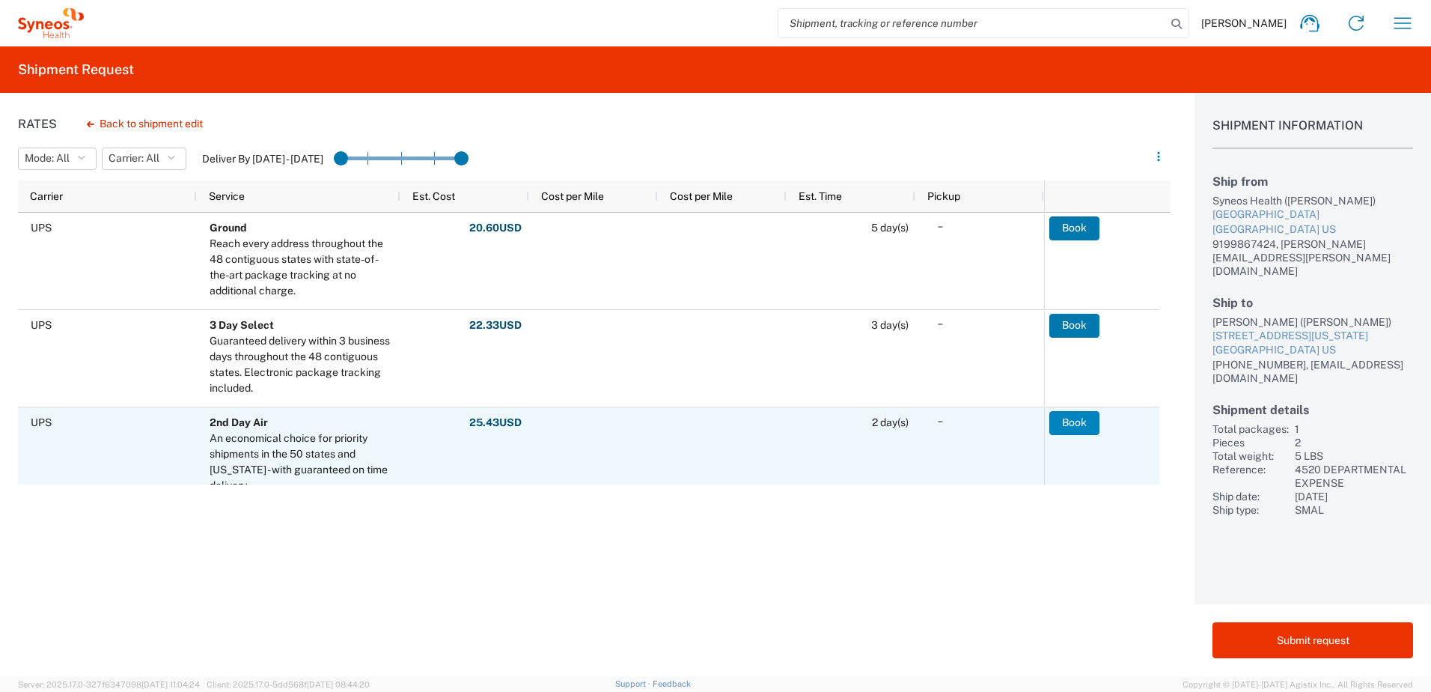
click at [1095, 421] on button "Book" at bounding box center [1074, 423] width 50 height 24
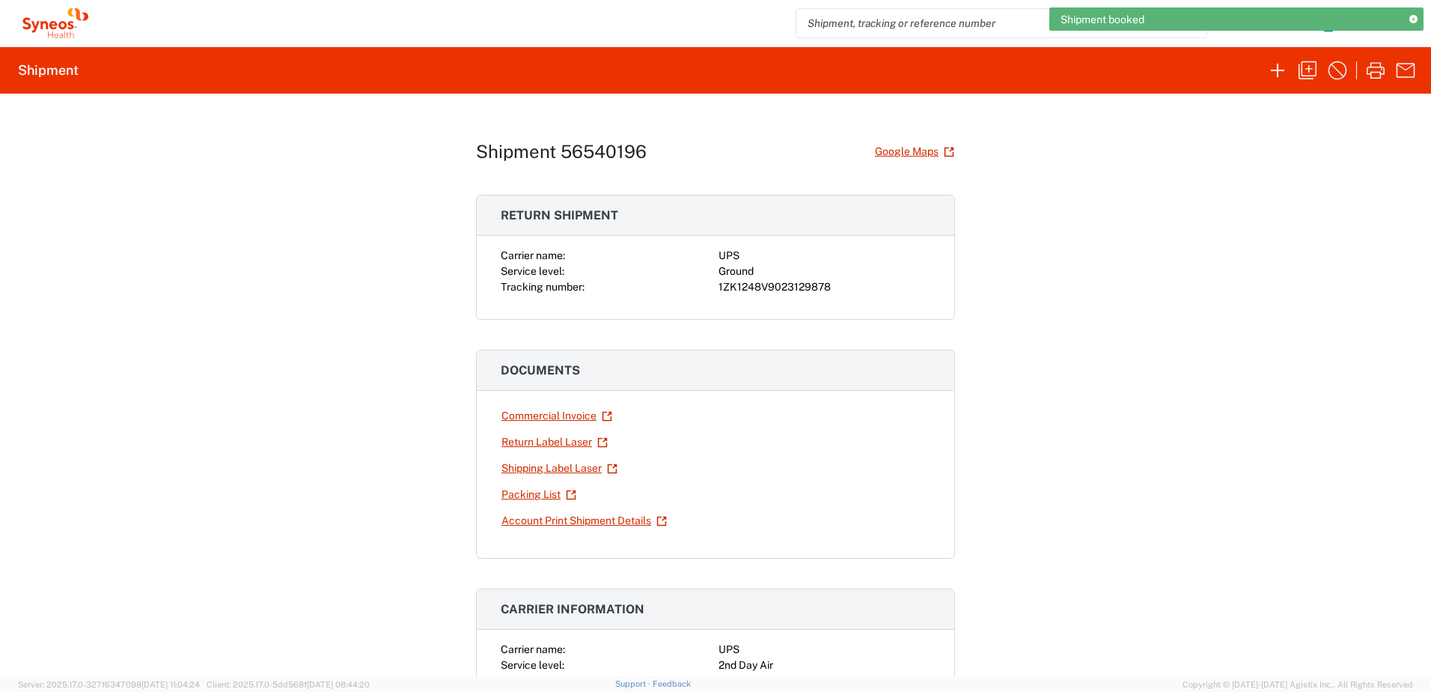
click at [790, 289] on div "1ZK1248V9023129878" at bounding box center [825, 287] width 212 height 16
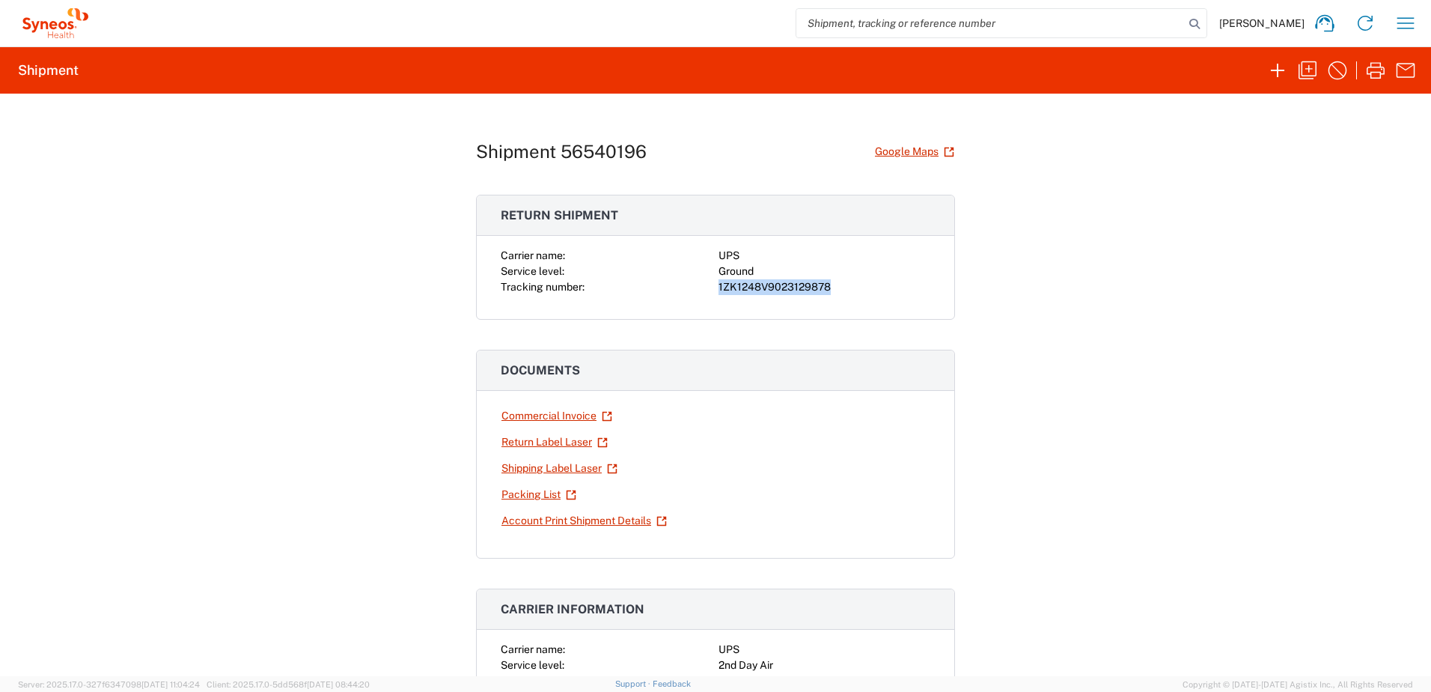
copy div "1ZK1248V9023129878"
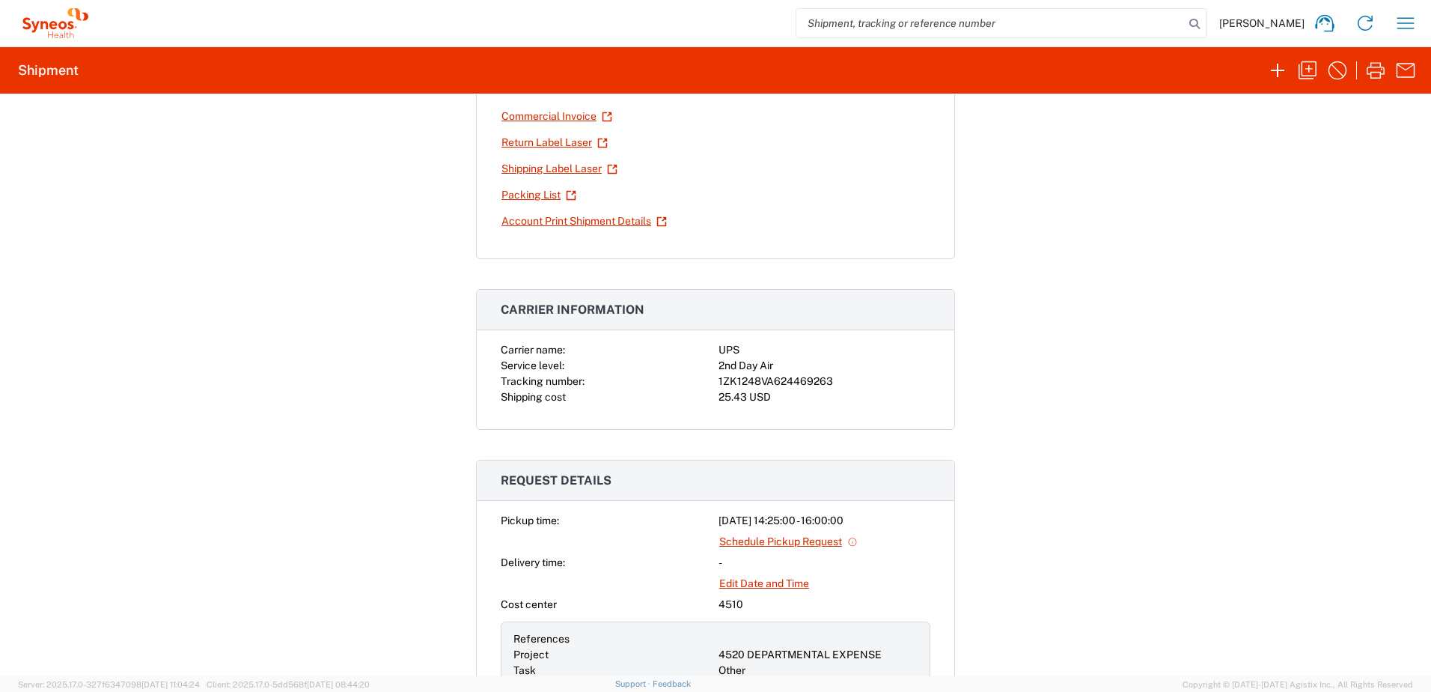
click at [793, 378] on div "1ZK1248VA624469263" at bounding box center [825, 382] width 212 height 16
copy div "1ZK1248VA624469263"
click at [1314, 71] on icon "button" at bounding box center [1308, 70] width 24 height 24
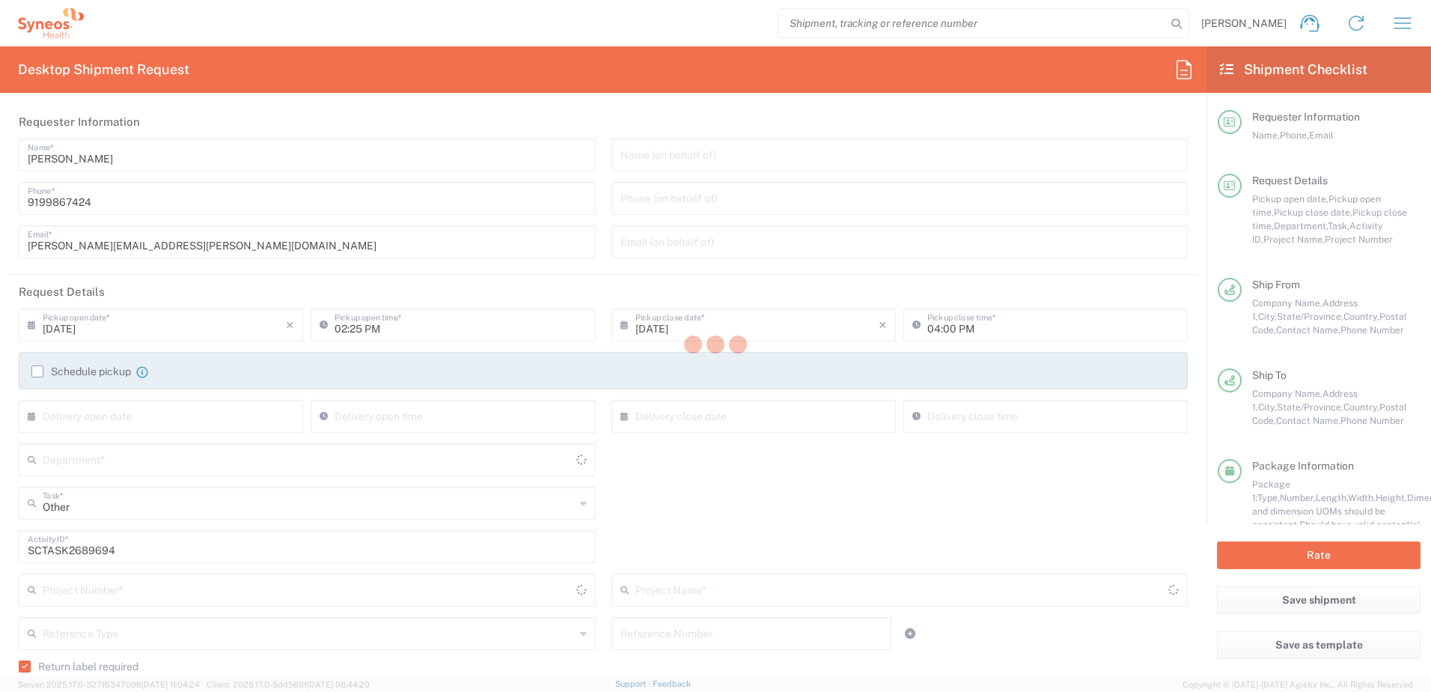
type input "4510"
type input "4520 DEPARTMENTAL EXPENSE"
type input "Ground"
type input "[US_STATE]"
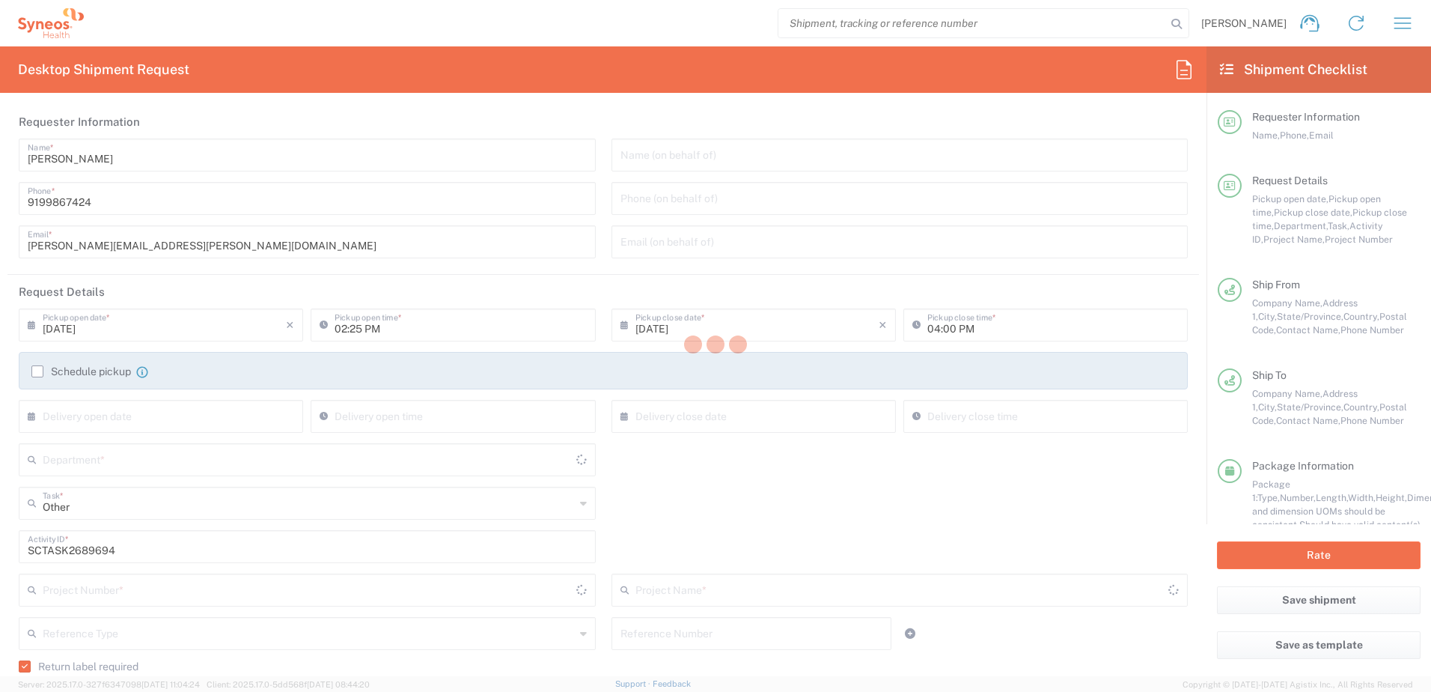
type input "[US_STATE]"
type input "Your Packaging"
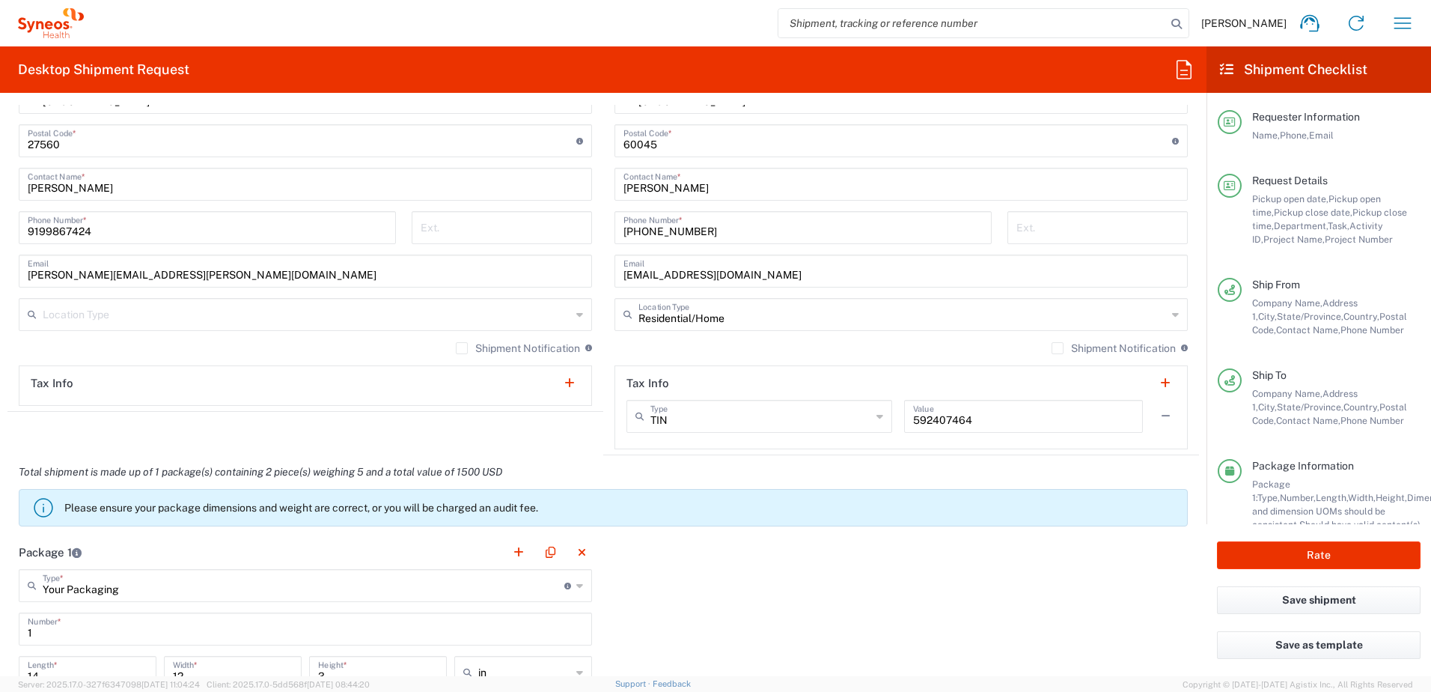
scroll to position [1497, 0]
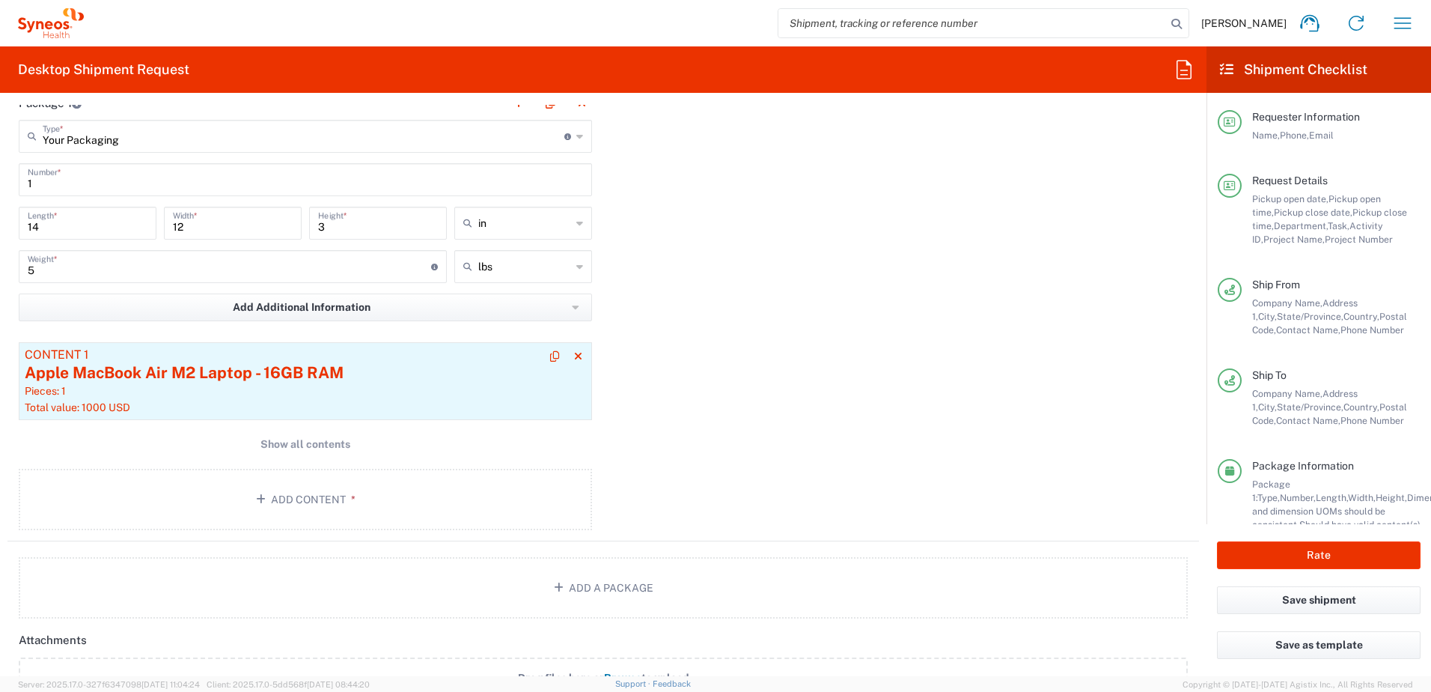
click at [214, 377] on div "Apple MacBook Air M2 Laptop - 16GB RAM" at bounding box center [305, 373] width 561 height 22
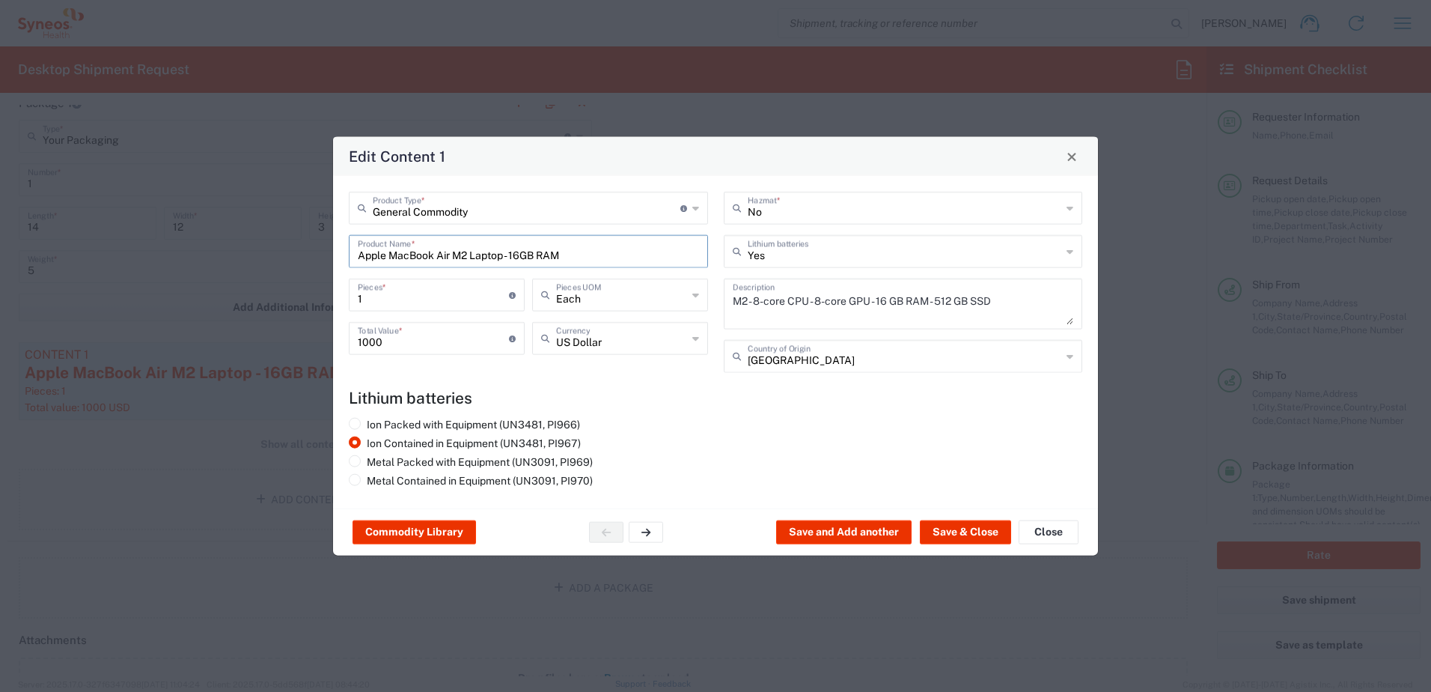
drag, startPoint x: 612, startPoint y: 257, endPoint x: 331, endPoint y: 237, distance: 281.4
click at [331, 237] on div "Edit Content 1 General Commodity Product Type * Document: Paper document genera…" at bounding box center [715, 346] width 1431 height 692
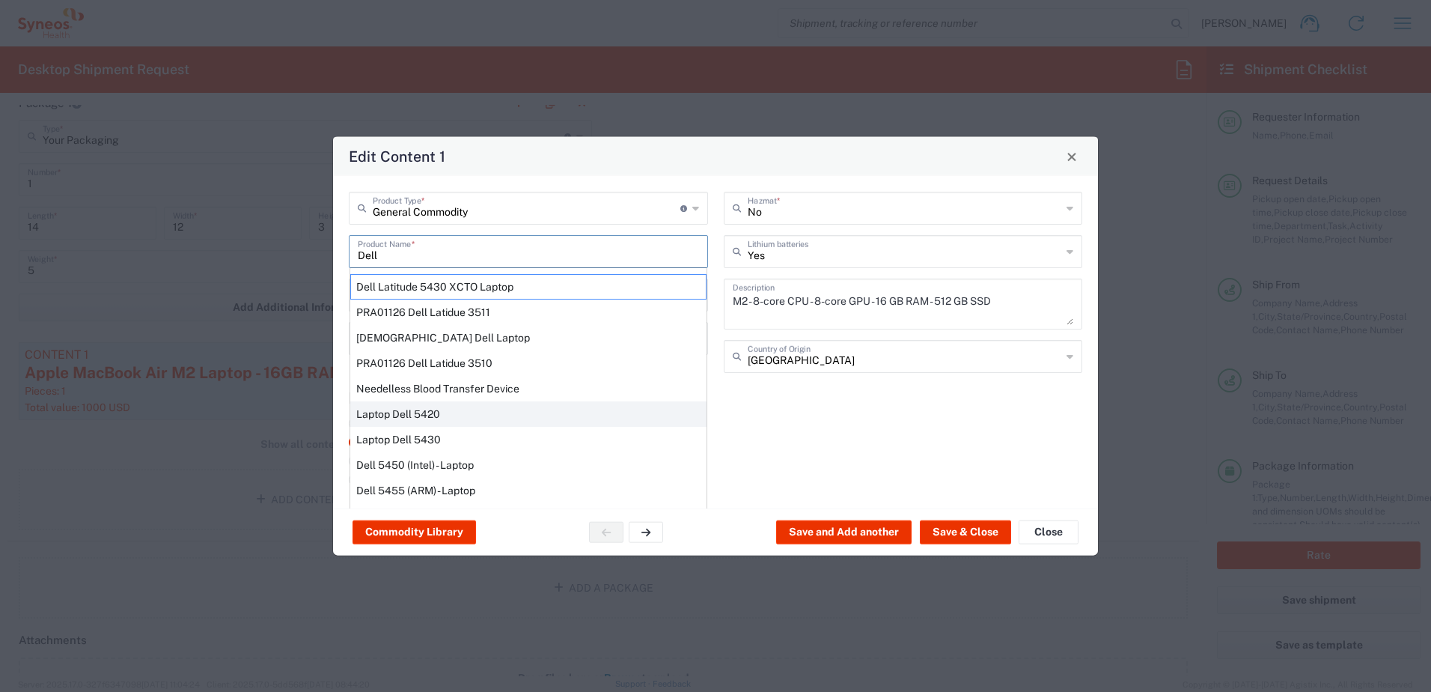
click at [425, 417] on div "Laptop Dell 5420" at bounding box center [528, 413] width 356 height 25
type input "Laptop Dell 5420"
type textarea "Laptop Latitude Dell 5420"
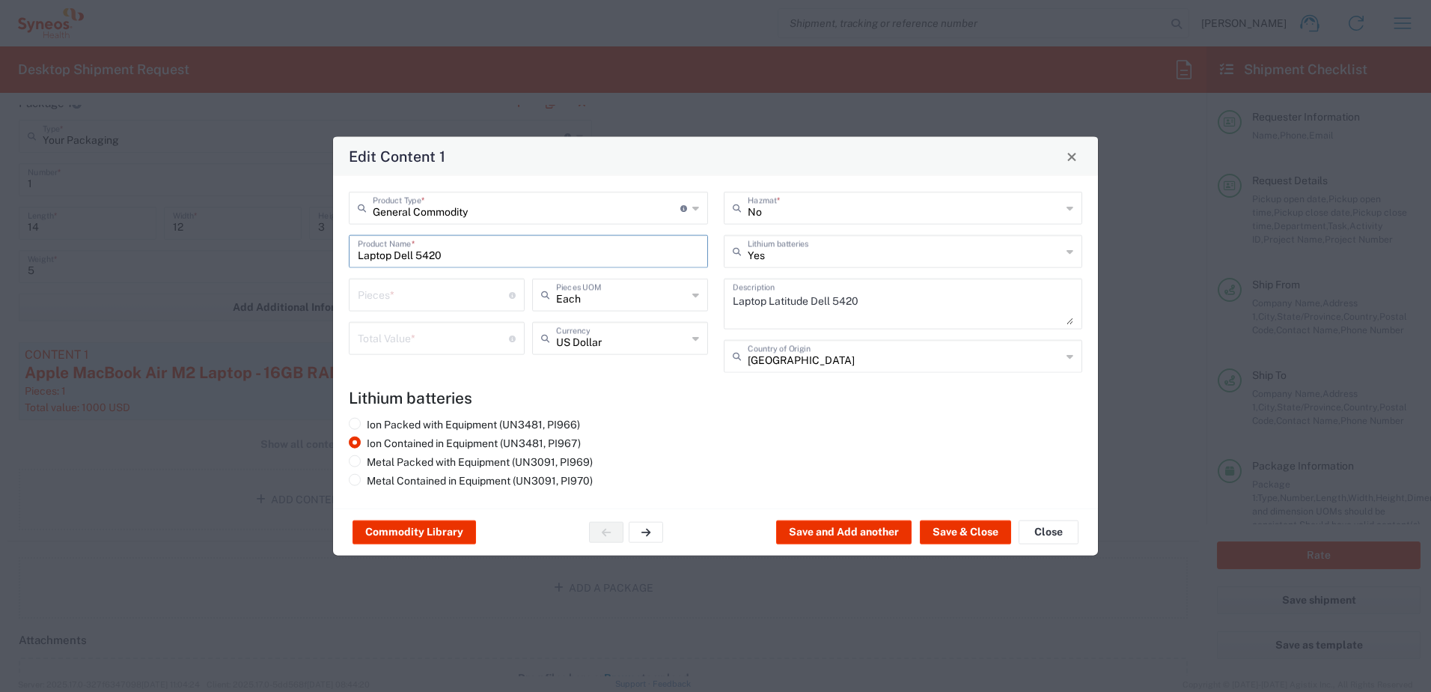
click at [388, 300] on input "number" at bounding box center [433, 294] width 151 height 26
type input "1"
click at [393, 344] on input "number" at bounding box center [433, 337] width 151 height 26
type input "1000"
click at [955, 531] on button "Save & Close" at bounding box center [965, 532] width 91 height 24
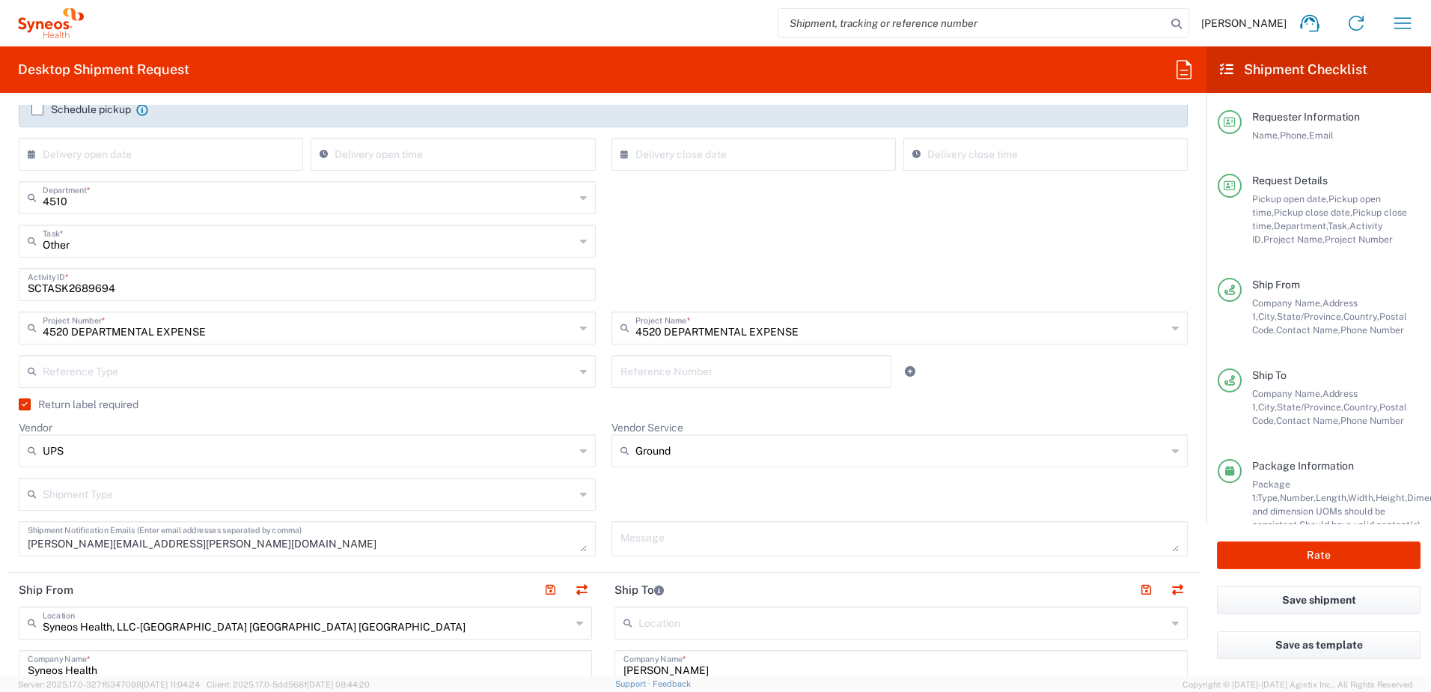
scroll to position [150, 0]
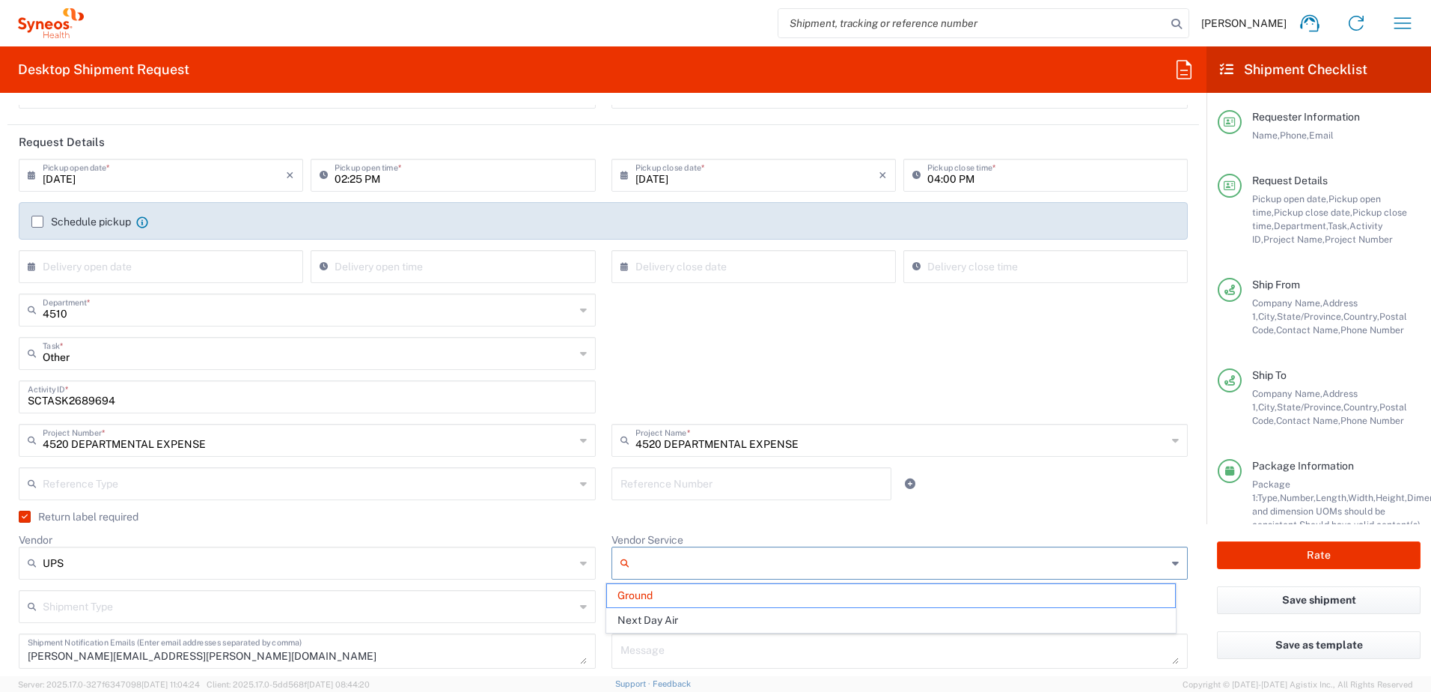
click at [763, 566] on input "Vendor Service" at bounding box center [901, 563] width 532 height 24
click at [683, 618] on span "Next Day Air" at bounding box center [891, 620] width 568 height 23
type input "Next Day Air"
click at [694, 528] on div "Return label required" at bounding box center [603, 521] width 1169 height 22
click at [79, 398] on input "SCTASK2689694" at bounding box center [307, 395] width 559 height 26
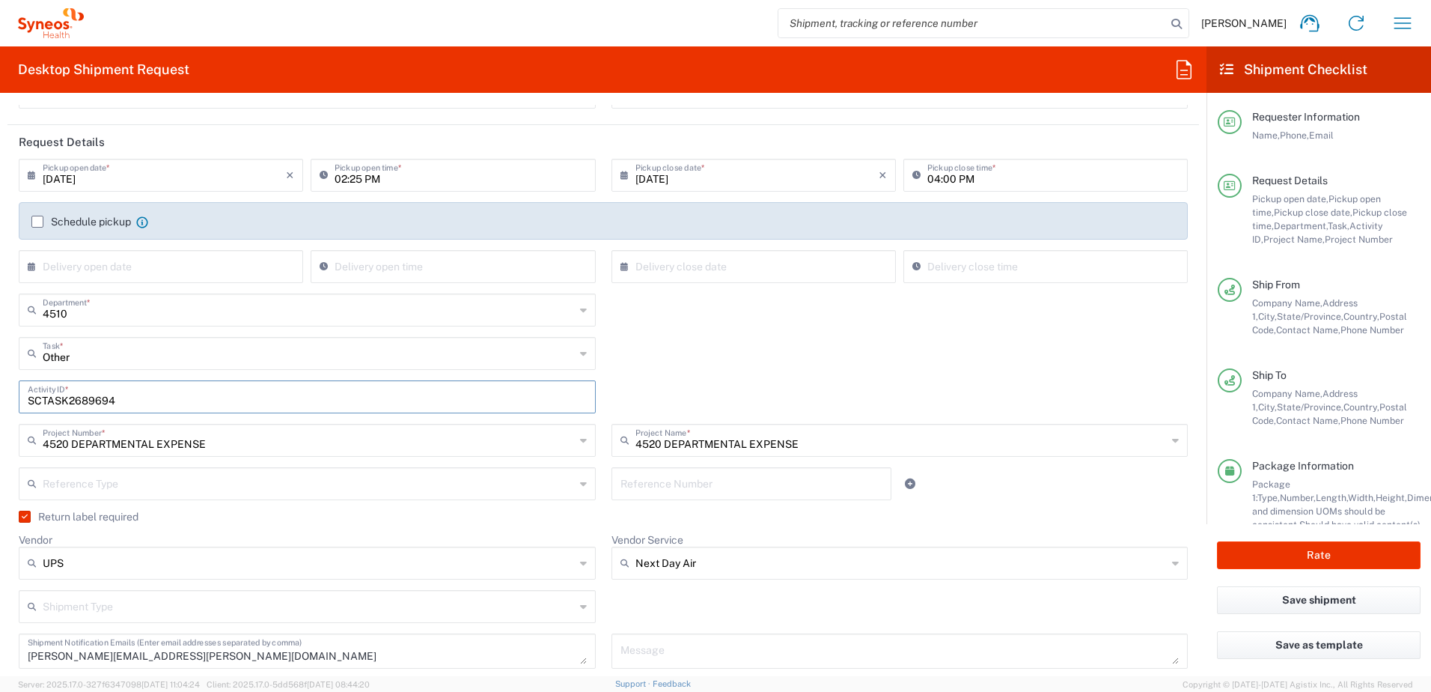
click at [79, 398] on input "SCTASK2689694" at bounding box center [307, 395] width 559 height 26
paste input "1435"
type input "SCTASK2681435"
click at [781, 371] on div "Other Task * Other Break/Fix Inventory Transfer New Hire Refresh" at bounding box center [603, 358] width 1185 height 43
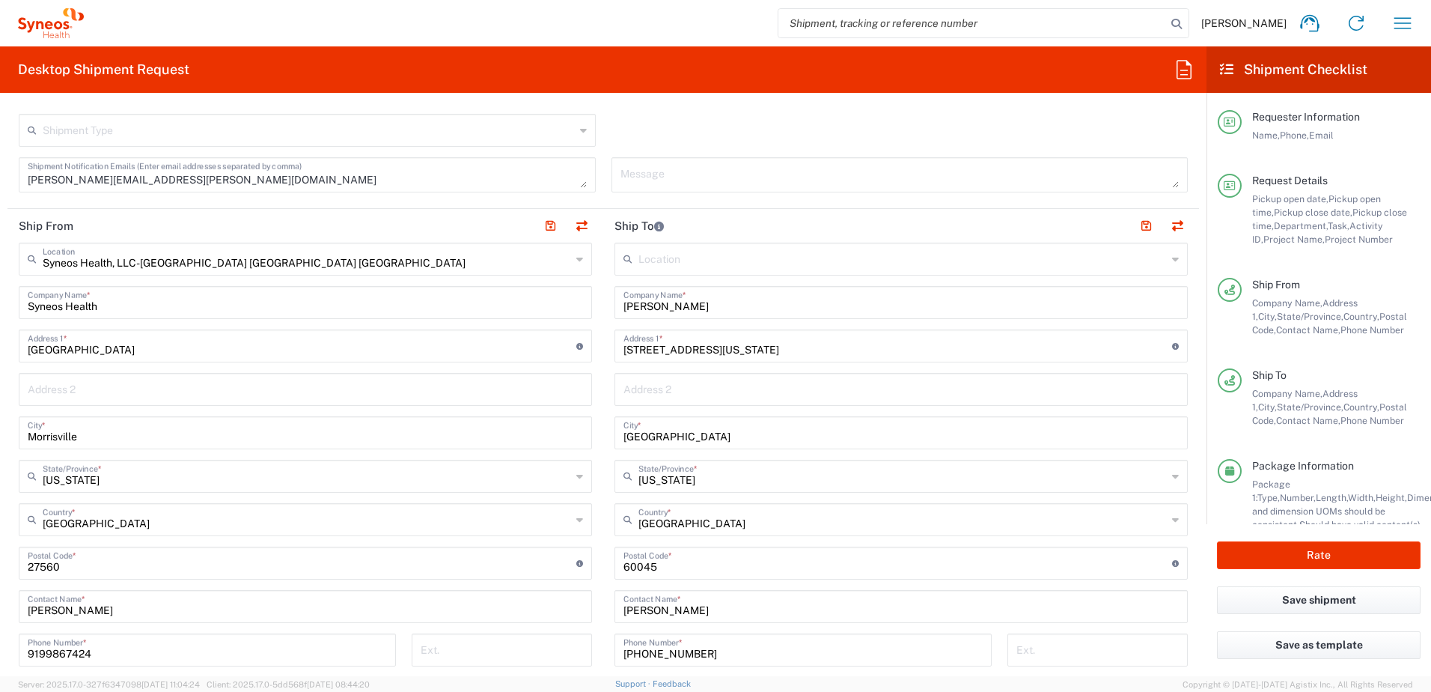
scroll to position [599, 0]
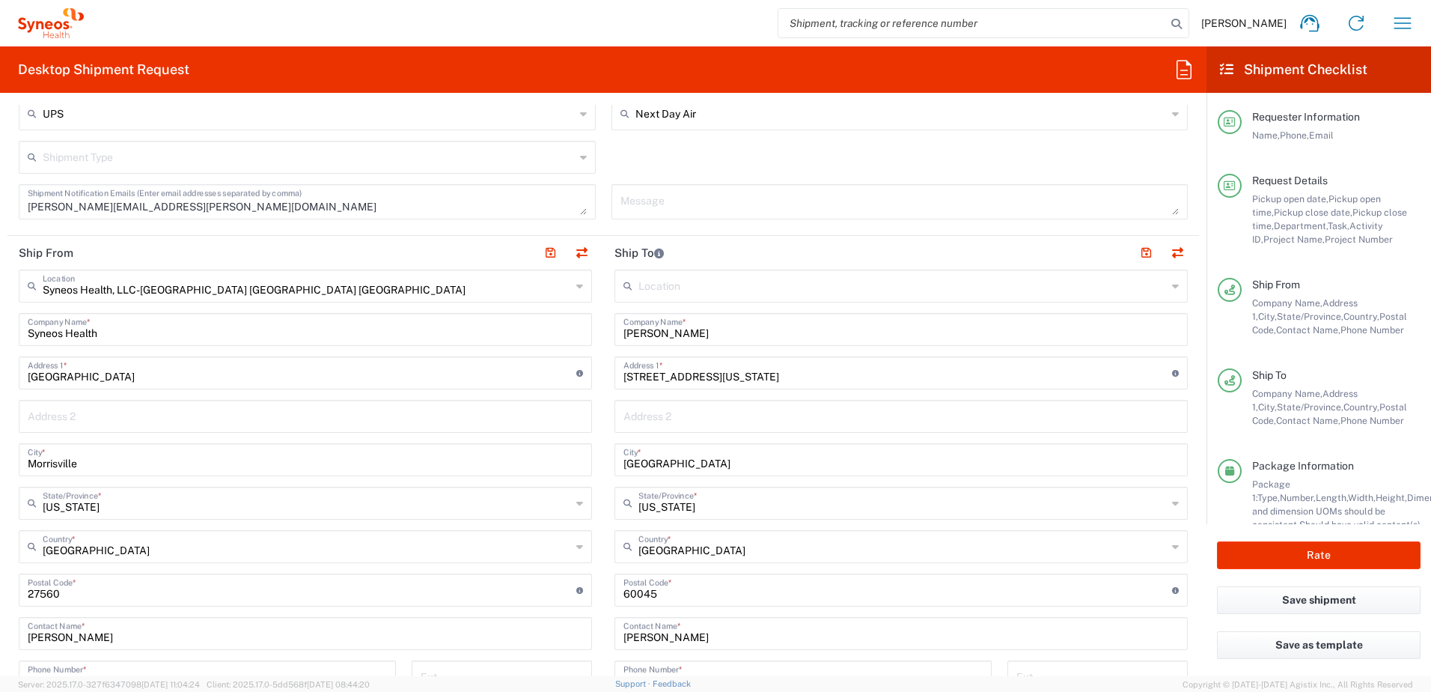
drag, startPoint x: 692, startPoint y: 336, endPoint x: 583, endPoint y: 325, distance: 109.1
click at [635, 333] on input "[PERSON_NAME]" at bounding box center [901, 328] width 555 height 26
click at [583, 325] on main "Syneos Health, LLC-[GEOGRAPHIC_DATA] [GEOGRAPHIC_DATA] [GEOGRAPHIC_DATA] Locati…" at bounding box center [305, 561] width 596 height 585
drag, startPoint x: 703, startPoint y: 335, endPoint x: 600, endPoint y: 332, distance: 102.6
click at [671, 336] on input "[PERSON_NAME]" at bounding box center [901, 328] width 555 height 26
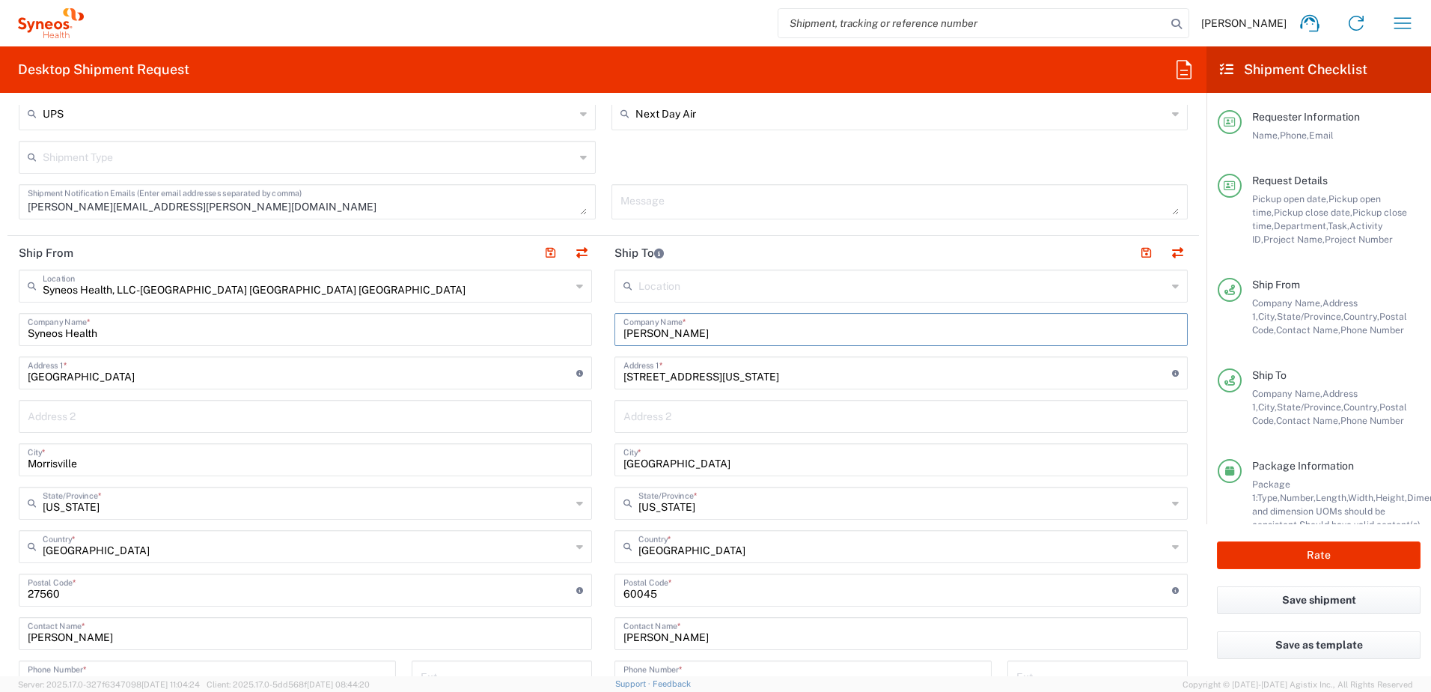
click at [597, 331] on div "Ship From Syneos Health, LLC-[GEOGRAPHIC_DATA] [GEOGRAPHIC_DATA] [GEOGRAPHIC_DA…" at bounding box center [603, 570] width 1192 height 668
click at [692, 331] on input "[PERSON_NAME]" at bounding box center [901, 328] width 555 height 26
drag, startPoint x: 721, startPoint y: 332, endPoint x: 612, endPoint y: 333, distance: 108.5
click at [615, 333] on div "[PERSON_NAME] Company Name *" at bounding box center [901, 329] width 573 height 33
paste input "[PERSON_NAME]"
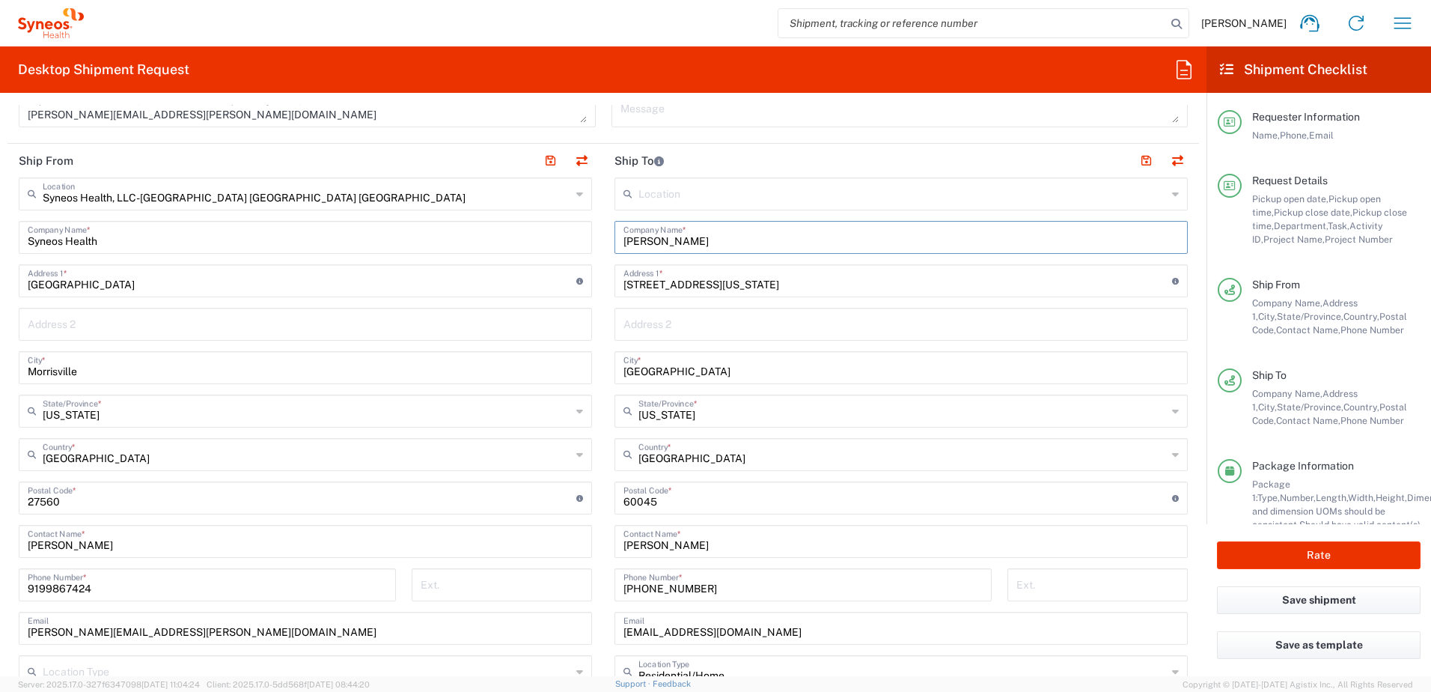
scroll to position [823, 0]
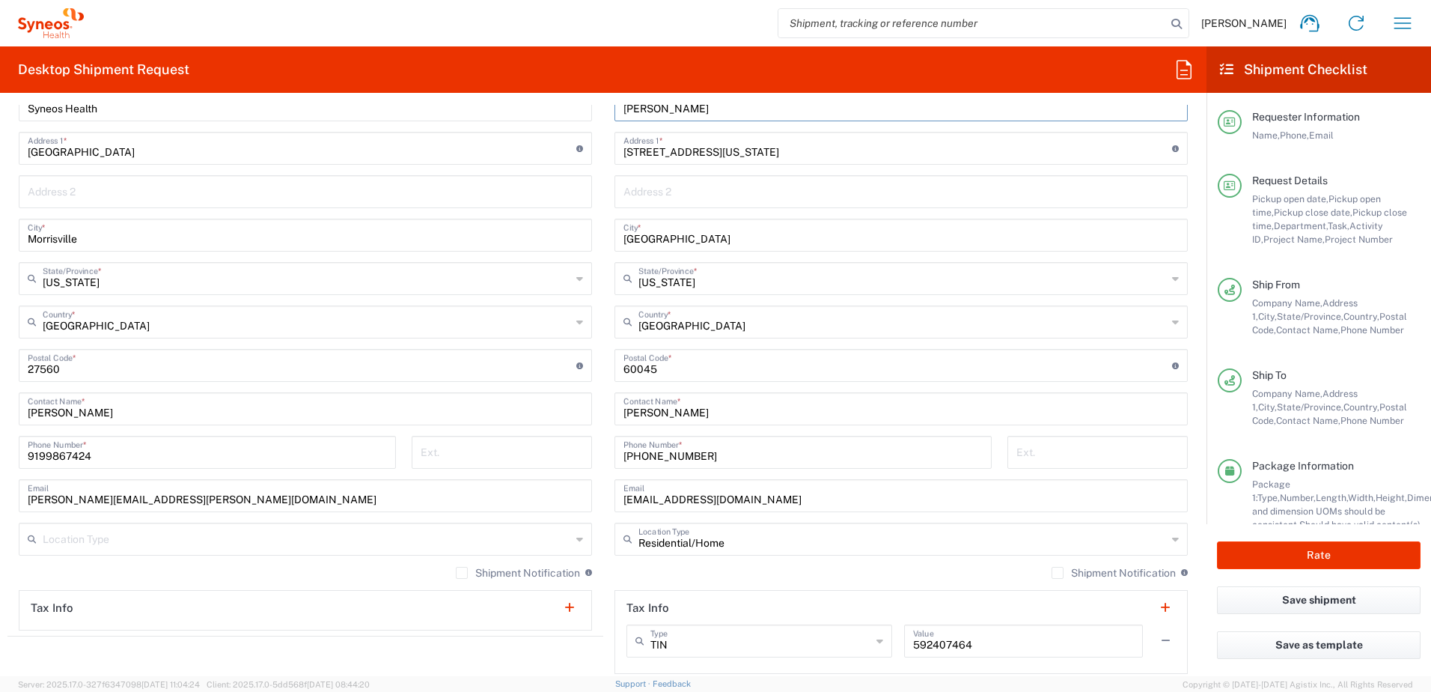
type input "[PERSON_NAME]"
drag, startPoint x: 686, startPoint y: 411, endPoint x: 577, endPoint y: 403, distance: 109.5
click at [577, 403] on div "Ship From Syneos Health, LLC-[GEOGRAPHIC_DATA] [GEOGRAPHIC_DATA] [GEOGRAPHIC_DA…" at bounding box center [603, 345] width 1192 height 668
paste input "[PERSON_NAME]"
type input "[PERSON_NAME]"
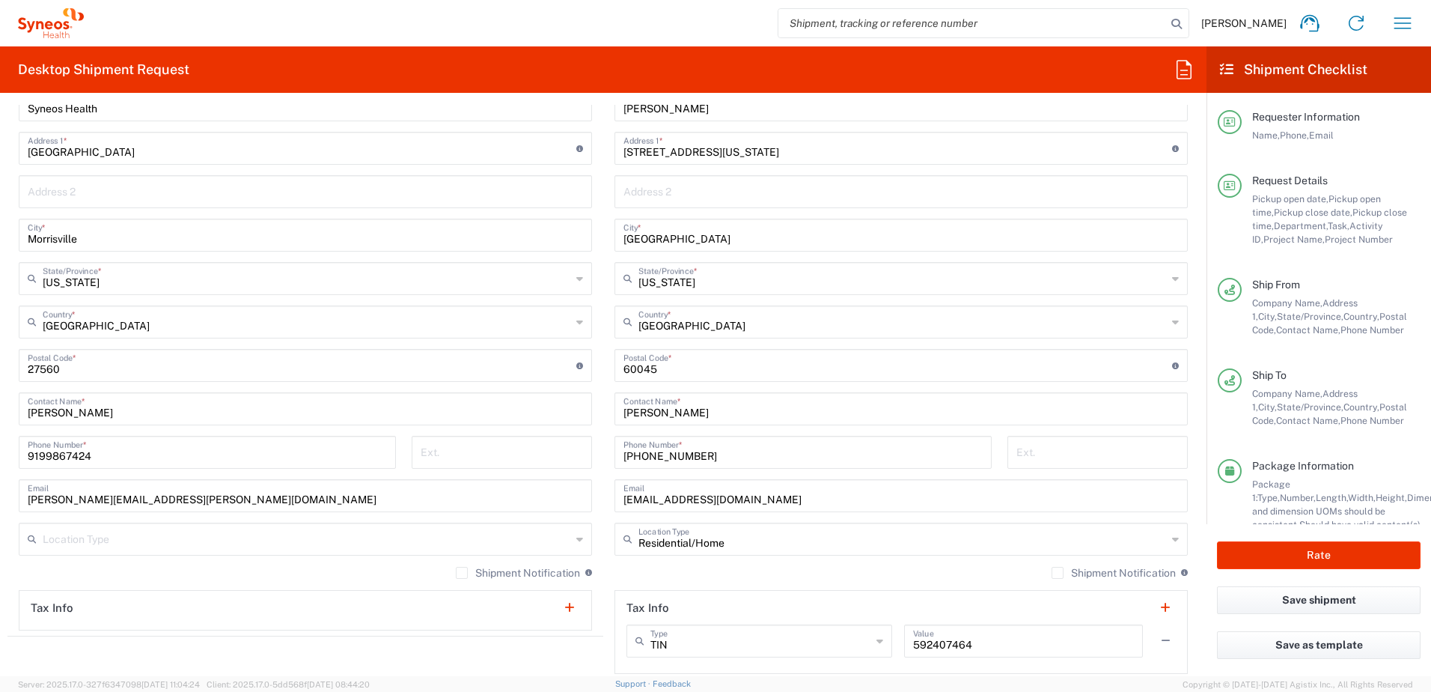
scroll to position [674, 0]
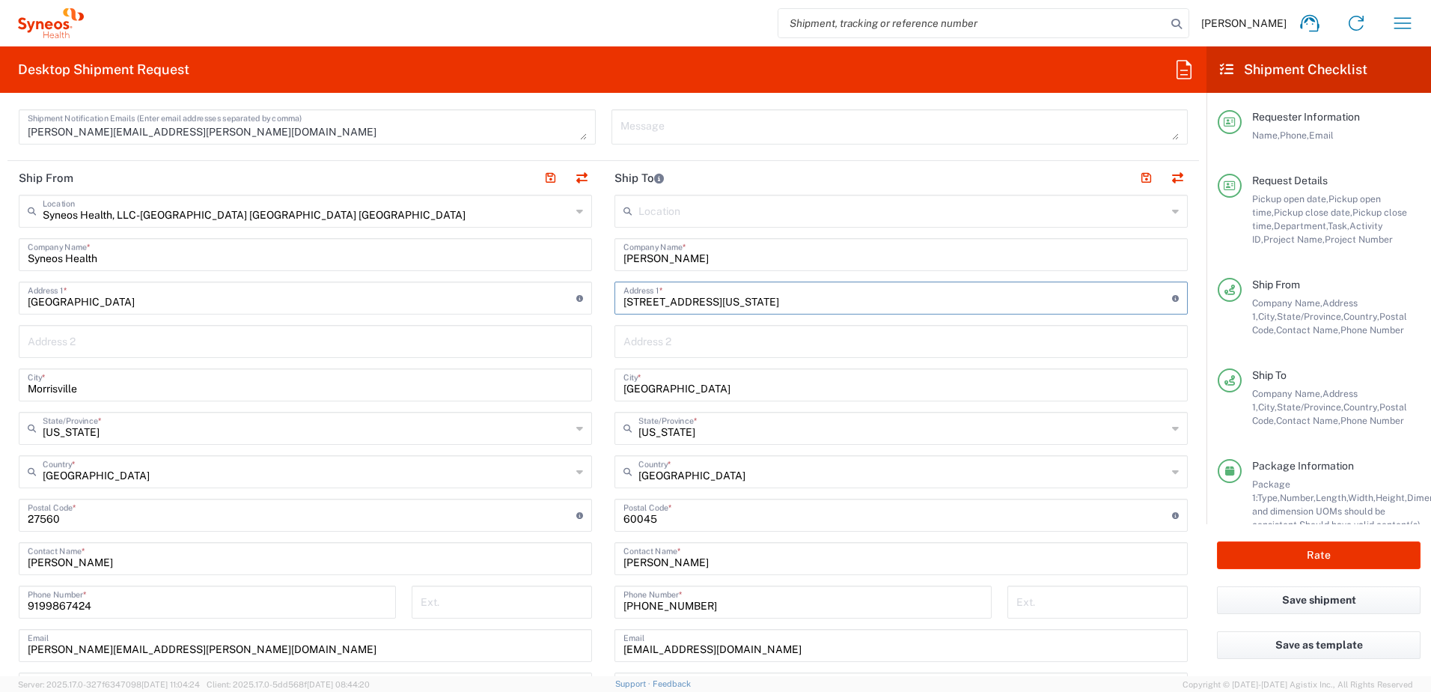
drag, startPoint x: 738, startPoint y: 305, endPoint x: 532, endPoint y: 278, distance: 207.6
click at [532, 278] on div "Ship From Syneos Health, LLC-[GEOGRAPHIC_DATA] [GEOGRAPHIC_DATA] [GEOGRAPHIC_DA…" at bounding box center [603, 495] width 1192 height 668
paste input "[STREET_ADDRESS]"
type input "[STREET_ADDRESS]"
click at [689, 442] on div "[US_STATE] State/Province *" at bounding box center [901, 428] width 573 height 33
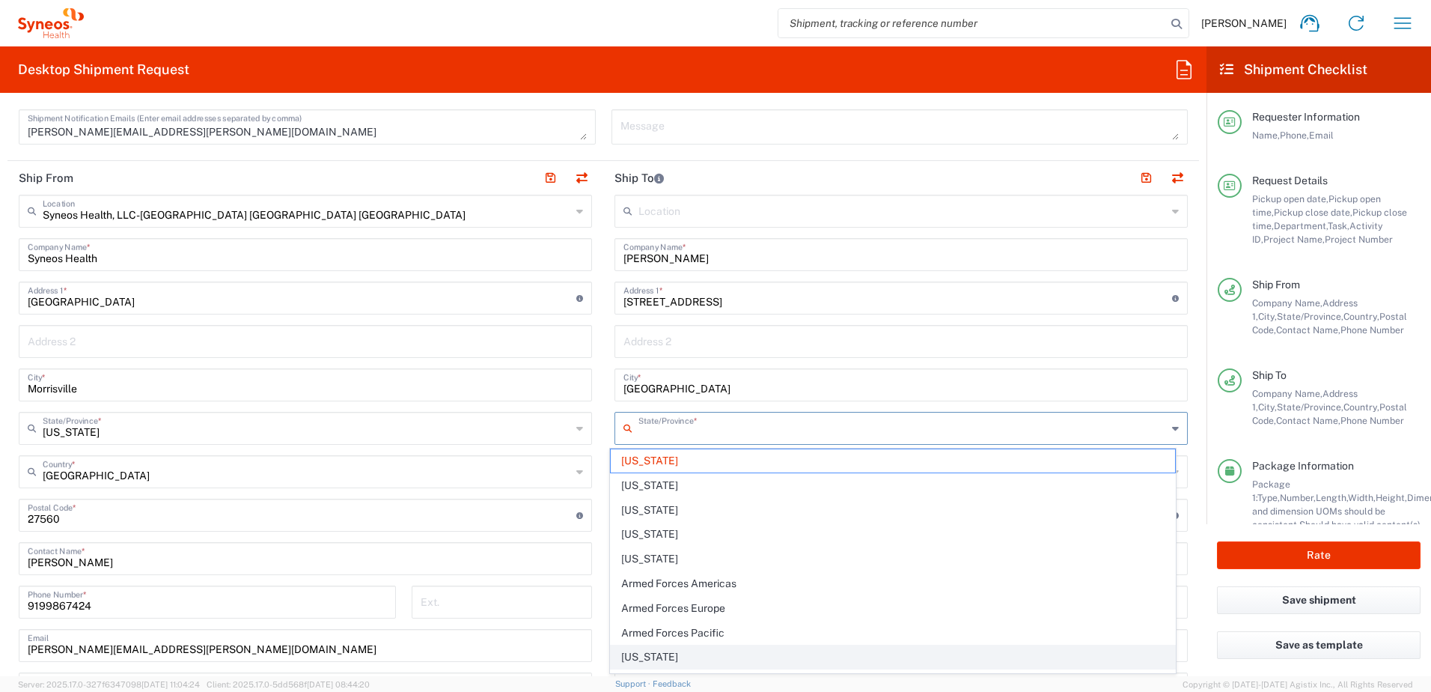
click at [684, 653] on span "[US_STATE]" at bounding box center [893, 656] width 565 height 23
type input "[US_STATE]"
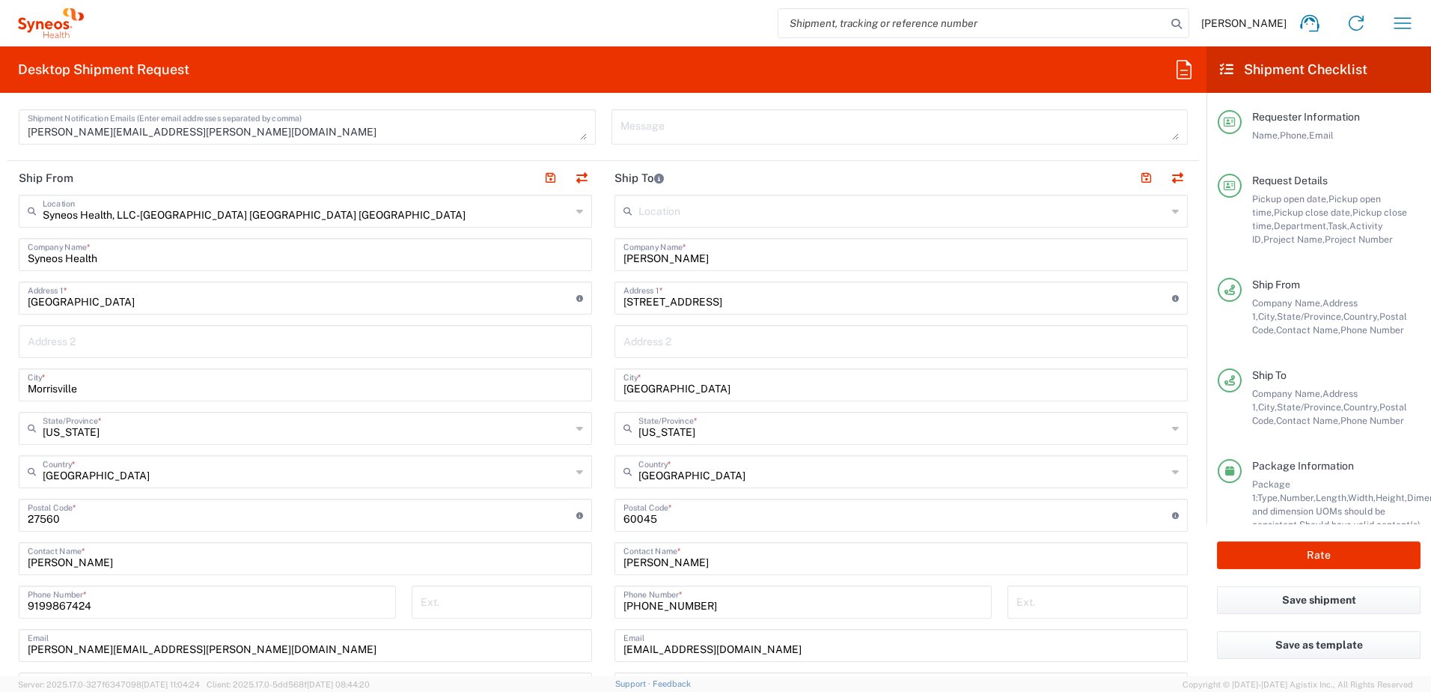
click at [693, 389] on input "[GEOGRAPHIC_DATA]" at bounding box center [901, 384] width 555 height 26
drag, startPoint x: 689, startPoint y: 385, endPoint x: 548, endPoint y: 361, distance: 142.9
click at [548, 361] on div "Ship From Syneos Health, LLC-[GEOGRAPHIC_DATA] [GEOGRAPHIC_DATA] [GEOGRAPHIC_DA…" at bounding box center [603, 495] width 1192 height 668
paste input "[GEOGRAPHIC_DATA]"
type input "[GEOGRAPHIC_DATA]"
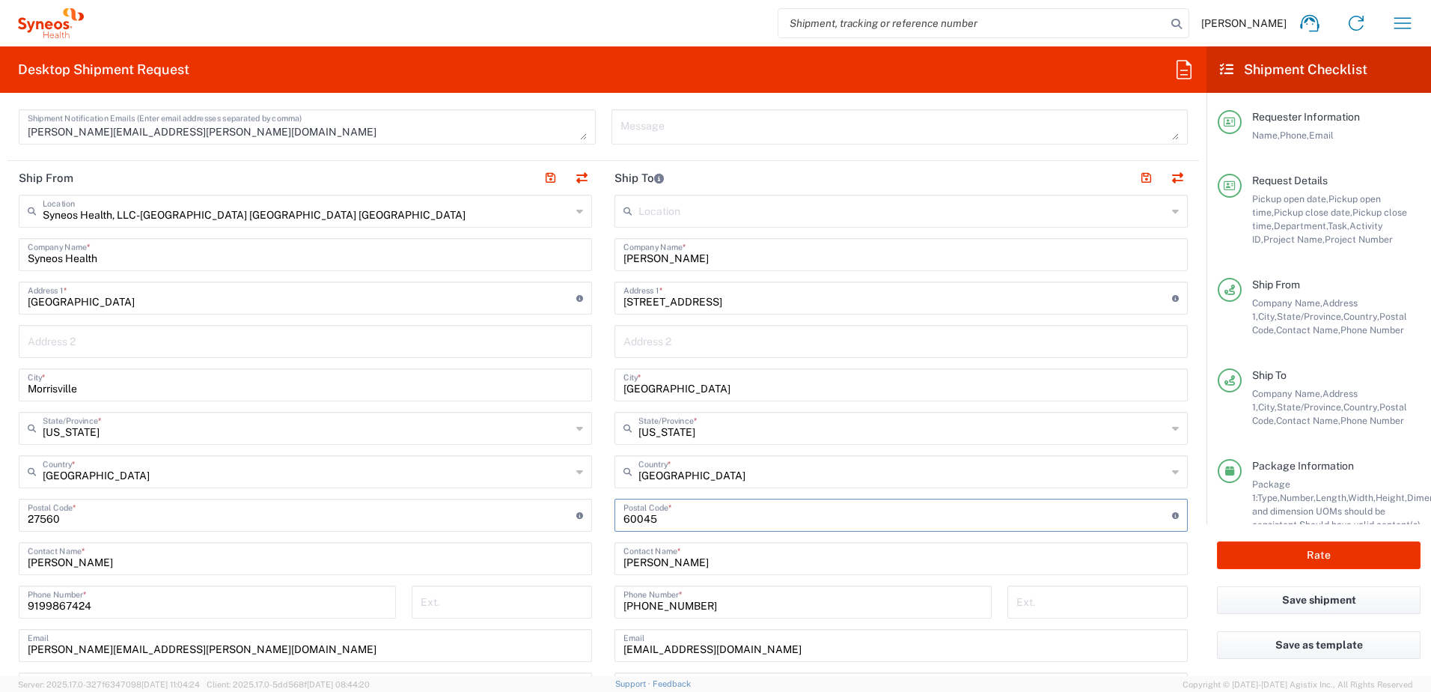
drag, startPoint x: 685, startPoint y: 516, endPoint x: 665, endPoint y: 521, distance: 20.7
click at [685, 516] on input "undefined" at bounding box center [898, 514] width 549 height 26
drag, startPoint x: 669, startPoint y: 519, endPoint x: 588, endPoint y: 510, distance: 81.3
click at [588, 510] on div "Ship From Syneos Health, LLC-[GEOGRAPHIC_DATA] [GEOGRAPHIC_DATA] [GEOGRAPHIC_DA…" at bounding box center [603, 495] width 1192 height 668
paste input "92672"
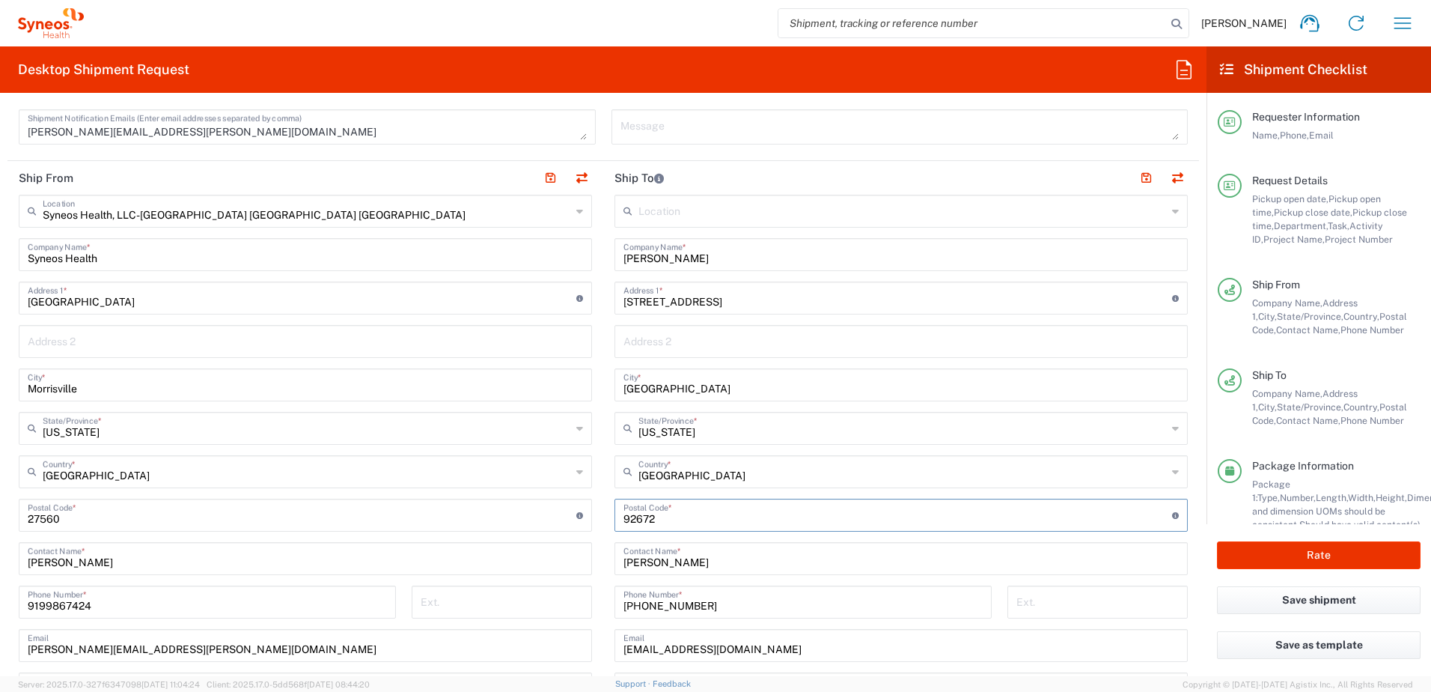
type input "92672"
click at [693, 602] on input "[PHONE_NUMBER]" at bounding box center [803, 601] width 359 height 26
drag, startPoint x: 695, startPoint y: 604, endPoint x: 572, endPoint y: 582, distance: 124.7
click at [572, 582] on div "Ship From Syneos Health, LLC-[GEOGRAPHIC_DATA] [GEOGRAPHIC_DATA] [GEOGRAPHIC_DA…" at bounding box center [603, 495] width 1192 height 668
paste input "[PHONE_NUMBER]"
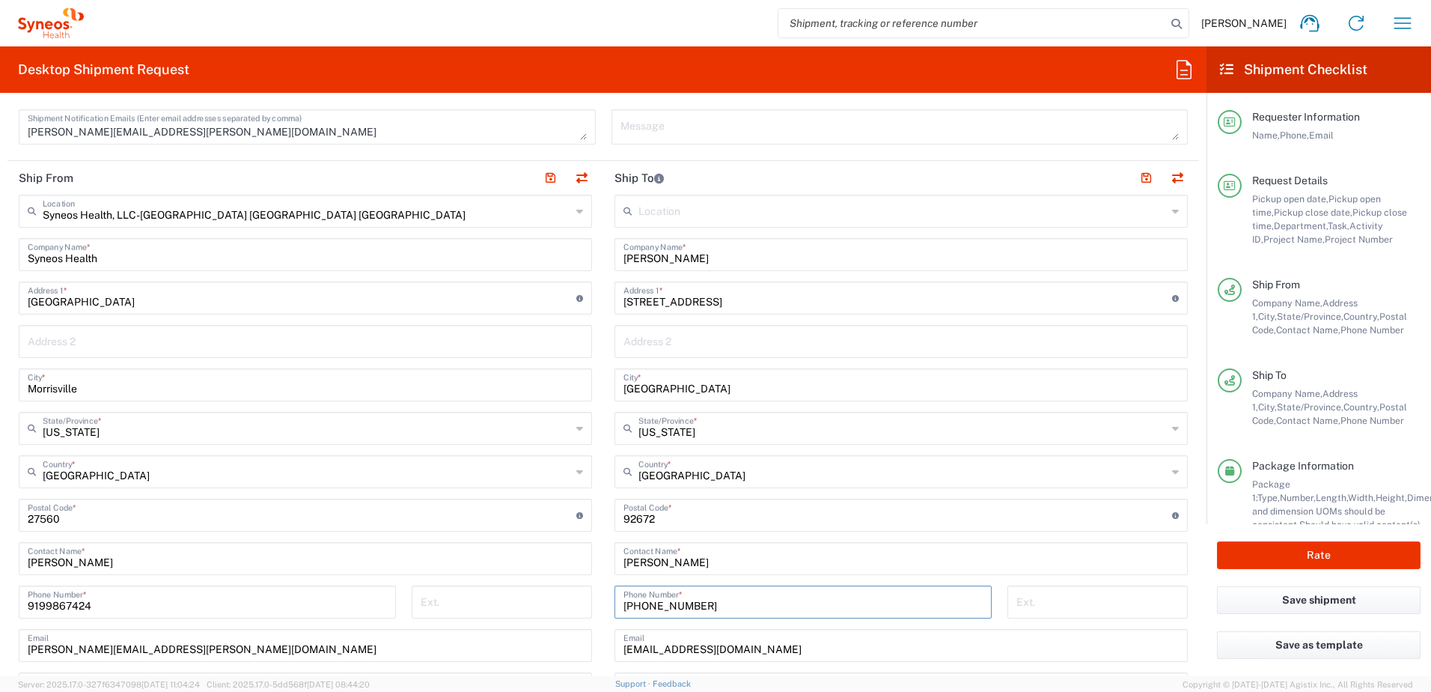
type input "[PHONE_NUMBER]"
drag, startPoint x: 740, startPoint y: 644, endPoint x: 615, endPoint y: 644, distance: 124.3
click at [615, 644] on div "[EMAIL_ADDRESS][DOMAIN_NAME] Email" at bounding box center [901, 645] width 573 height 33
paste input "[EMAIL_ADDRESS]"
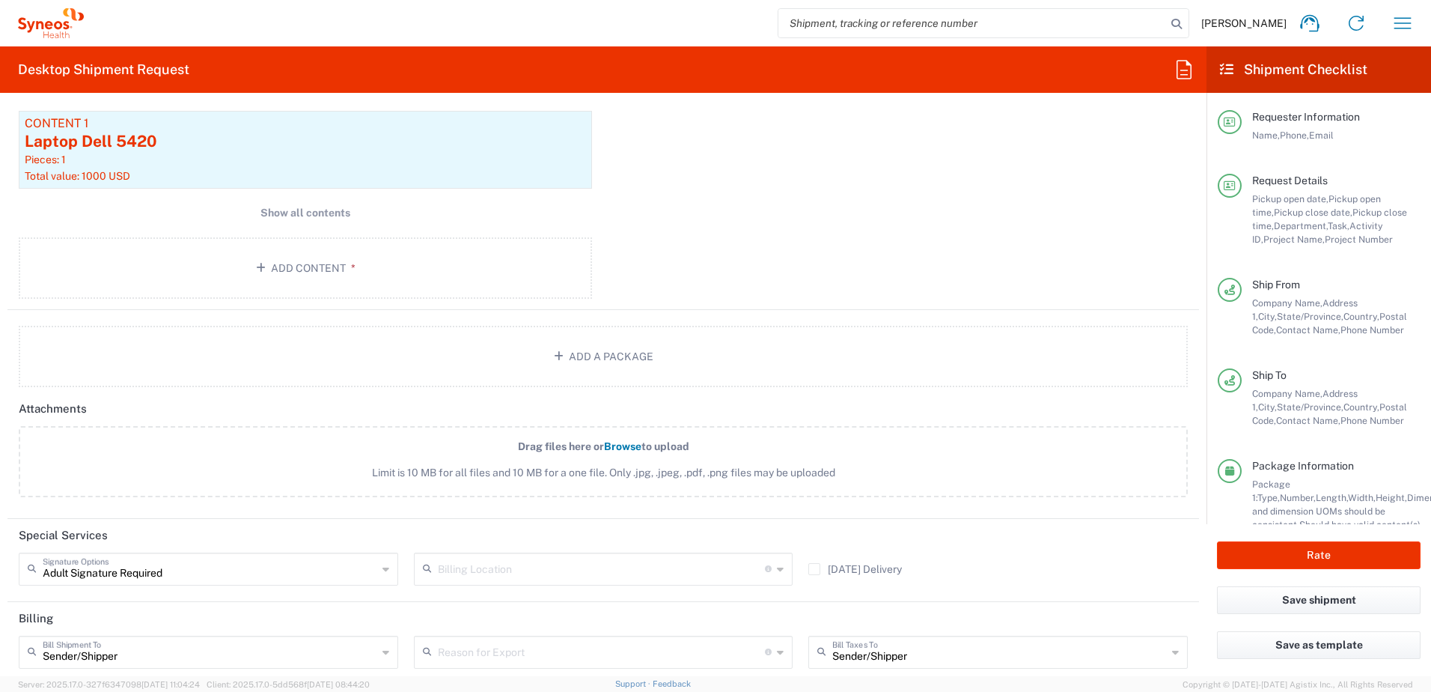
scroll to position [1871, 0]
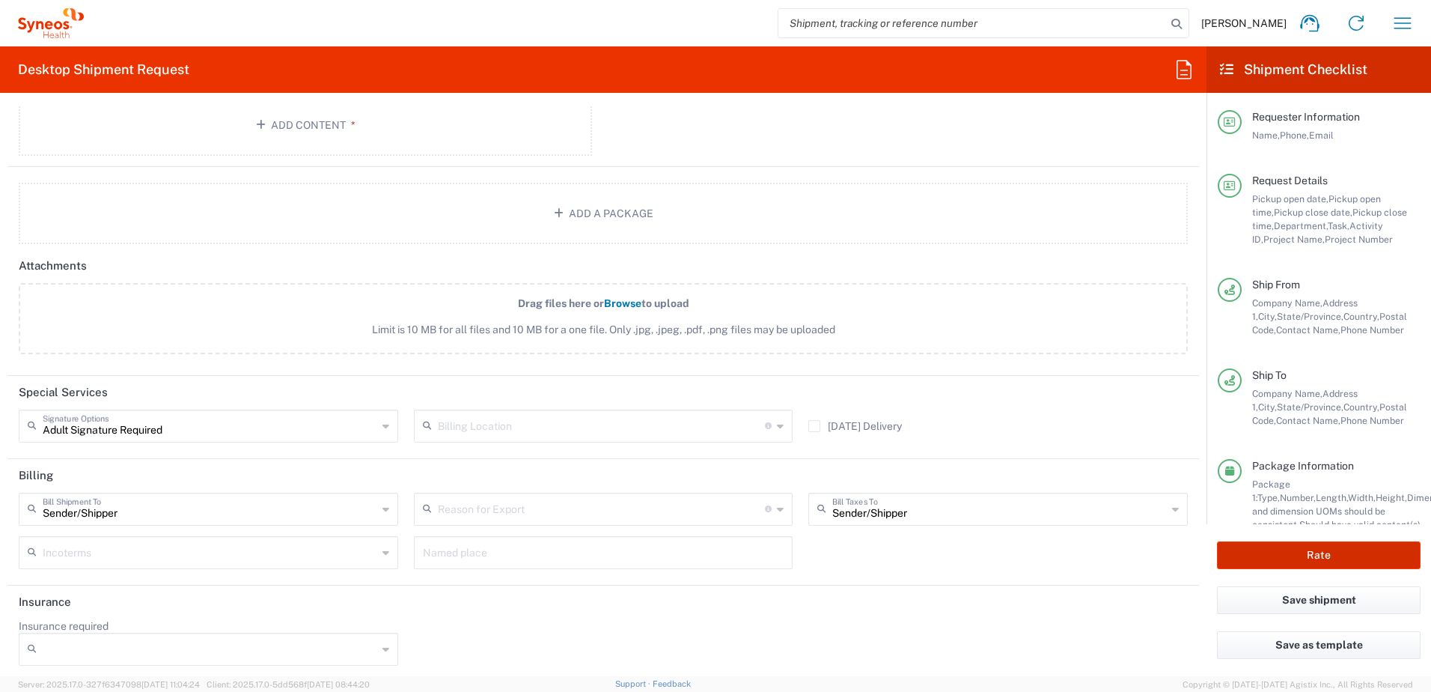
type input "[EMAIL_ADDRESS][DOMAIN_NAME]"
click at [1319, 556] on button "Rate" at bounding box center [1319, 555] width 204 height 28
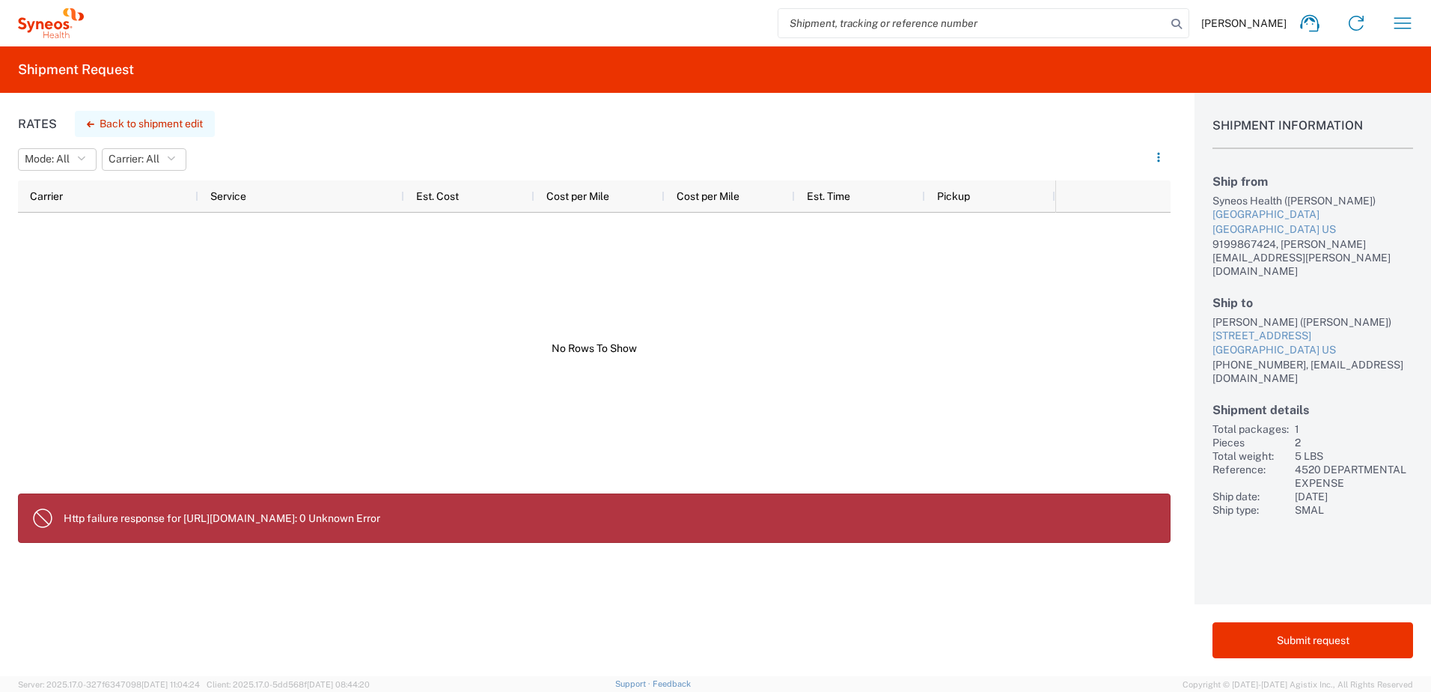
click at [140, 121] on button "Back to shipment edit" at bounding box center [145, 124] width 140 height 26
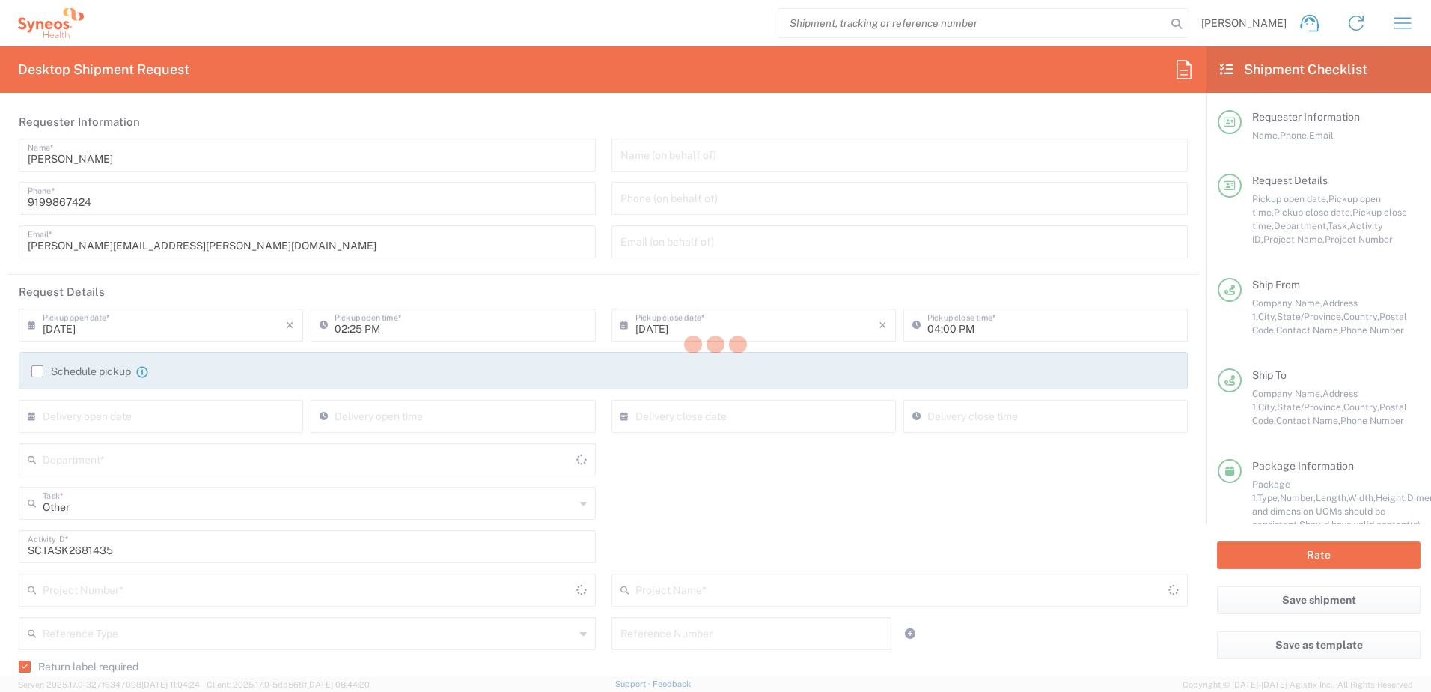
type input "[US_STATE]"
type input "4520 DEPARTMENTAL EXPENSE"
type input "[US_STATE]"
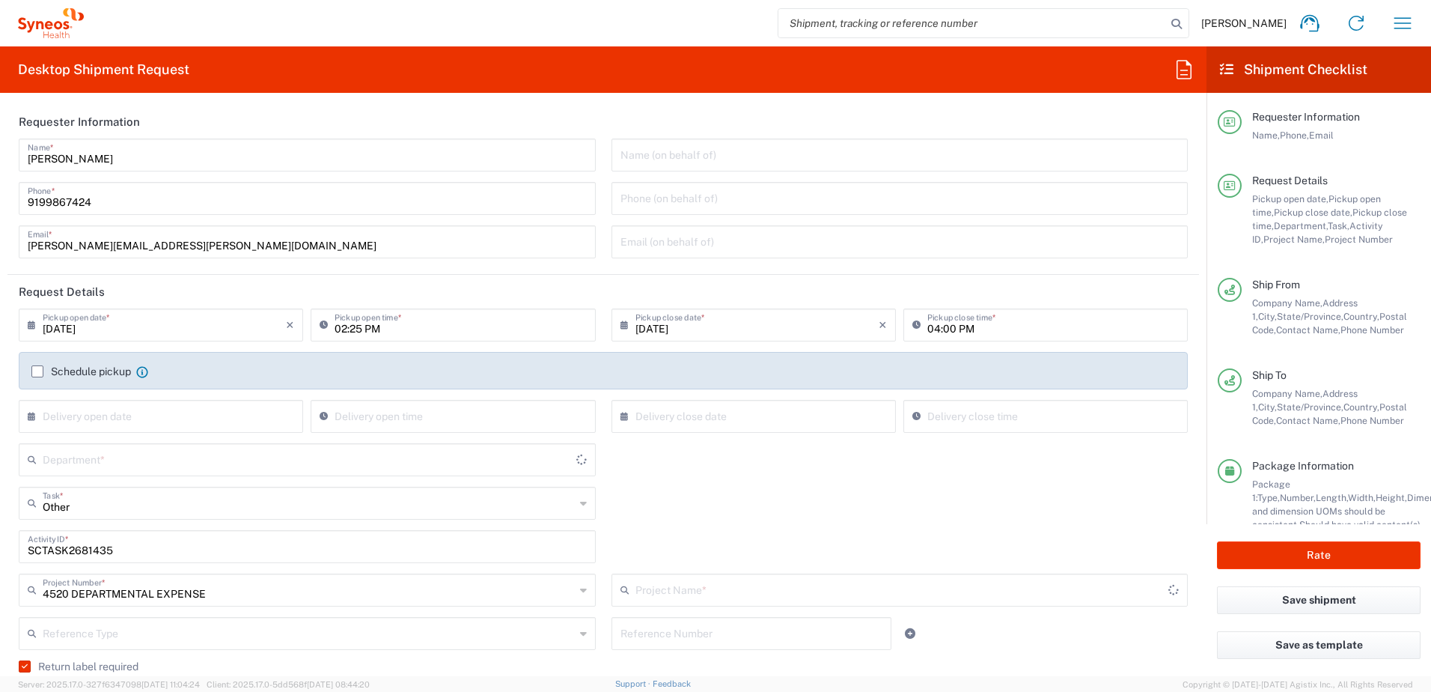
type input "Your Packaging"
type input "Next Day Air"
type input "4520 DEPARTMENTAL EXPENSE"
type input "4510"
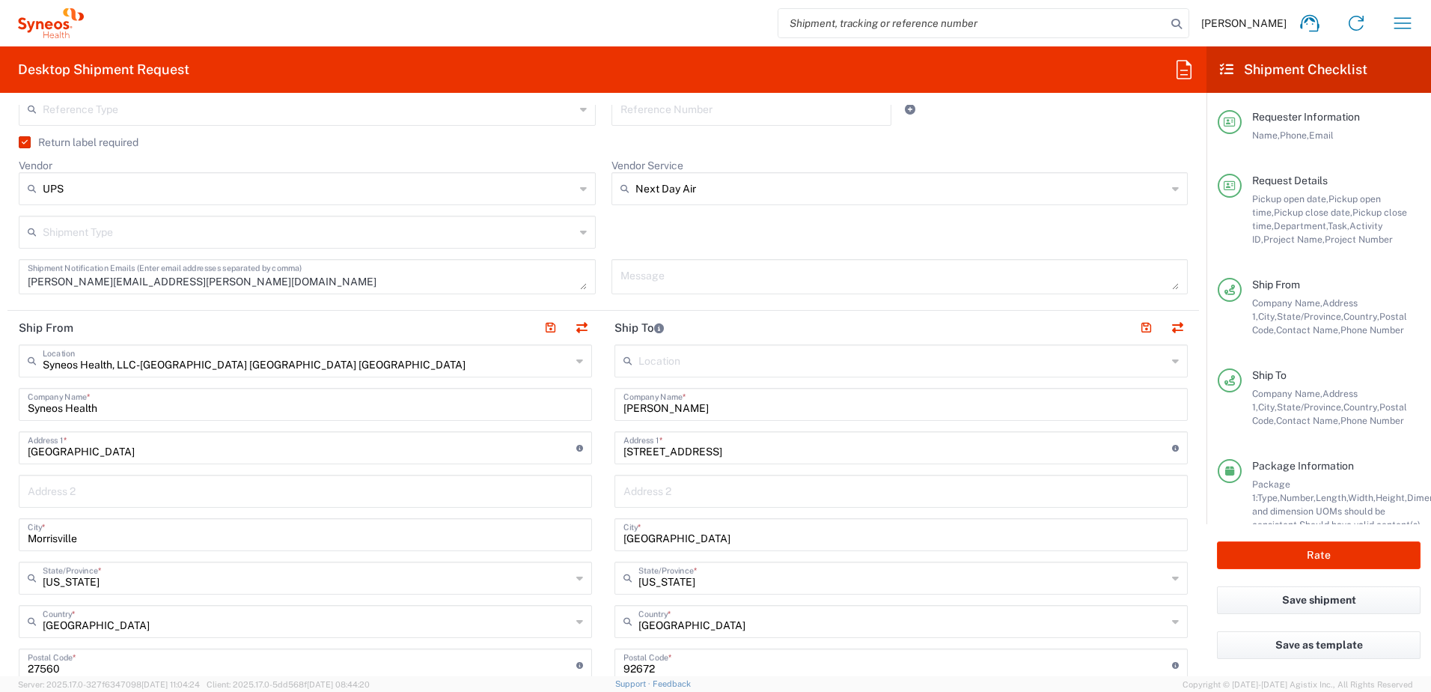
scroll to position [749, 0]
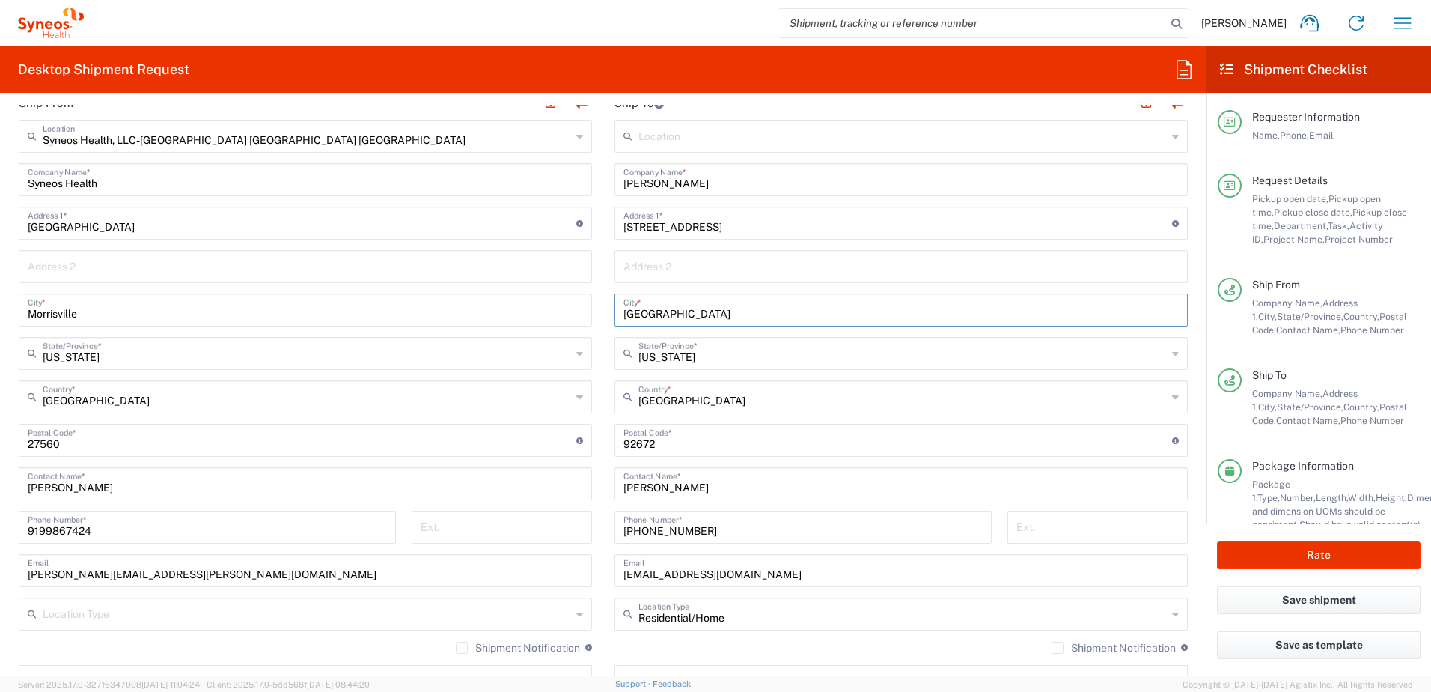
click at [727, 311] on input "[GEOGRAPHIC_DATA]" at bounding box center [901, 309] width 555 height 26
click at [735, 401] on input "text" at bounding box center [902, 395] width 528 height 26
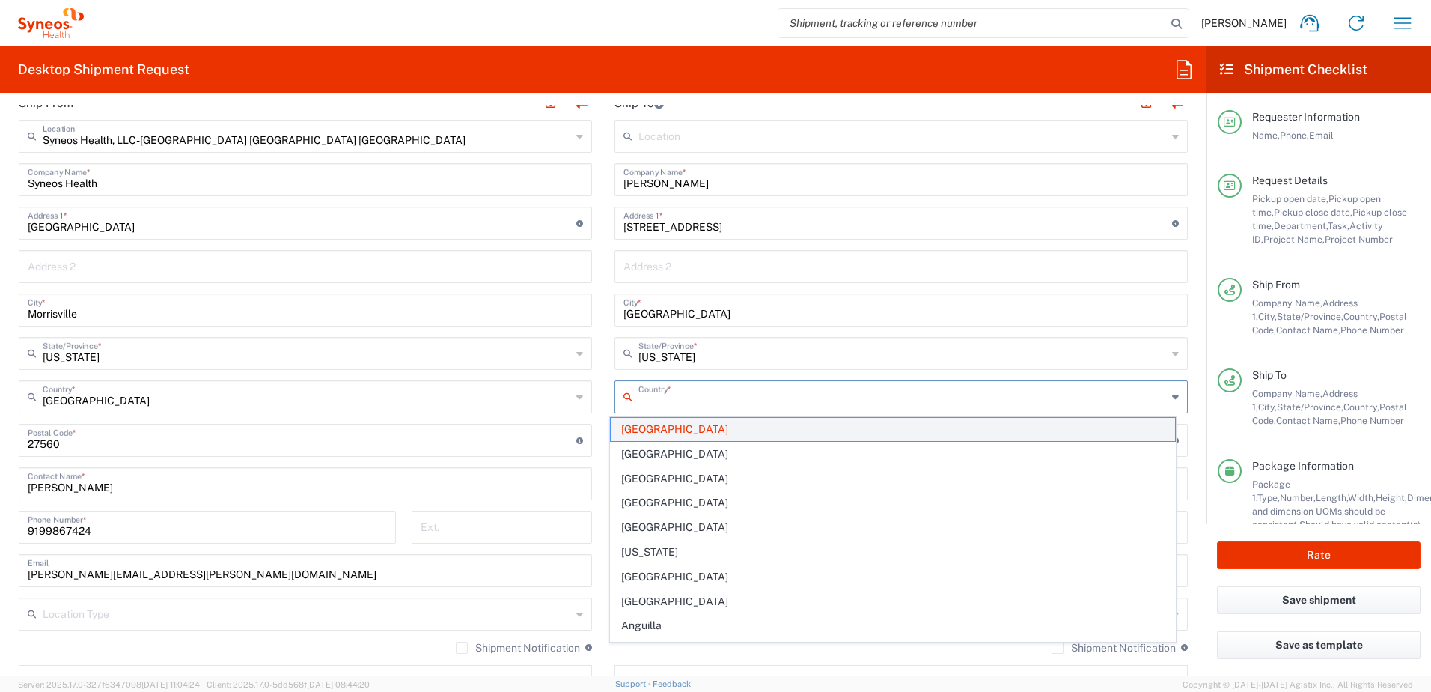
click at [708, 421] on span "[GEOGRAPHIC_DATA]" at bounding box center [893, 429] width 565 height 23
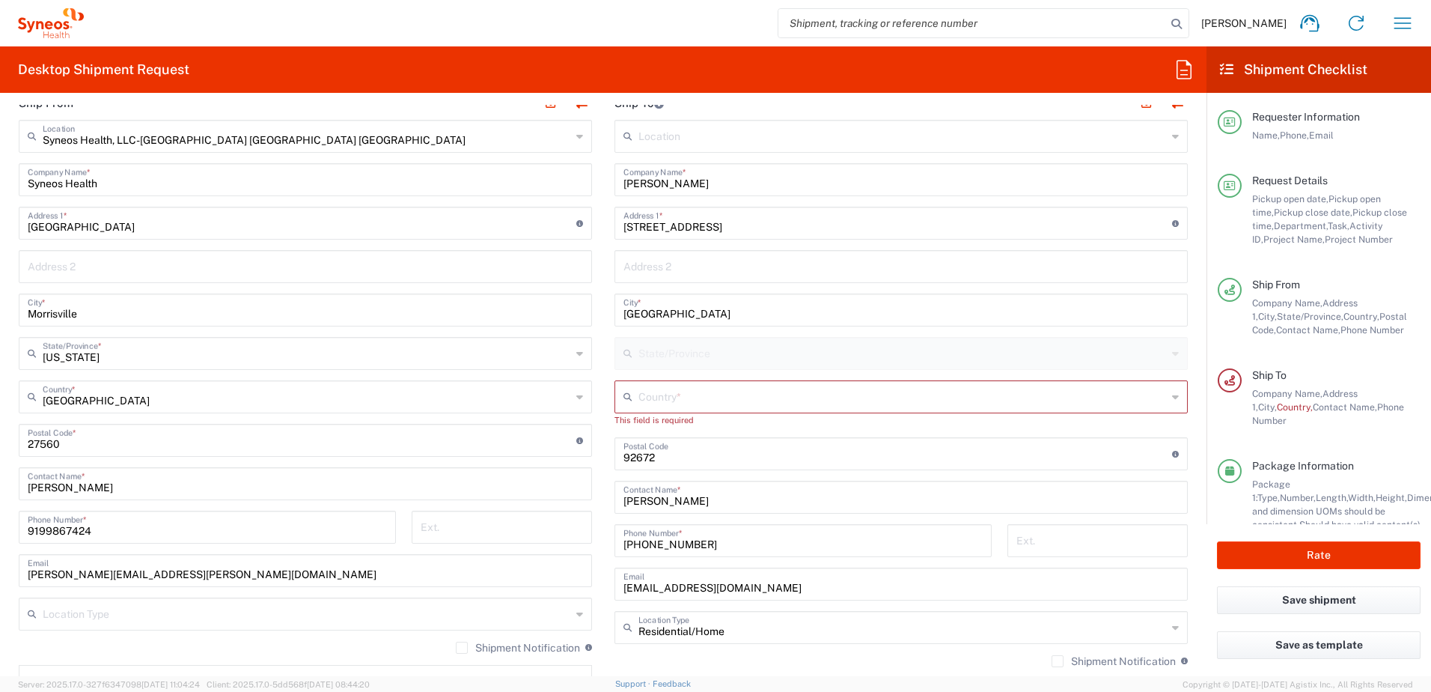
click at [730, 400] on input "text" at bounding box center [902, 395] width 528 height 26
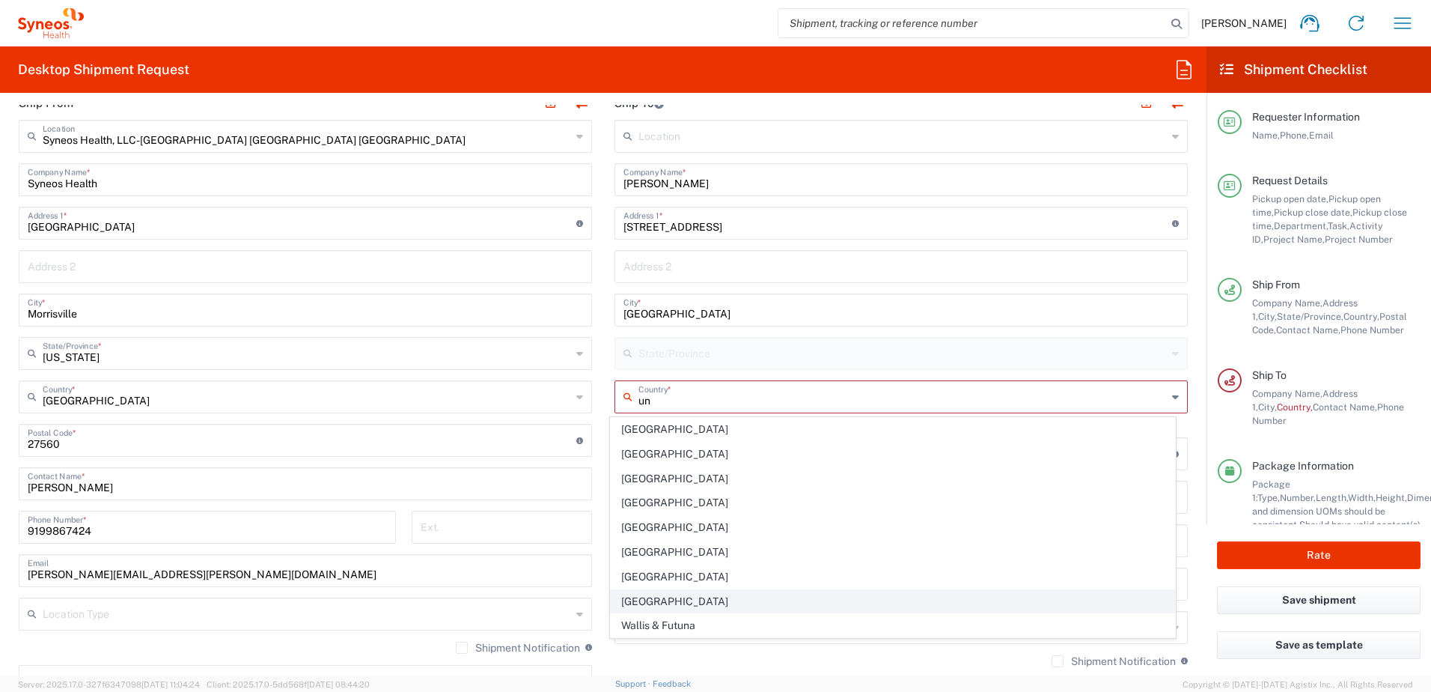
click at [680, 597] on span "[GEOGRAPHIC_DATA]" at bounding box center [893, 601] width 565 height 23
type input "[GEOGRAPHIC_DATA]"
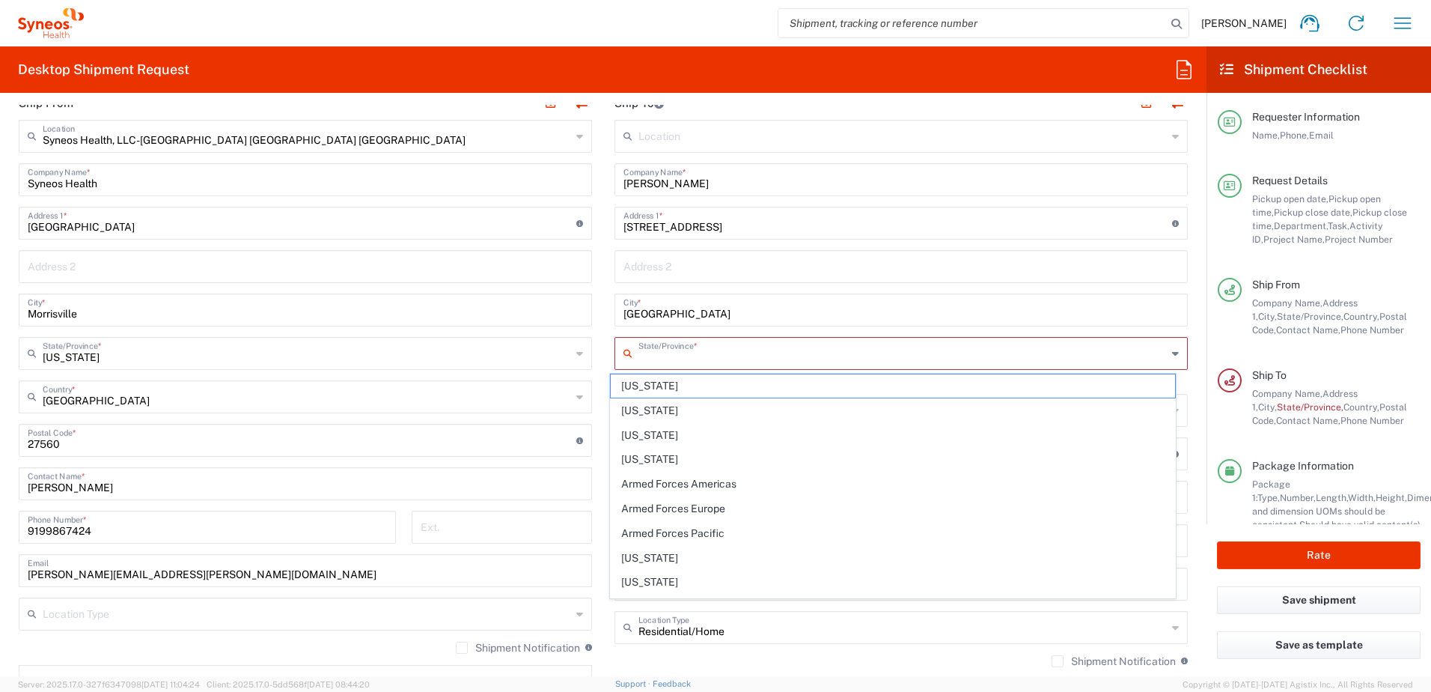
click at [674, 347] on input "text" at bounding box center [902, 352] width 528 height 26
type input "[US_STATE]"
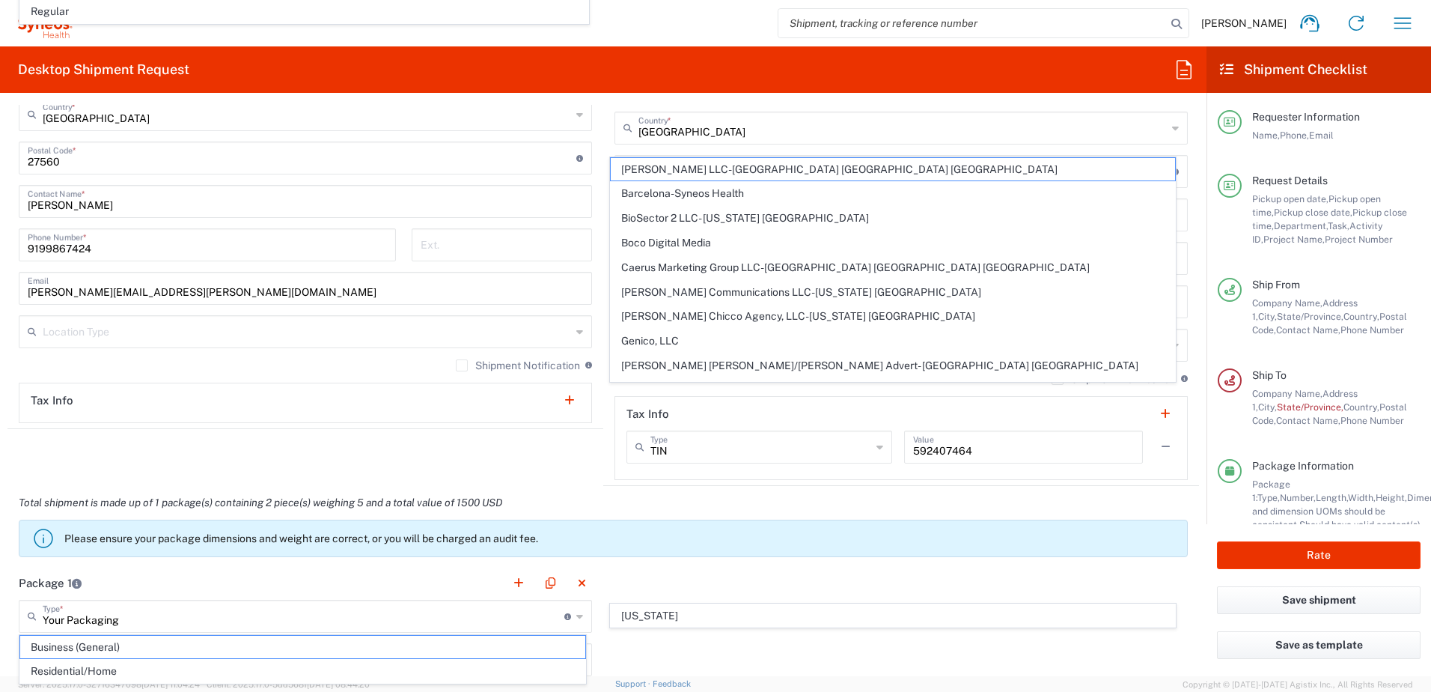
scroll to position [531, 0]
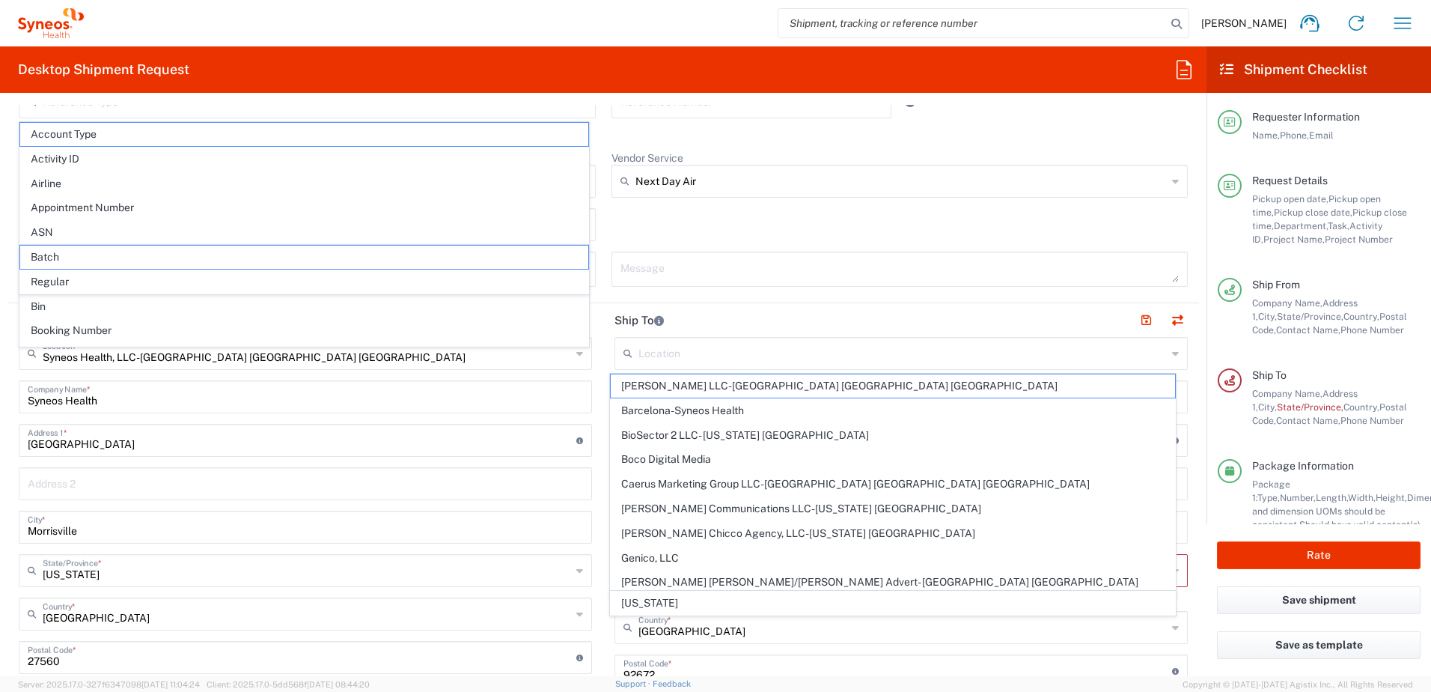
click at [1186, 250] on main "[DATE] × Pickup open date * Cancel Apply 02:25 PM Pickup open time * [DATE] × P…" at bounding box center [603, 37] width 1192 height 520
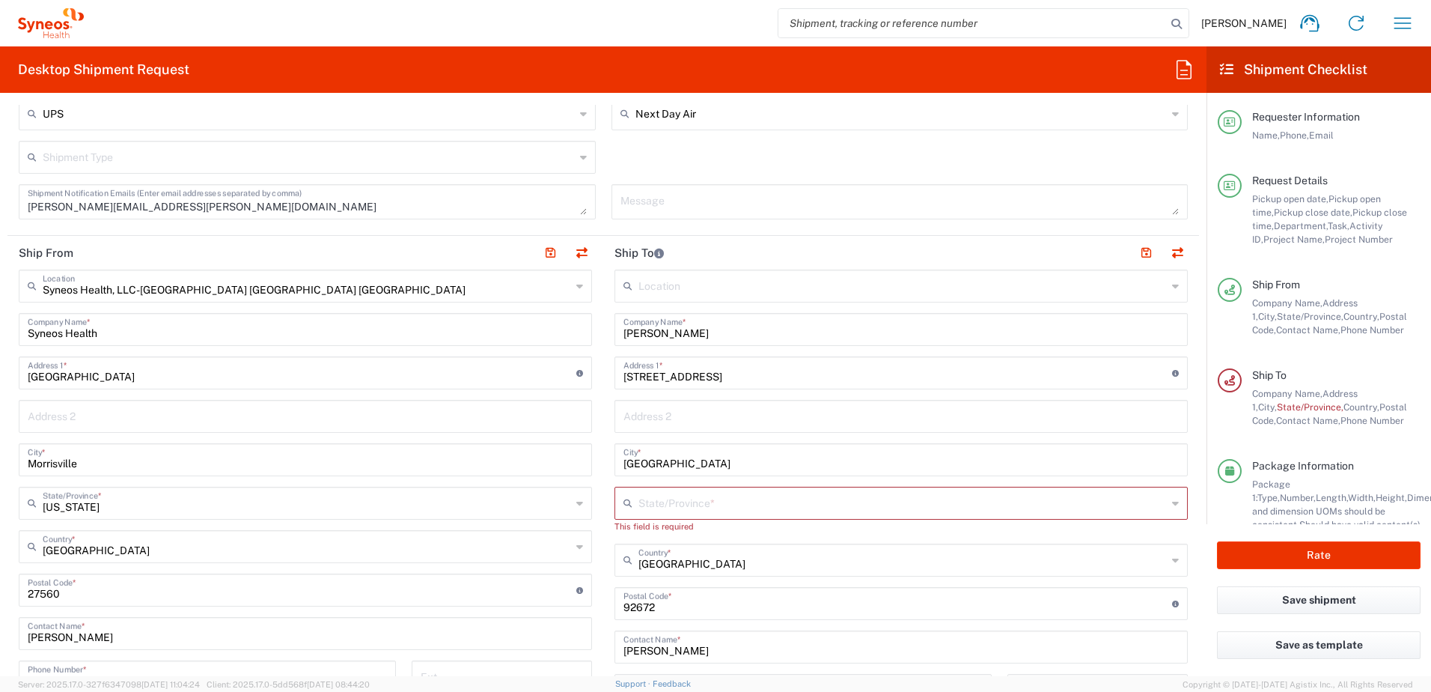
scroll to position [681, 0]
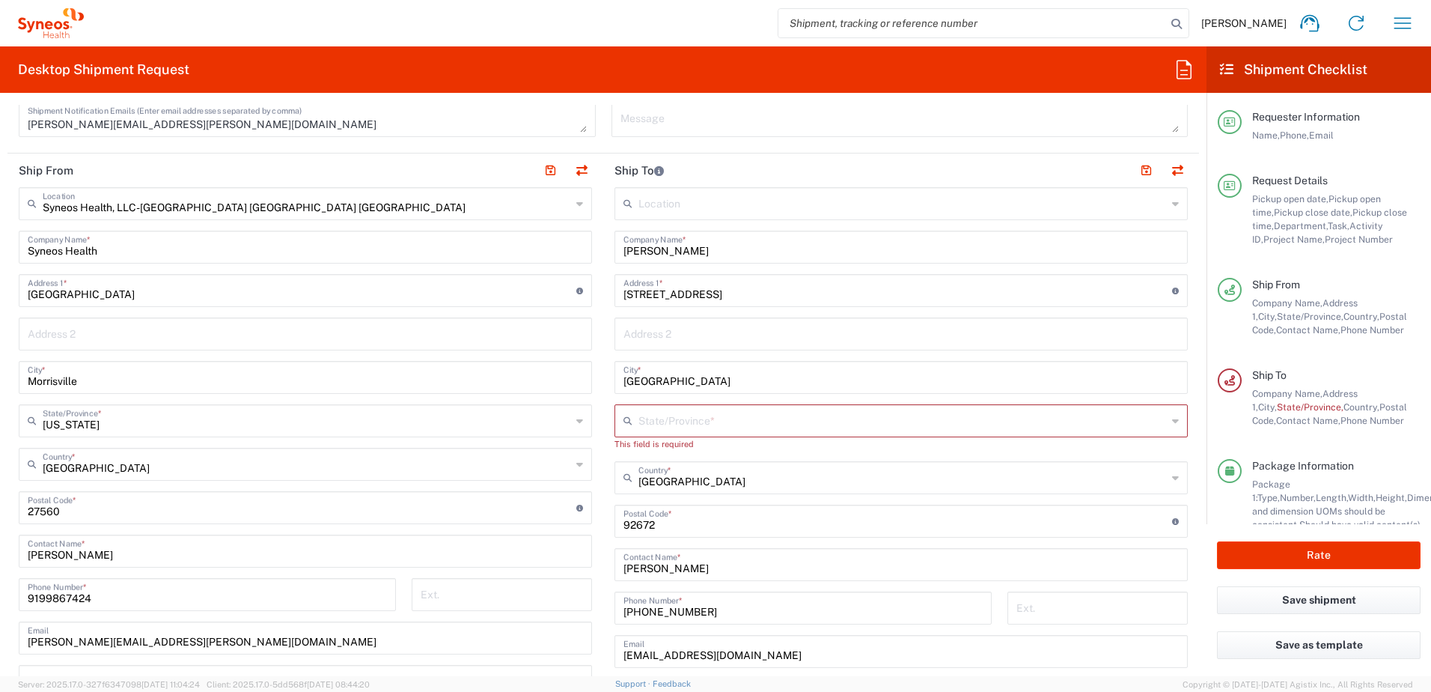
click at [681, 412] on input "text" at bounding box center [902, 419] width 528 height 26
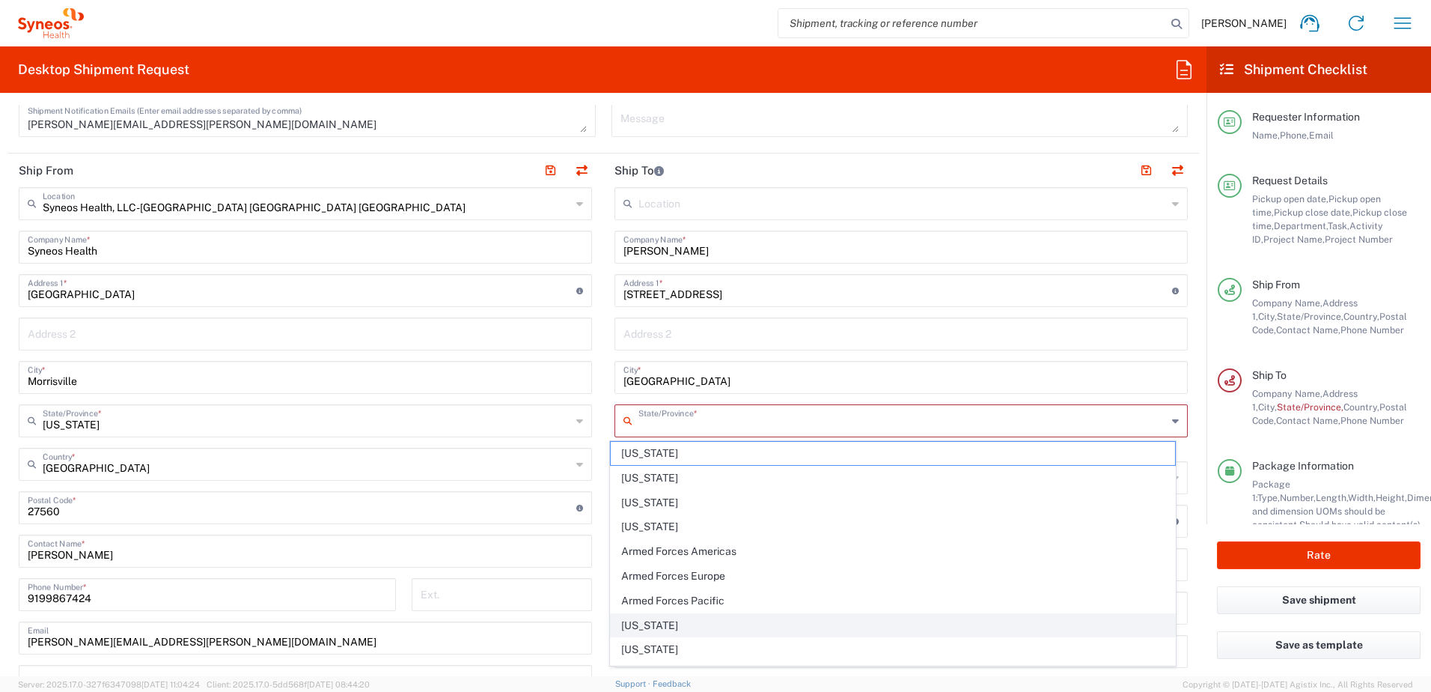
click at [669, 625] on span "[US_STATE]" at bounding box center [893, 625] width 565 height 23
type input "[US_STATE]"
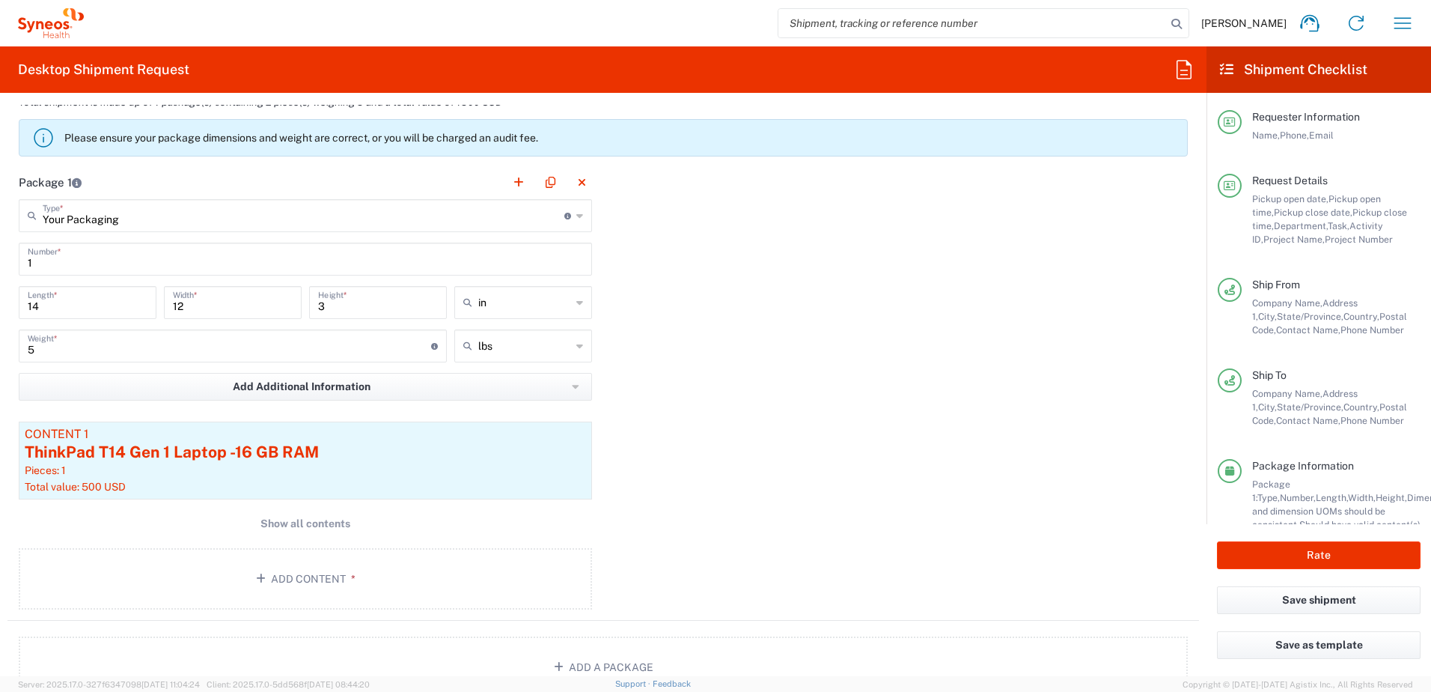
scroll to position [1430, 0]
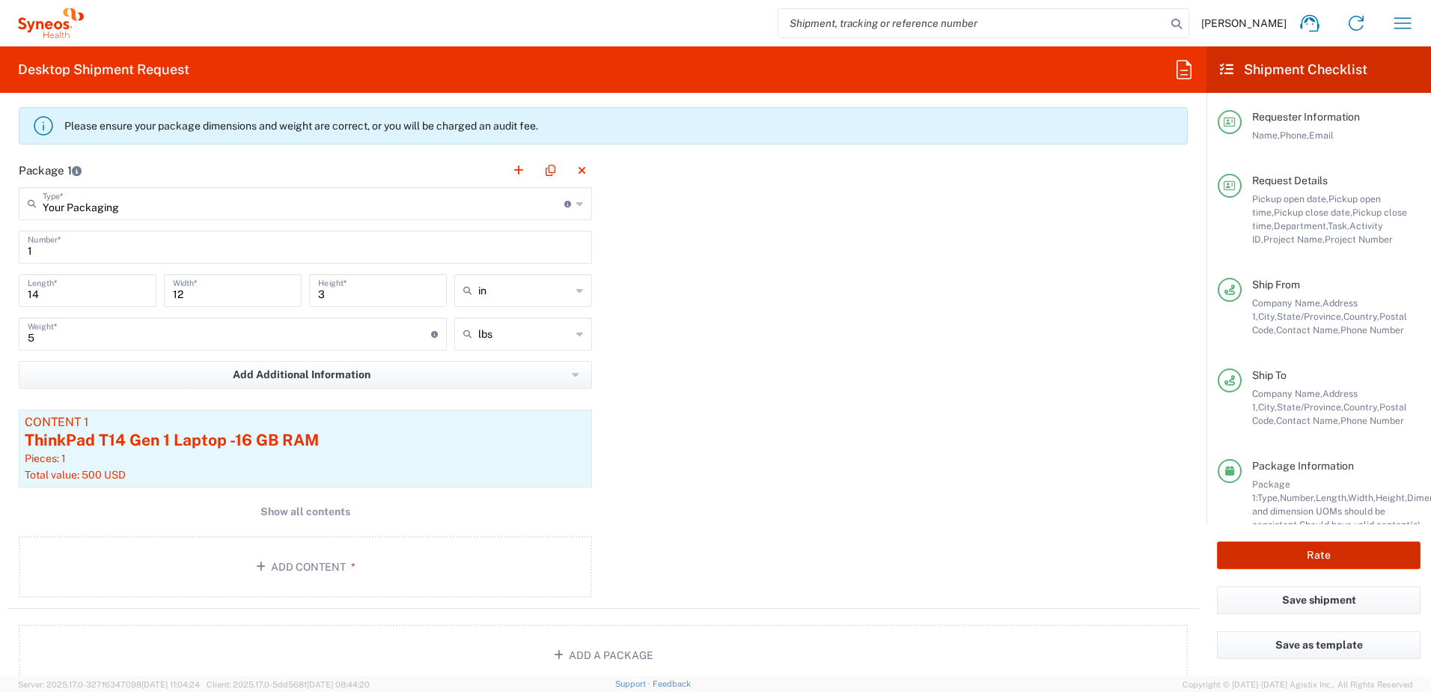
click at [1291, 551] on button "Rate" at bounding box center [1319, 555] width 204 height 28
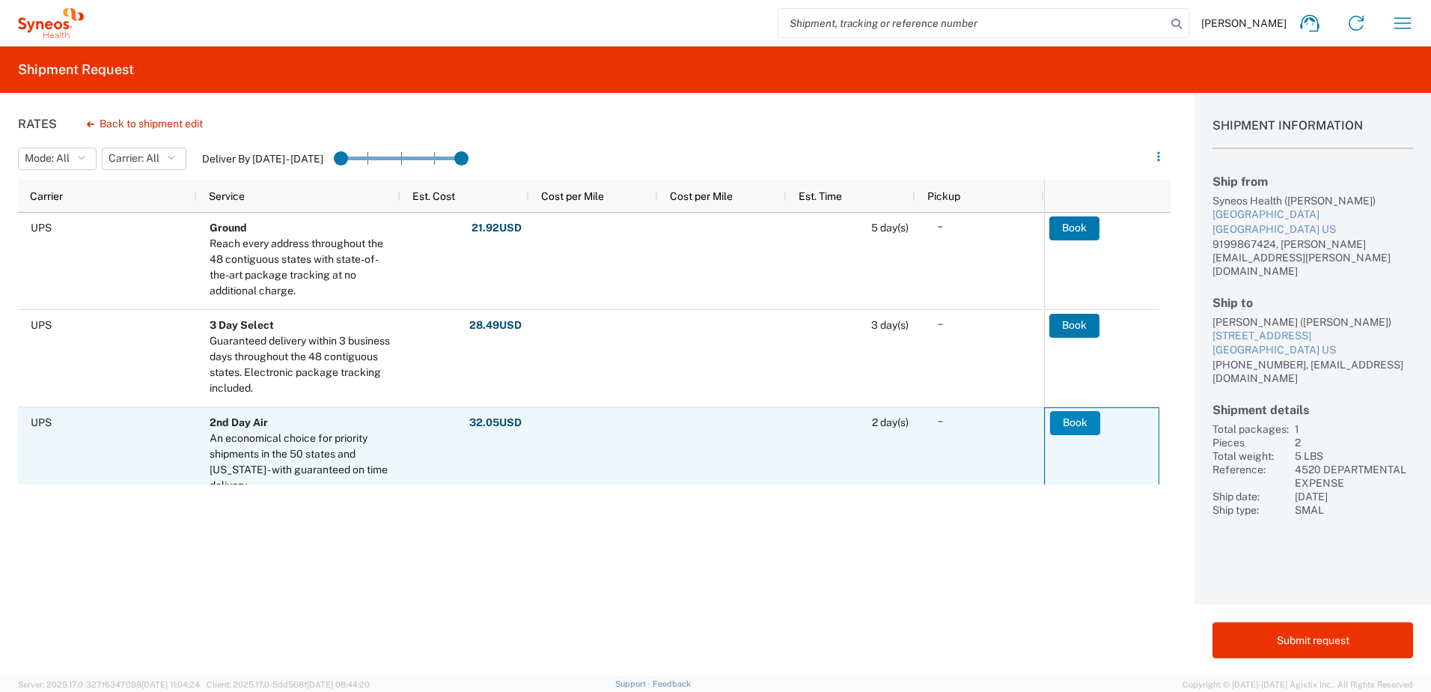
click at [1073, 424] on button "Book" at bounding box center [1075, 423] width 50 height 24
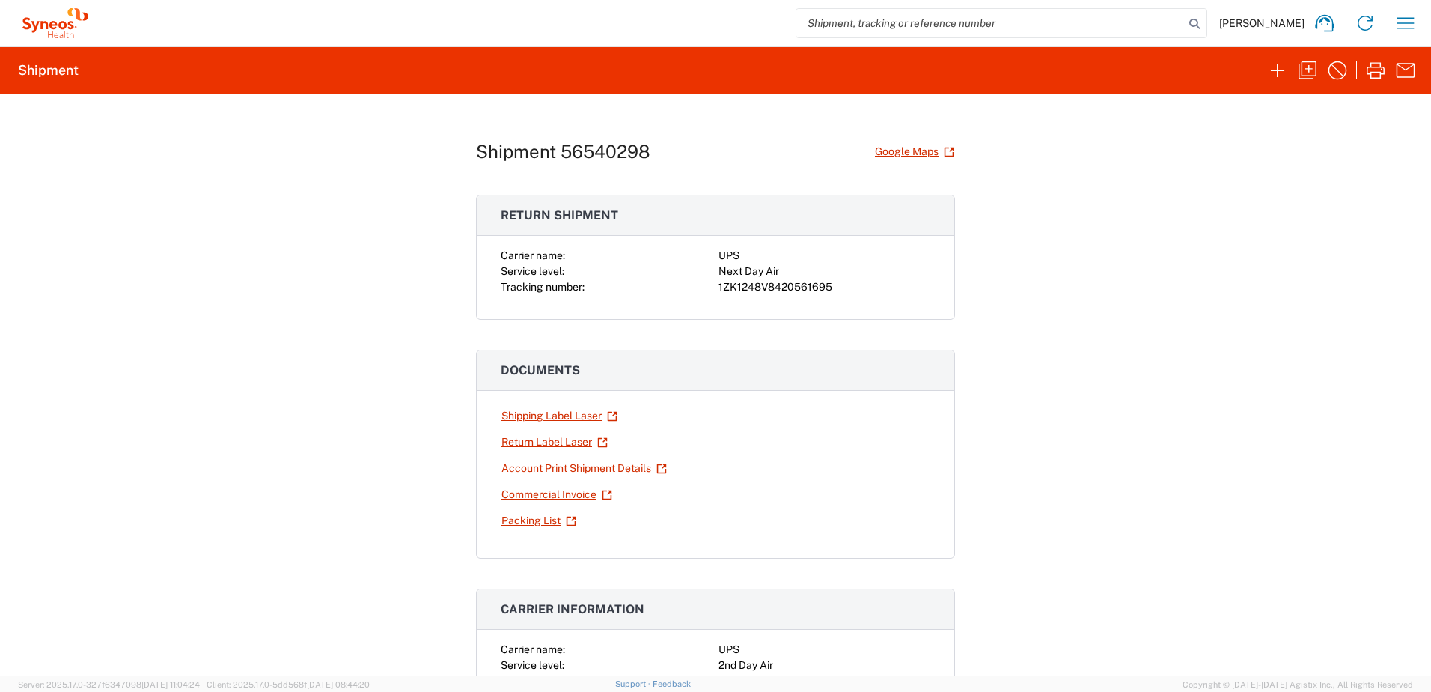
click at [800, 287] on div "1ZK1248V8420561695" at bounding box center [825, 287] width 212 height 16
copy div "1ZK1248V8420561695"
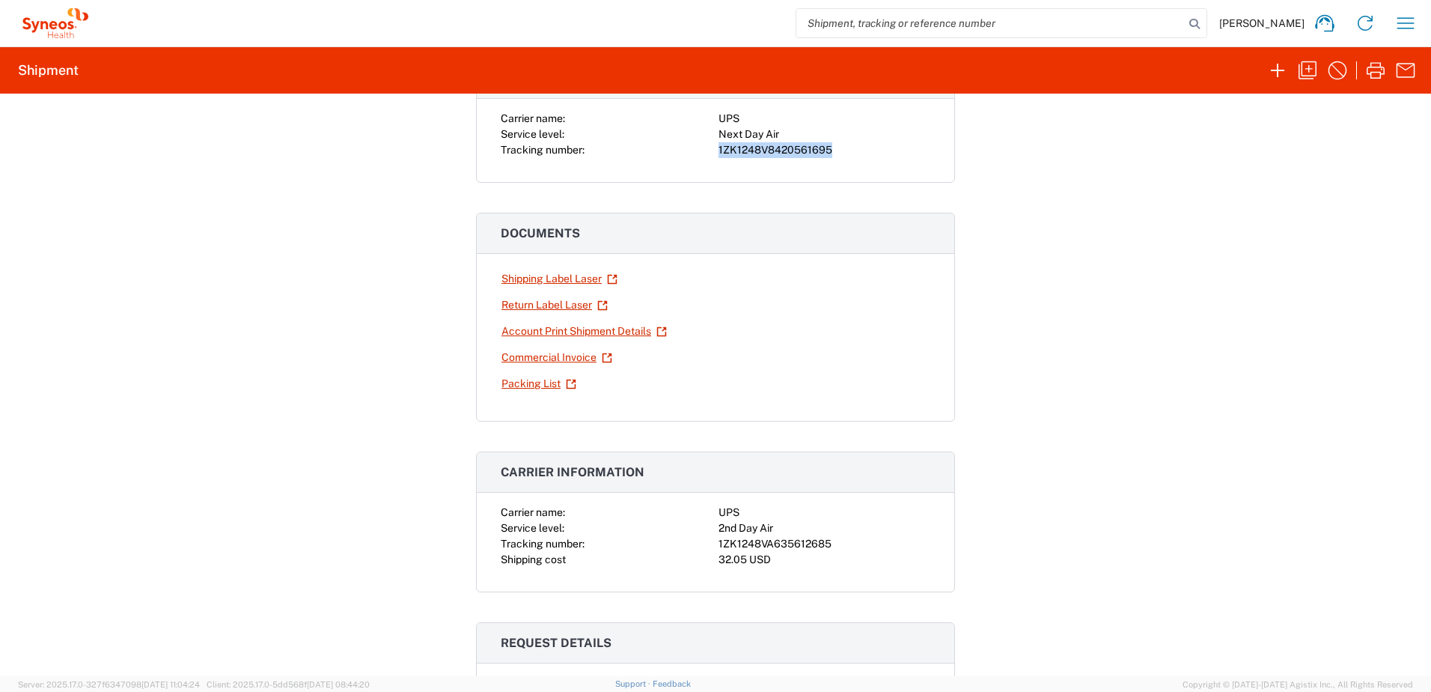
scroll to position [150, 0]
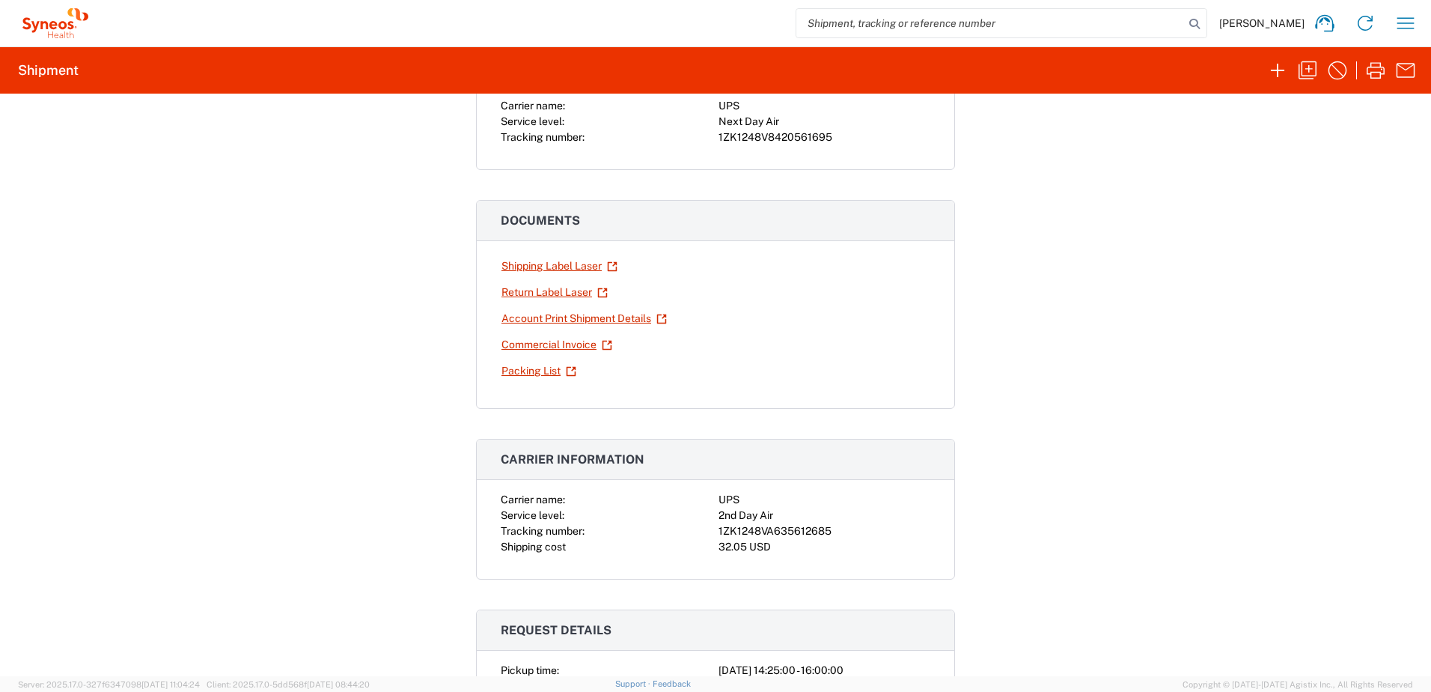
click at [786, 528] on div "1ZK1248VA635612685" at bounding box center [825, 531] width 212 height 16
copy div "1ZK1248VA635612685"
click at [1418, 28] on button "button" at bounding box center [1406, 23] width 30 height 30
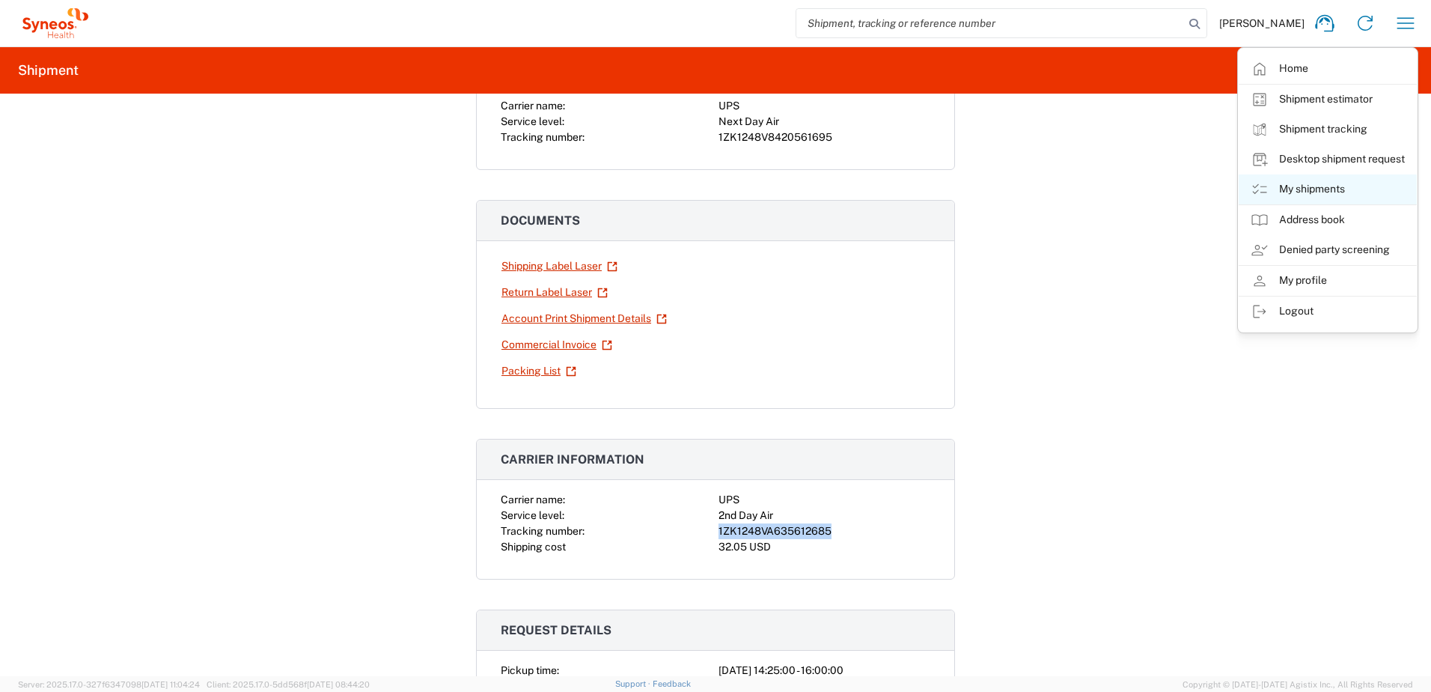
click at [1347, 189] on link "My shipments" at bounding box center [1328, 189] width 178 height 30
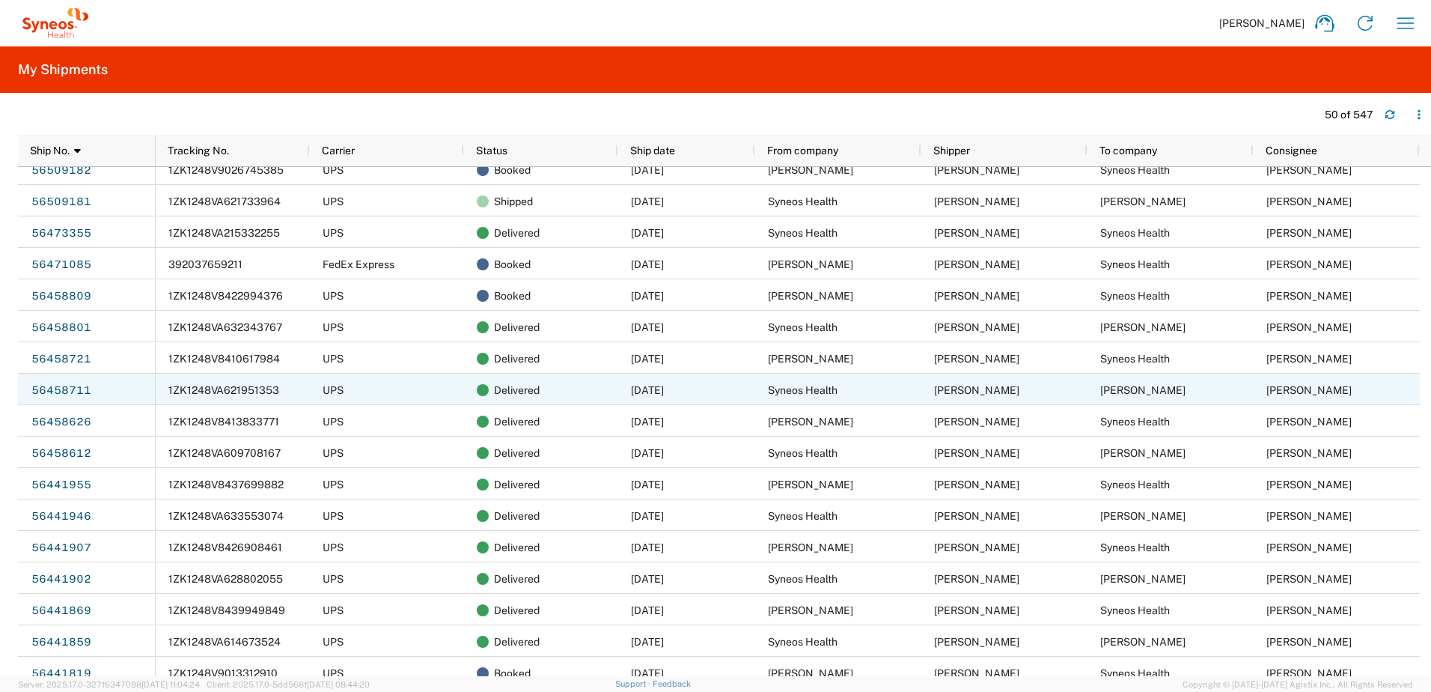
scroll to position [749, 0]
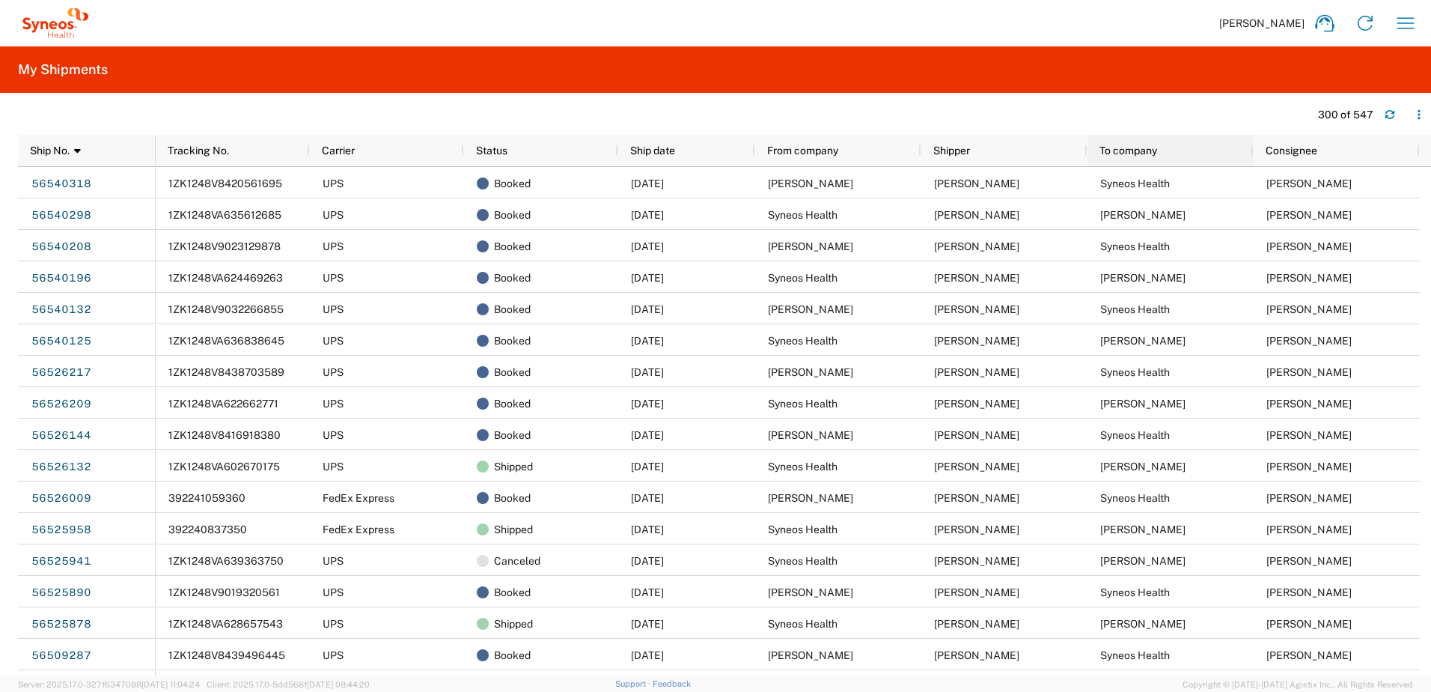
click at [1127, 163] on div "To company" at bounding box center [1174, 150] width 148 height 31
click at [1130, 139] on div "To company" at bounding box center [1174, 150] width 148 height 24
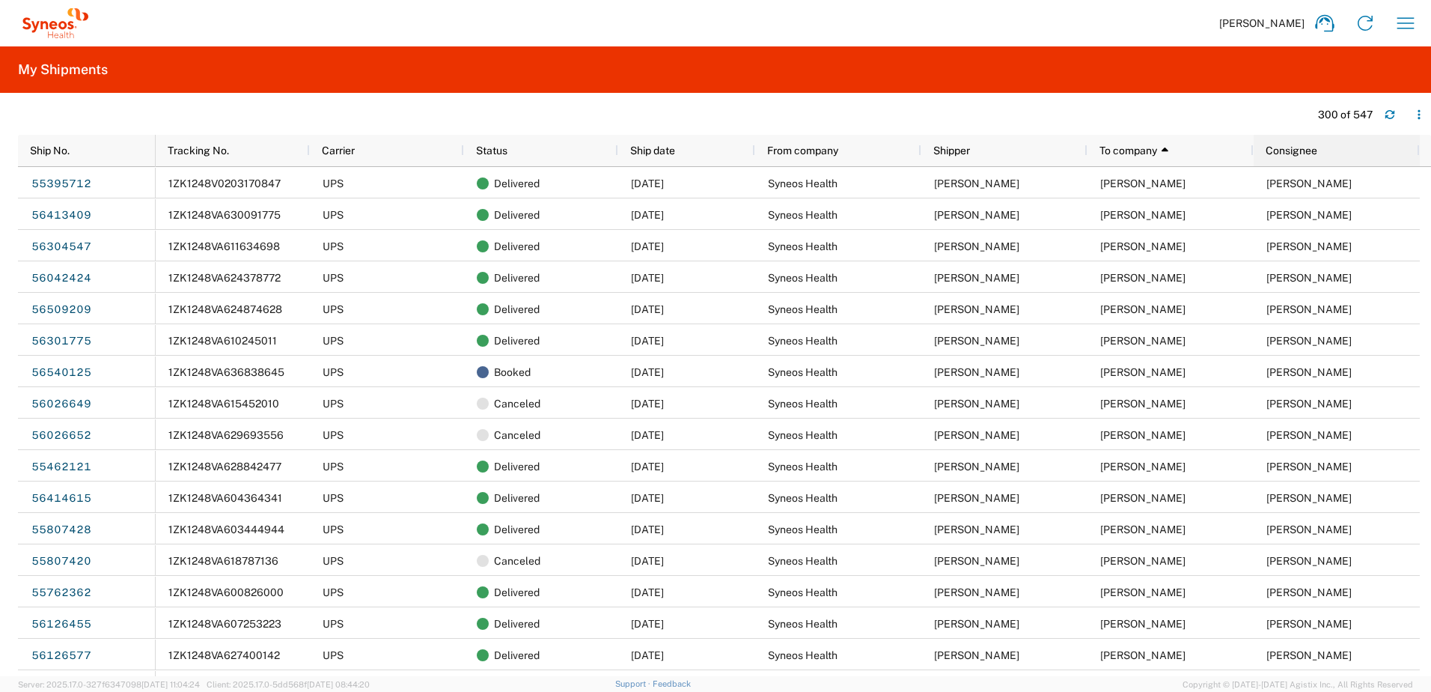
click at [1359, 159] on div "Consignee" at bounding box center [1340, 150] width 148 height 24
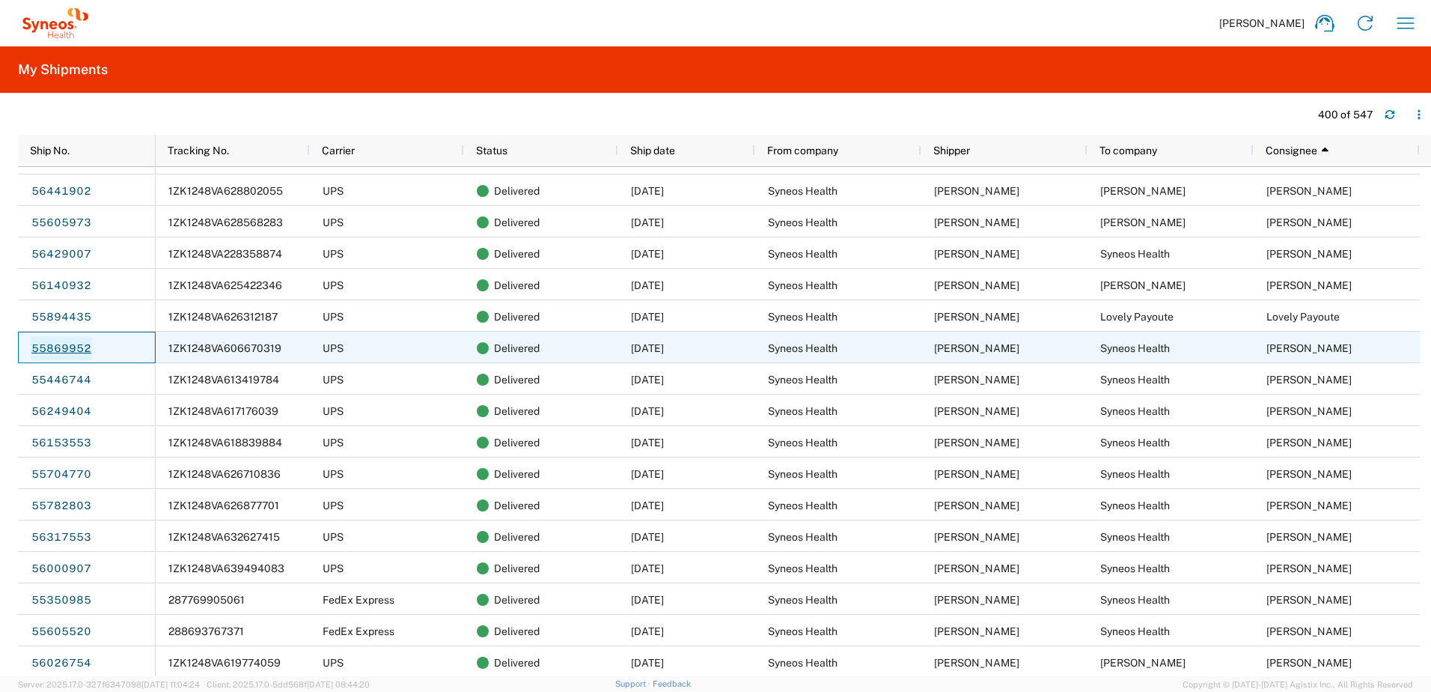
click at [71, 350] on link "55869952" at bounding box center [61, 348] width 61 height 24
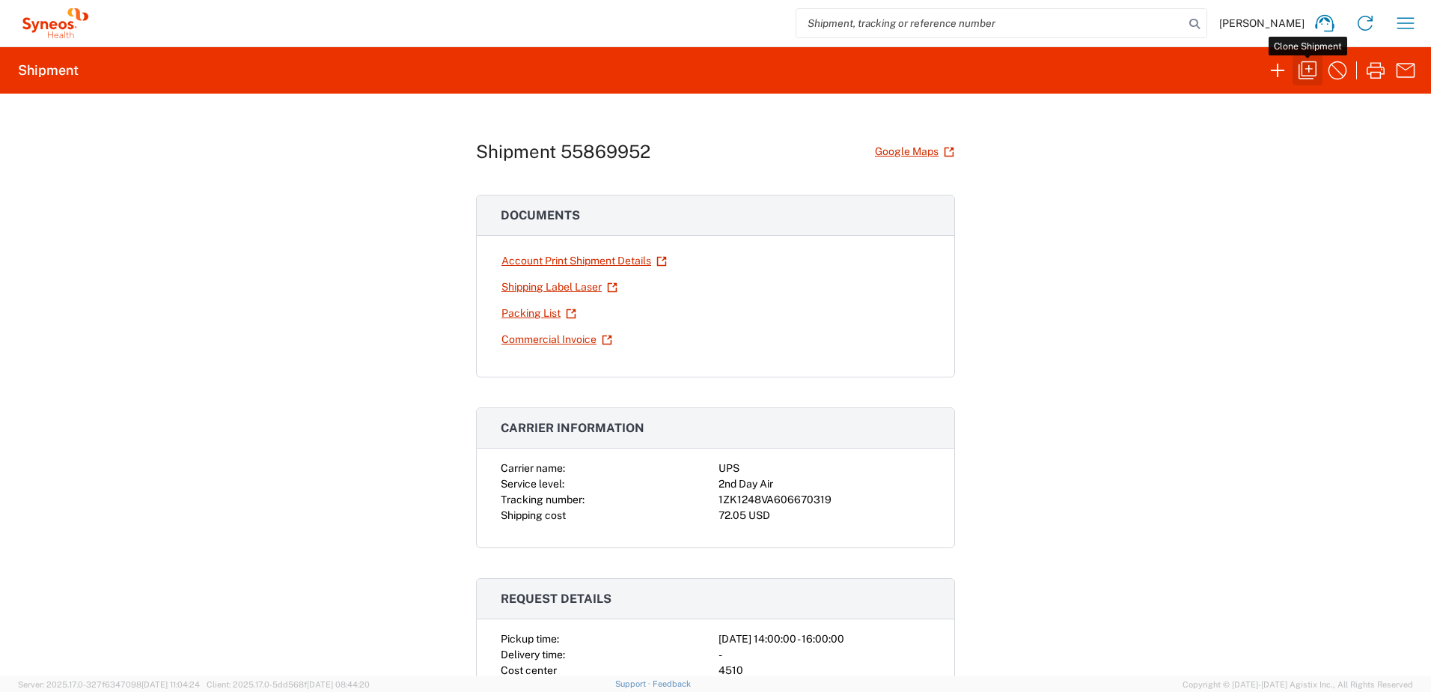
click at [1305, 70] on icon "button" at bounding box center [1308, 70] width 24 height 24
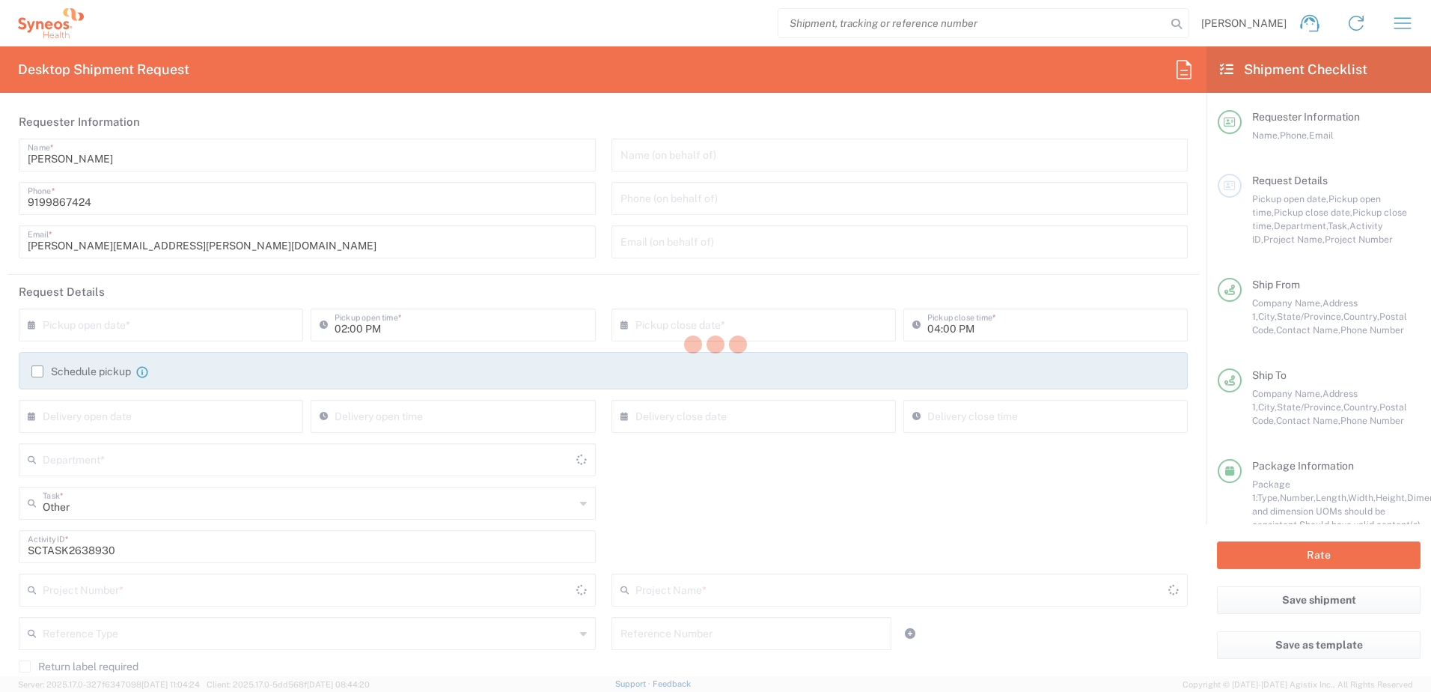
type input "4520 DEPARTMENTAL EXPENSE"
type input "[US_STATE]"
type input "Your Packaging"
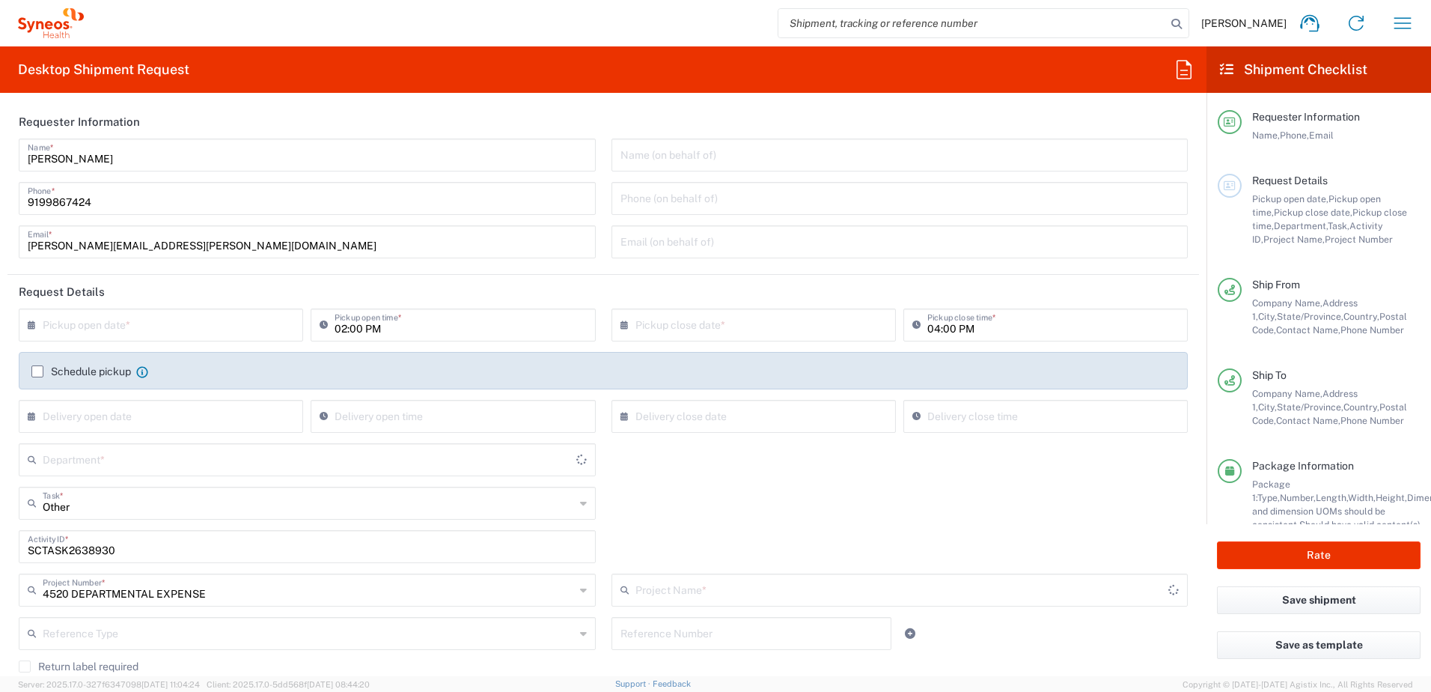
type input "4520 DEPARTMENTAL EXPENSE"
type input "4510"
click at [107, 327] on input "text" at bounding box center [164, 324] width 243 height 26
click at [146, 460] on span "19" at bounding box center [141, 460] width 22 height 21
type input "[DATE]"
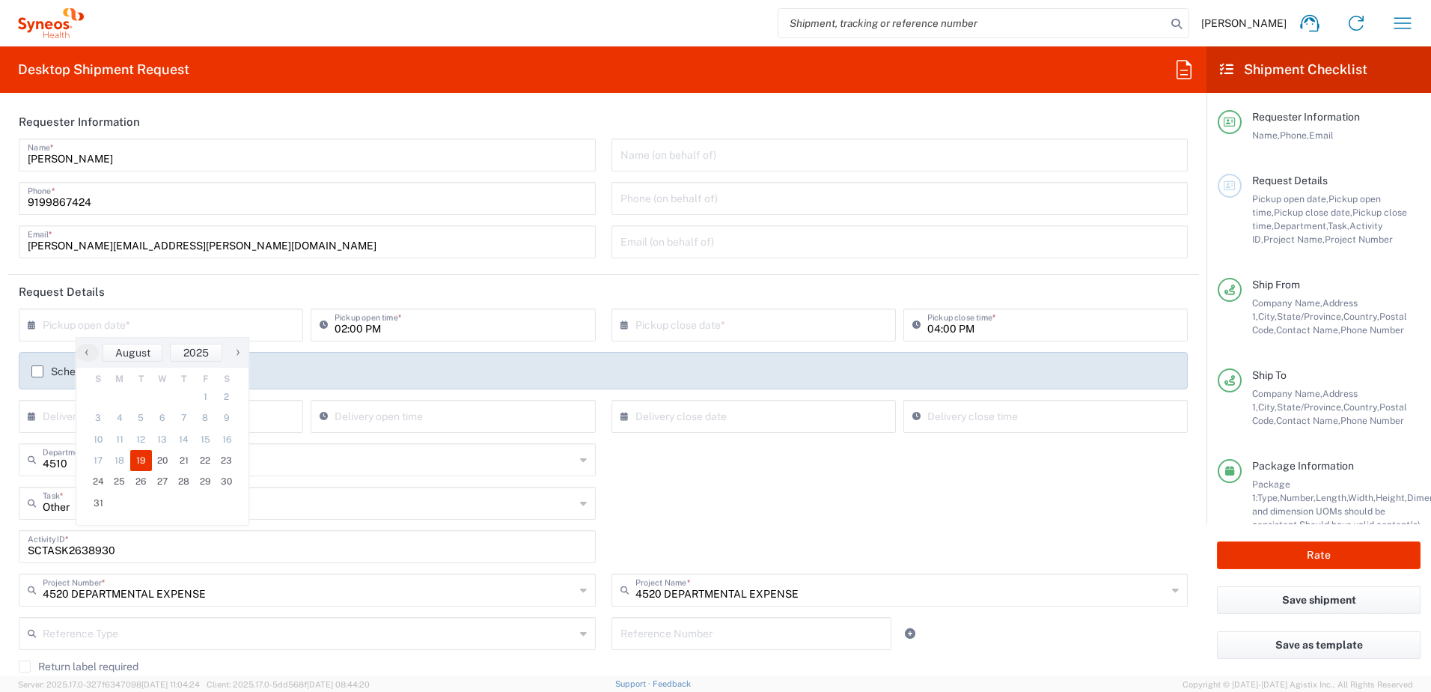
type input "[DATE]"
drag, startPoint x: 121, startPoint y: 547, endPoint x: 1, endPoint y: 541, distance: 120.7
click at [1, 541] on form "Requester Information [PERSON_NAME] Name * [PHONE_NUMBER] Phone * [PERSON_NAME]…" at bounding box center [603, 390] width 1207 height 571
paste input "91607"
type input "SCTASK2691607"
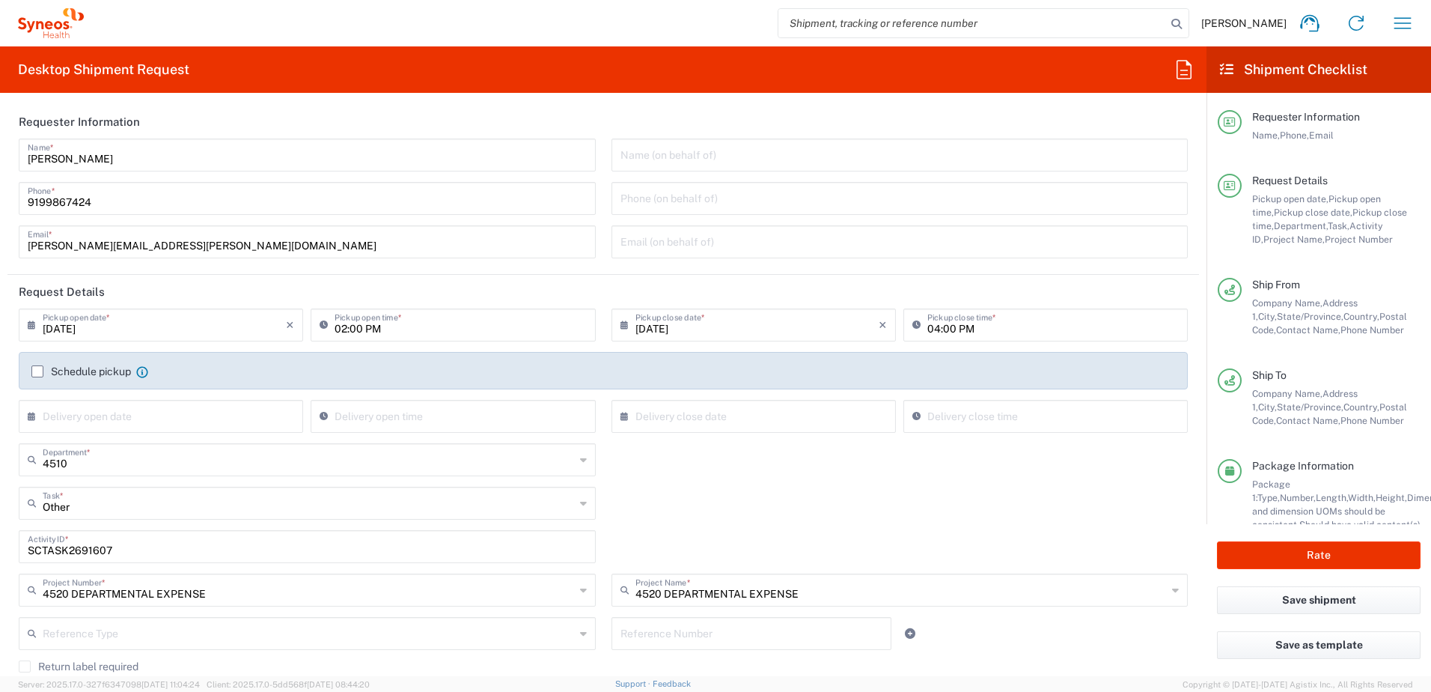
click at [687, 490] on div "Other Task * Other Break/Fix Inventory Transfer New Hire Refresh" at bounding box center [603, 508] width 1185 height 43
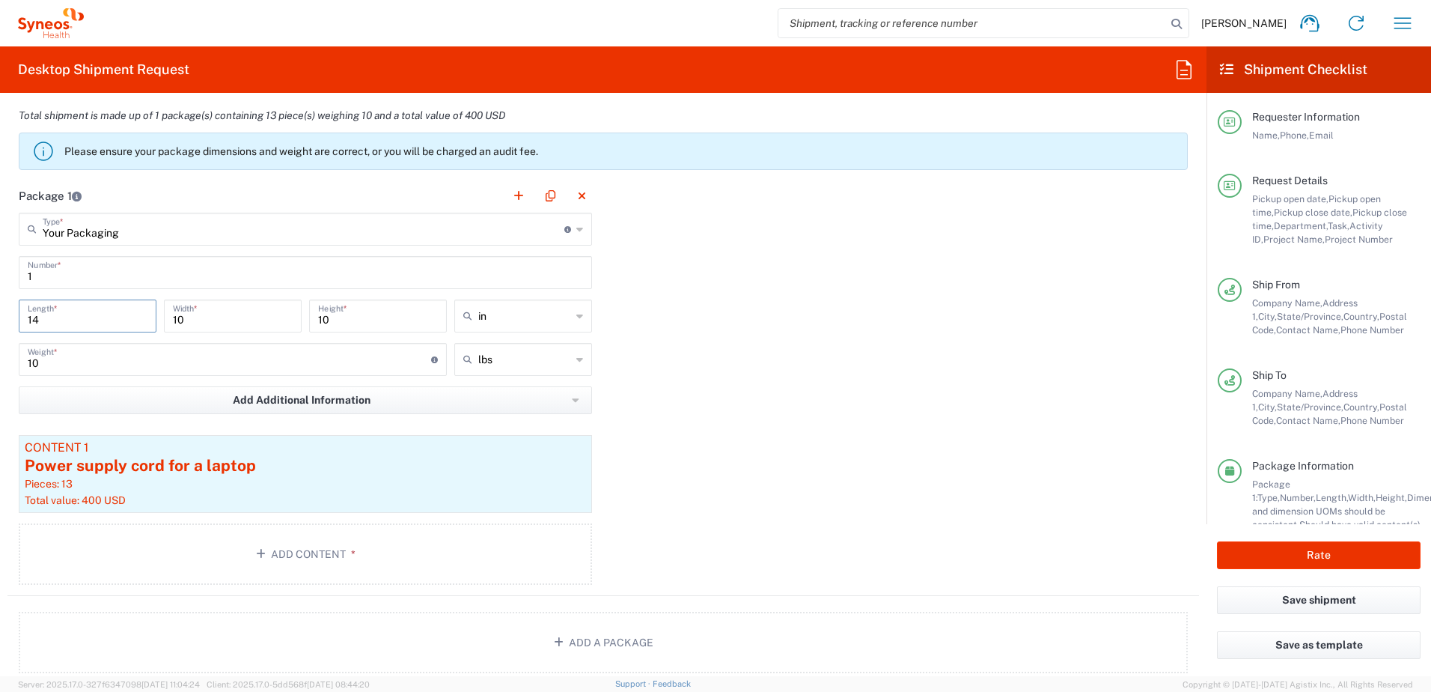
click at [79, 317] on input "14" at bounding box center [88, 315] width 120 height 26
type input "16"
click at [202, 318] on input "10" at bounding box center [233, 315] width 120 height 26
type input "12"
click at [338, 314] on input "10" at bounding box center [378, 315] width 120 height 26
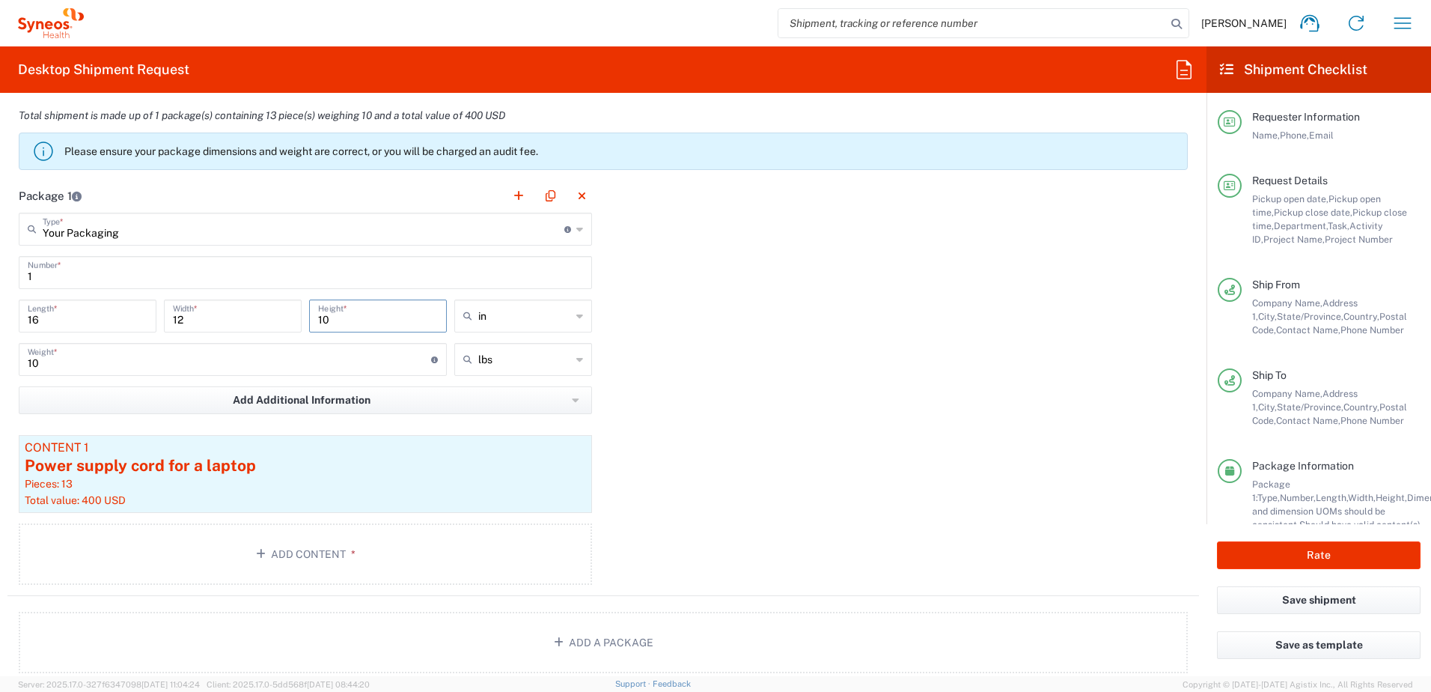
type input "1"
type input "3"
click at [119, 363] on input "10" at bounding box center [229, 358] width 403 height 26
drag, startPoint x: 30, startPoint y: 347, endPoint x: -100, endPoint y: 335, distance: 130.7
click at [0, 335] on html "[PERSON_NAME] Home Shipment estimator Shipment tracking Desktop shipment reques…" at bounding box center [715, 346] width 1431 height 692
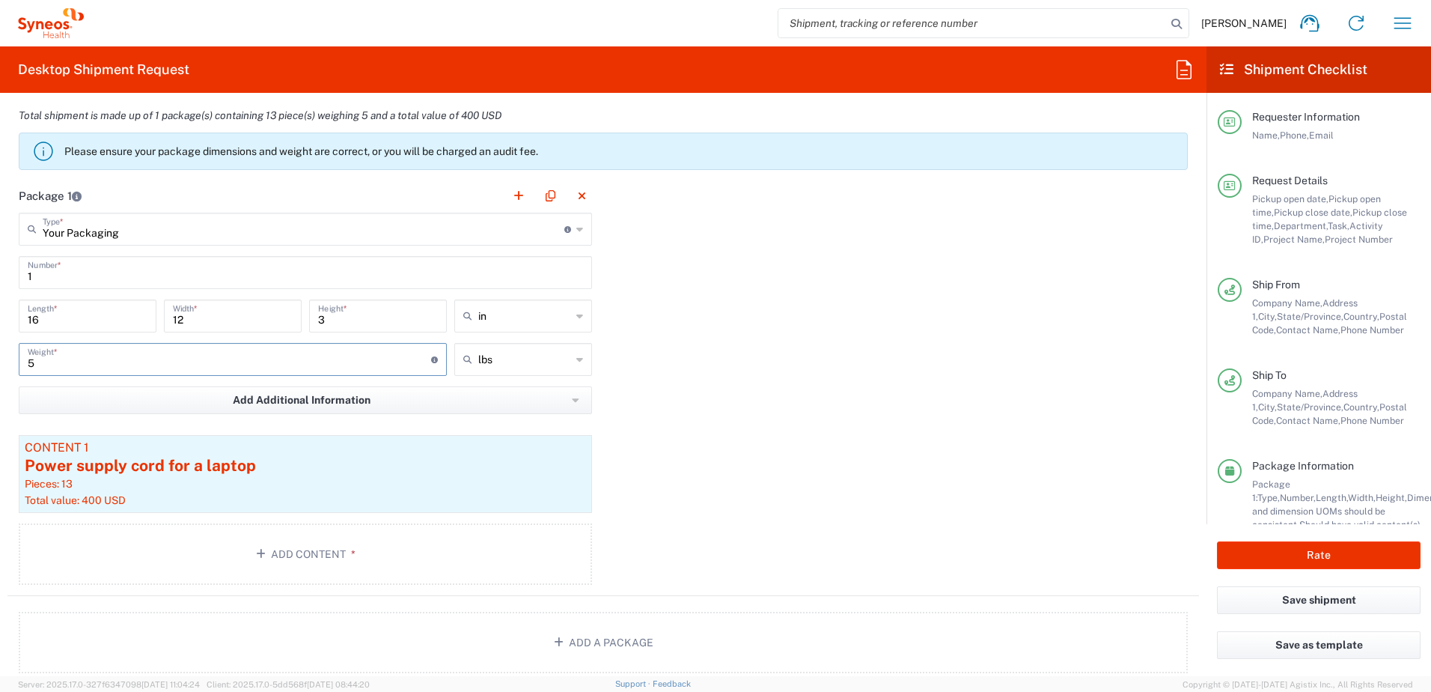
type input "5"
drag, startPoint x: 651, startPoint y: 380, endPoint x: 634, endPoint y: 387, distance: 18.5
click at [651, 381] on div "Package 1 Your Packaging Type * Material used to package goods Your Packaging E…" at bounding box center [603, 387] width 1192 height 417
click at [393, 470] on div "Power supply cord for a laptop" at bounding box center [305, 465] width 561 height 22
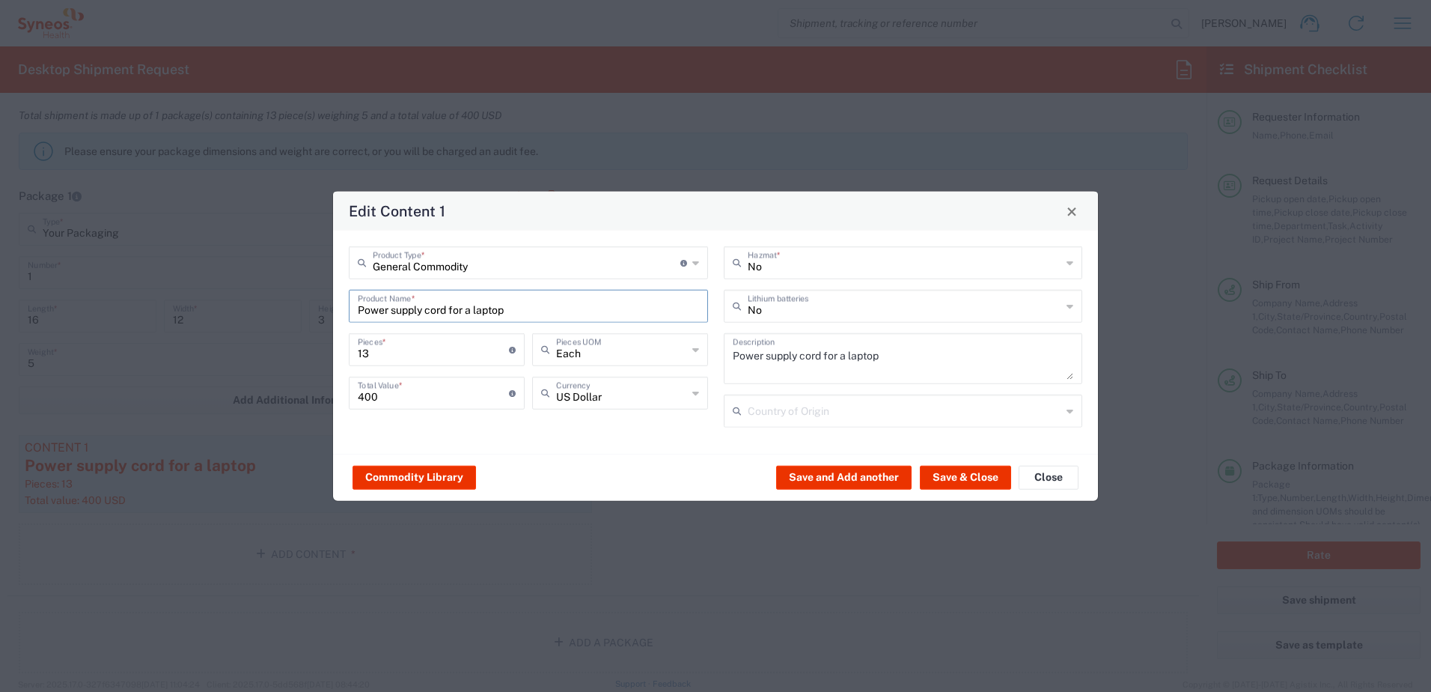
drag, startPoint x: 542, startPoint y: 312, endPoint x: 354, endPoint y: 312, distance: 187.9
click at [354, 312] on div "Power supply cord for a laptop Product Name *" at bounding box center [528, 306] width 359 height 33
click at [477, 359] on div "Apple 14" MacBook Pro - Apple M3 Pro Chip" at bounding box center [528, 366] width 356 height 25
type input "Apple 14" MacBook Pro - Apple M3 Pro Chip"
type input "Yes"
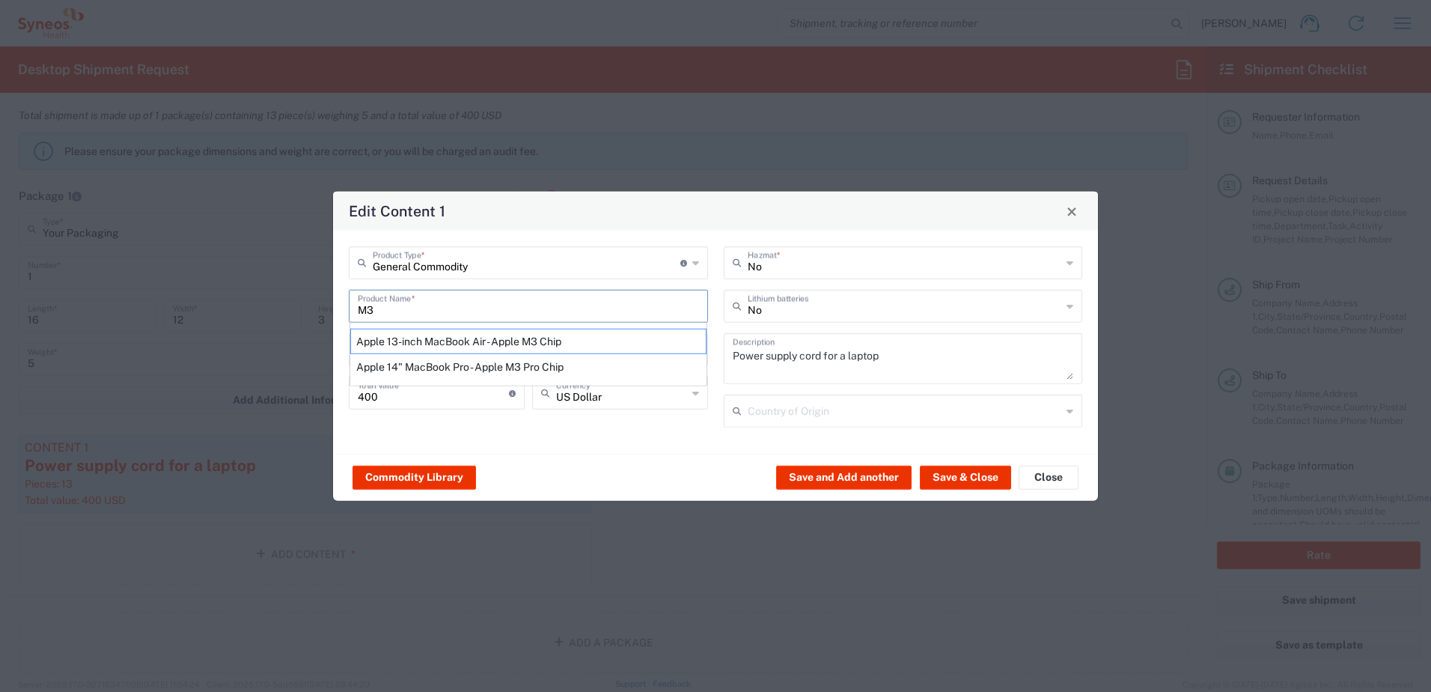
type textarea "Apple Laptop"
type input "[GEOGRAPHIC_DATA]"
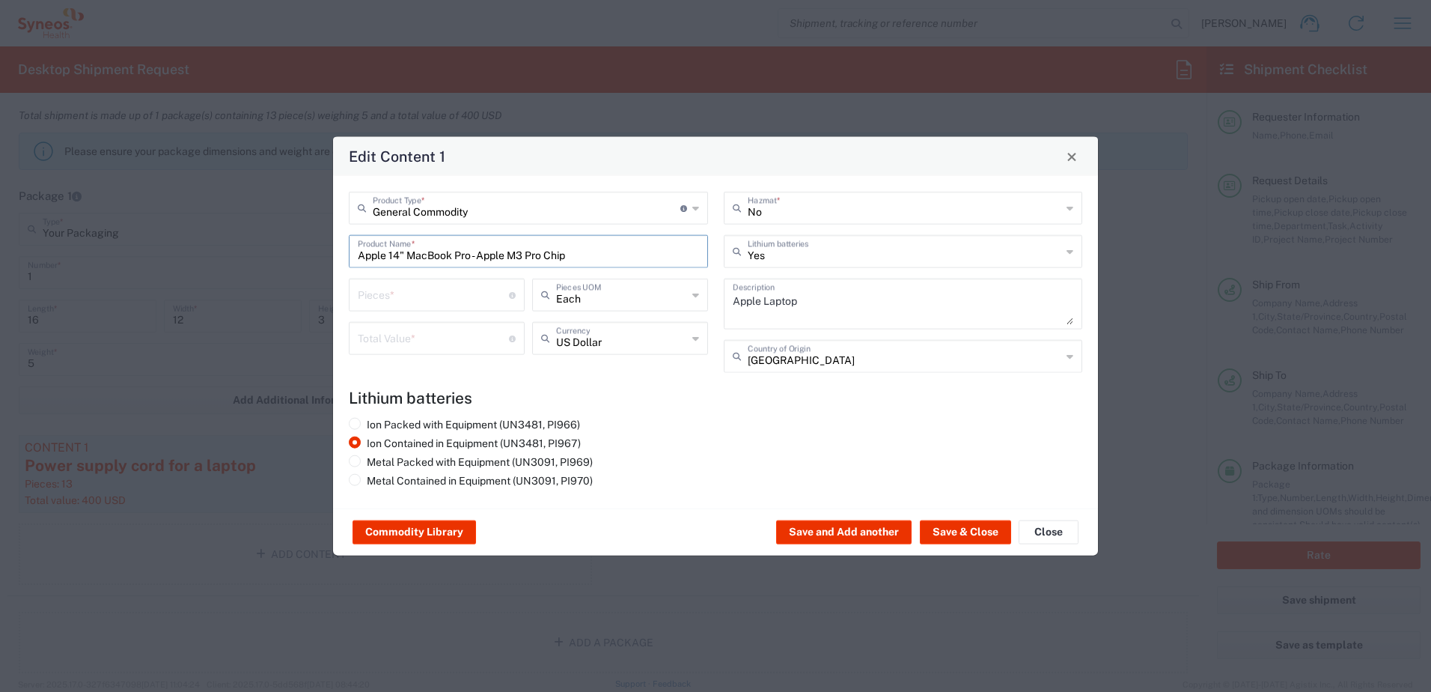
click at [390, 296] on input "number" at bounding box center [433, 294] width 151 height 26
type input "1"
click at [382, 341] on input "number" at bounding box center [433, 337] width 151 height 26
type input "2"
type input "1500"
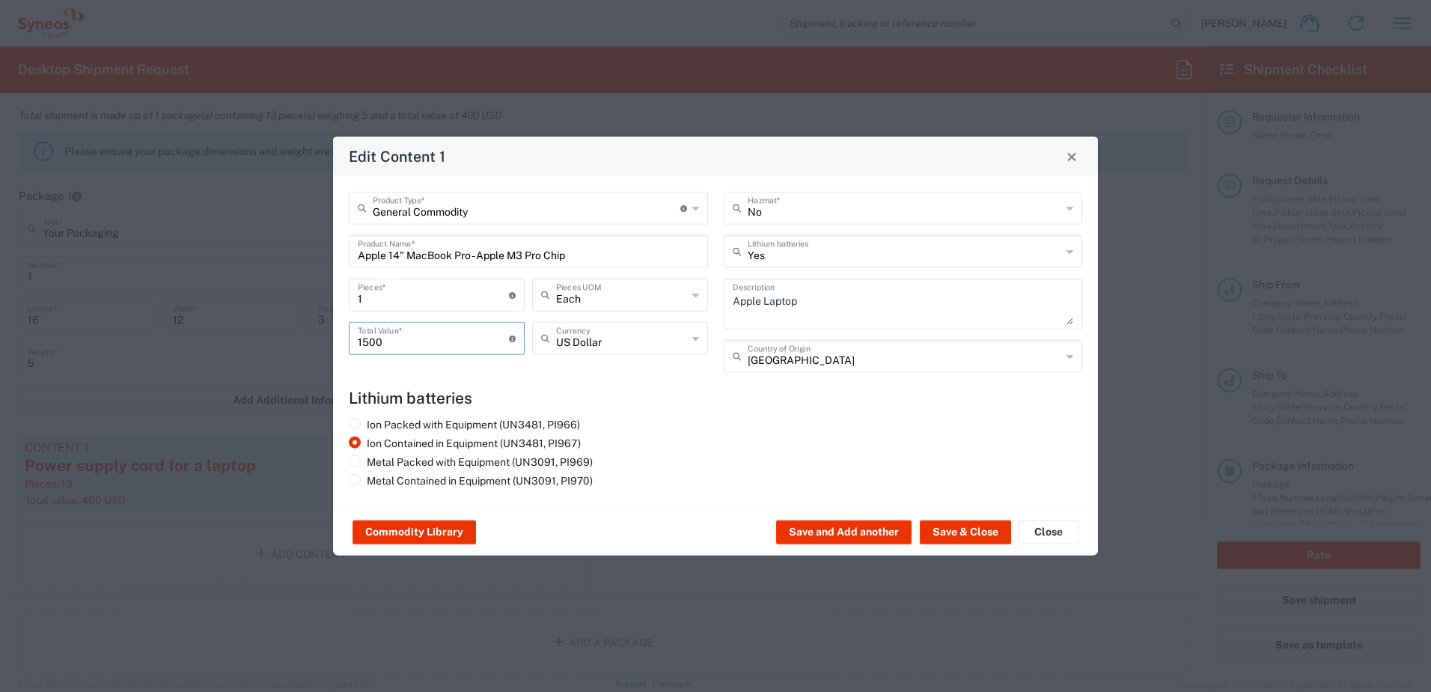
click at [701, 406] on h4 "Lithium batteries" at bounding box center [716, 397] width 734 height 19
click at [953, 528] on button "Save & Close" at bounding box center [965, 532] width 91 height 24
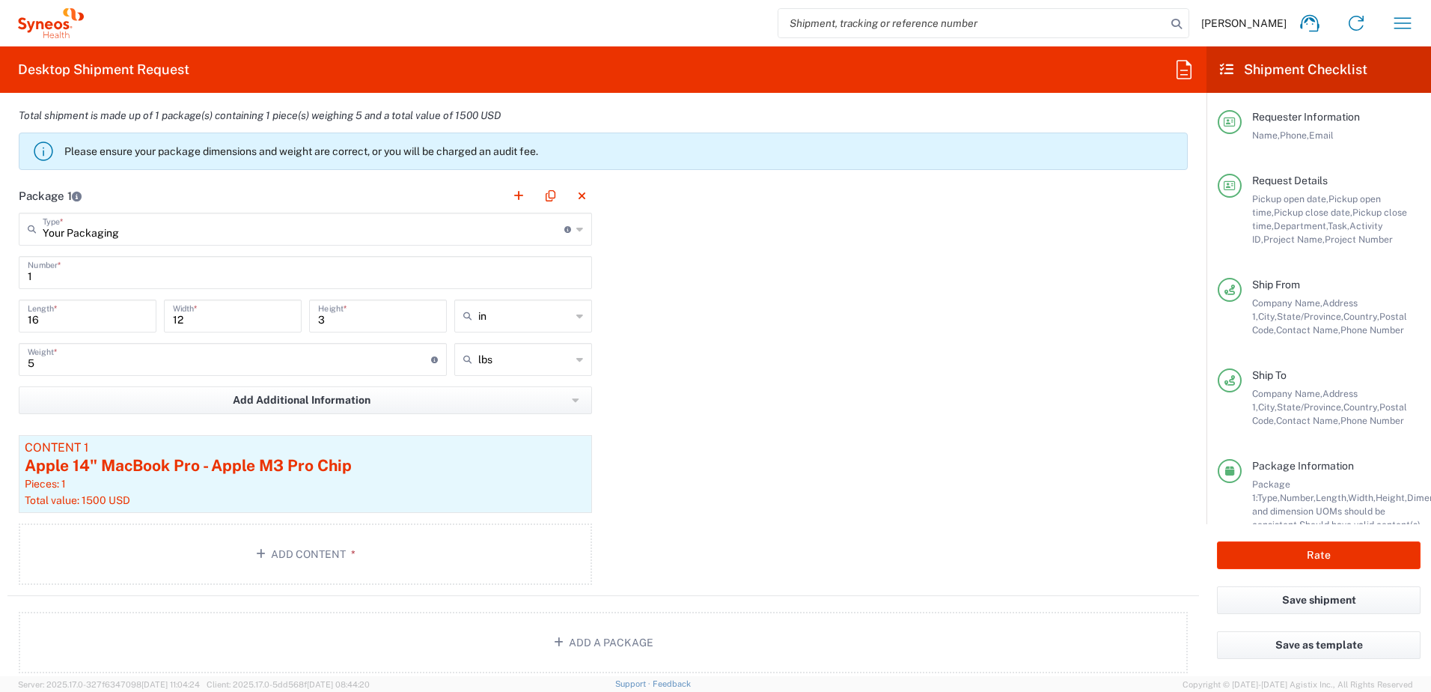
scroll to position [1272, 0]
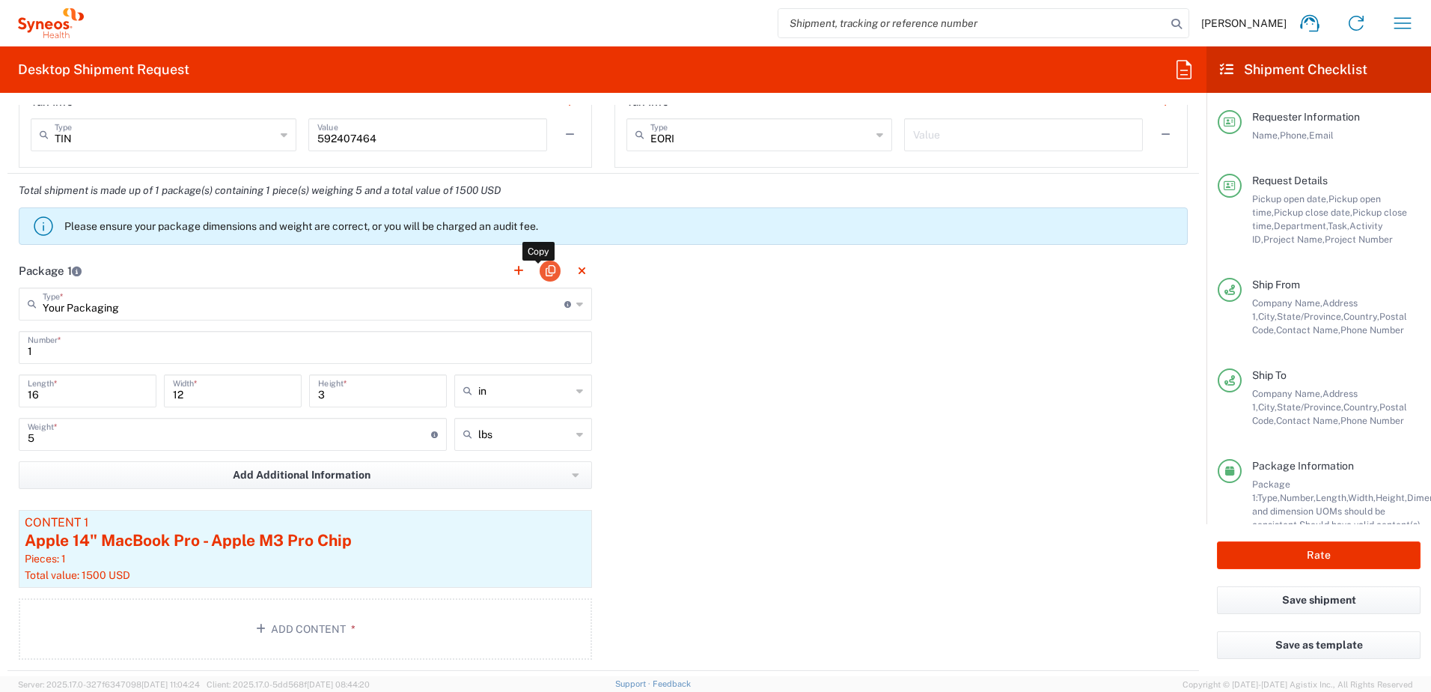
click at [552, 269] on button "button" at bounding box center [550, 270] width 21 height 21
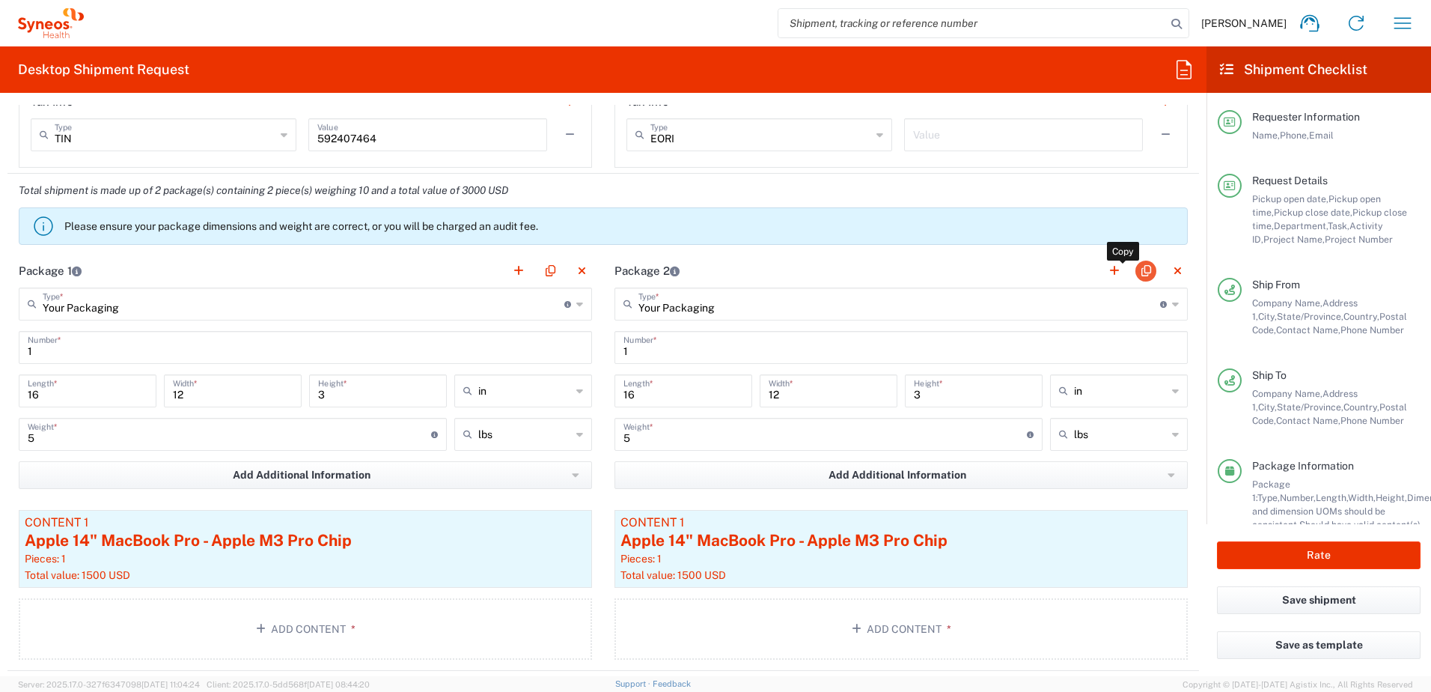
click at [1135, 265] on button "button" at bounding box center [1145, 270] width 21 height 21
type input "Your Packaging"
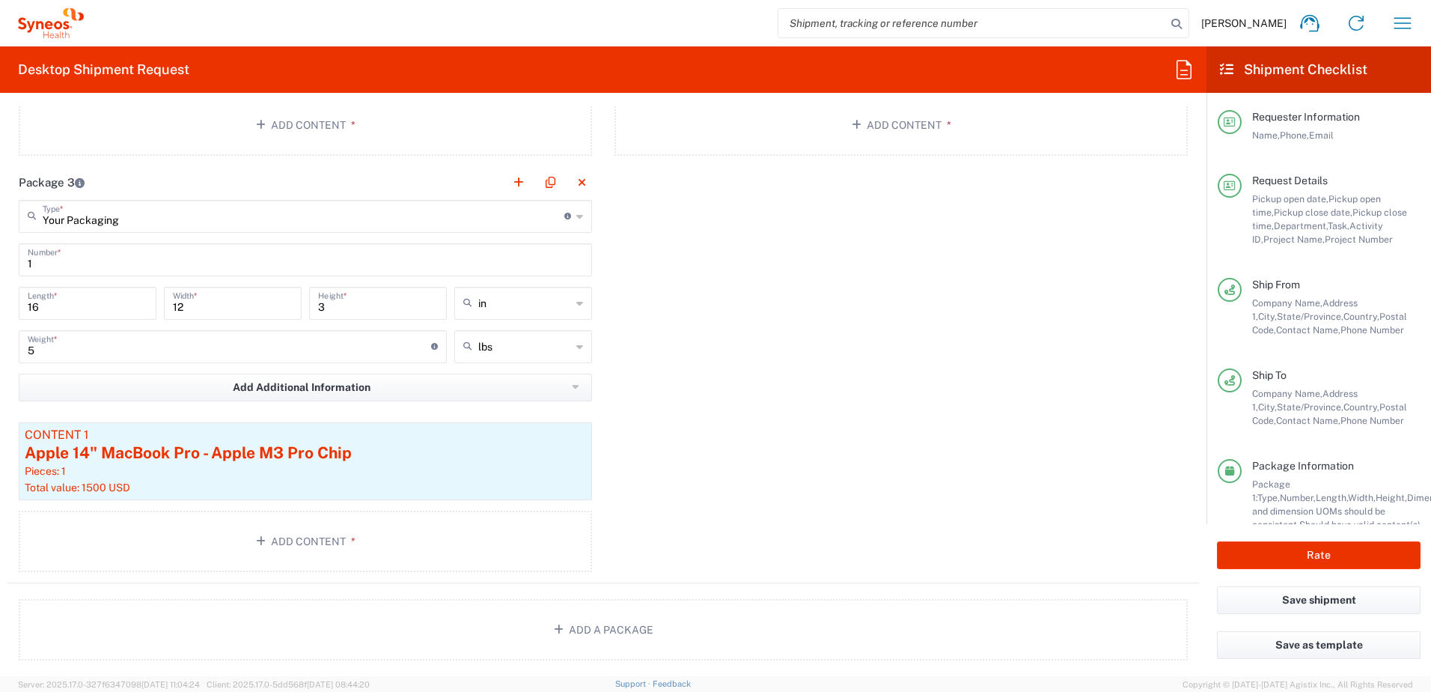
scroll to position [1572, 0]
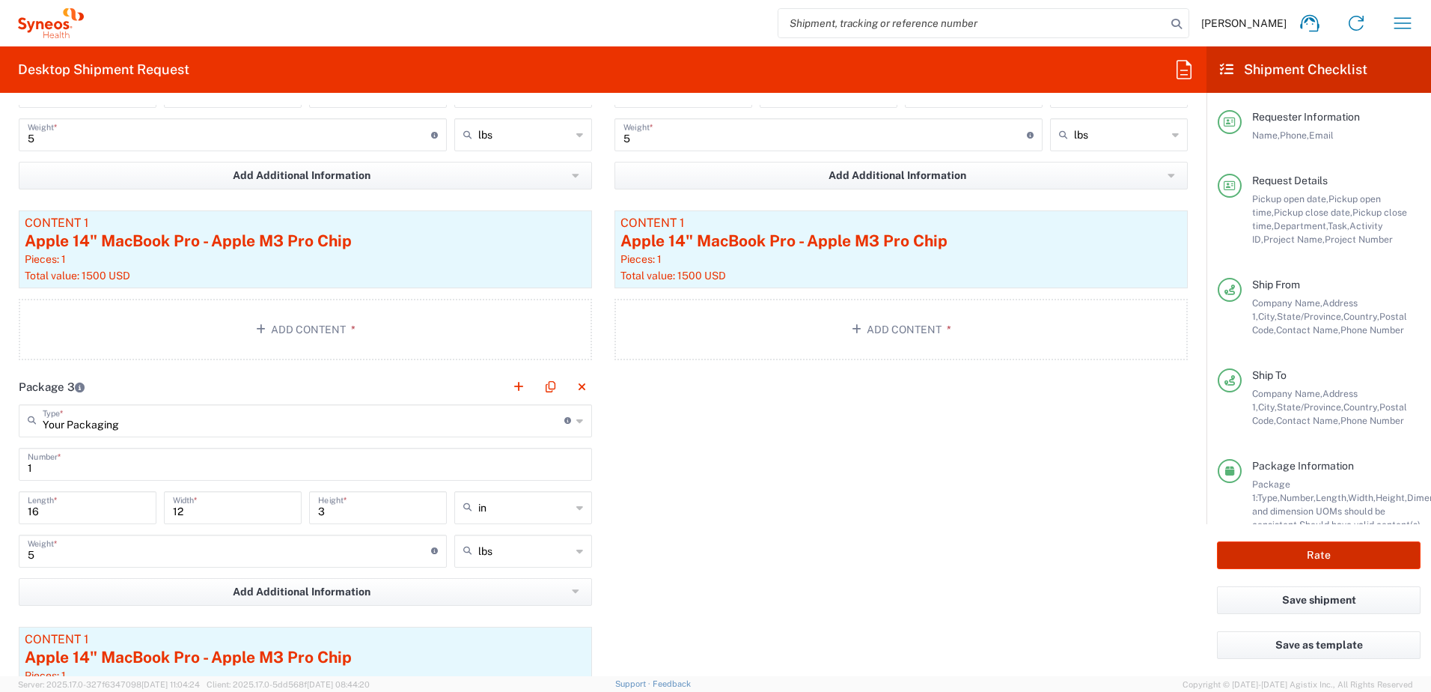
click at [1342, 557] on button "Rate" at bounding box center [1319, 555] width 204 height 28
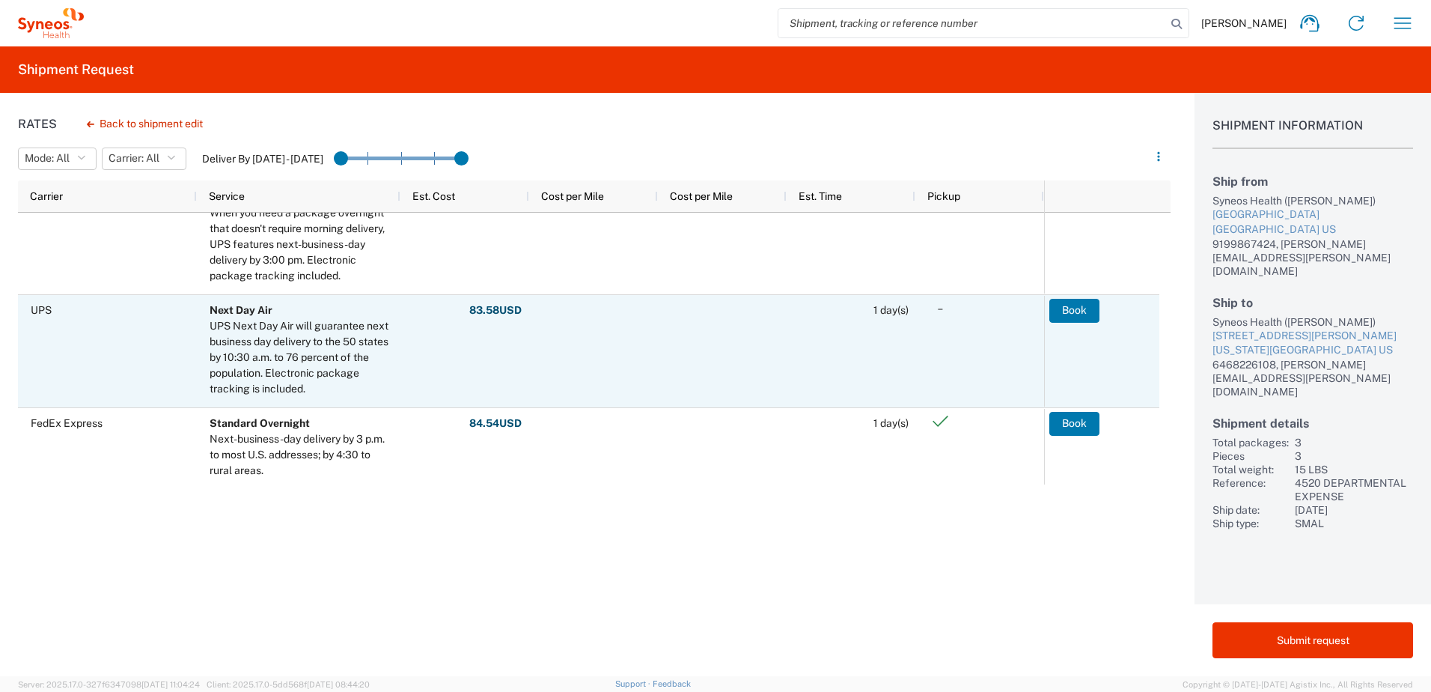
scroll to position [674, 0]
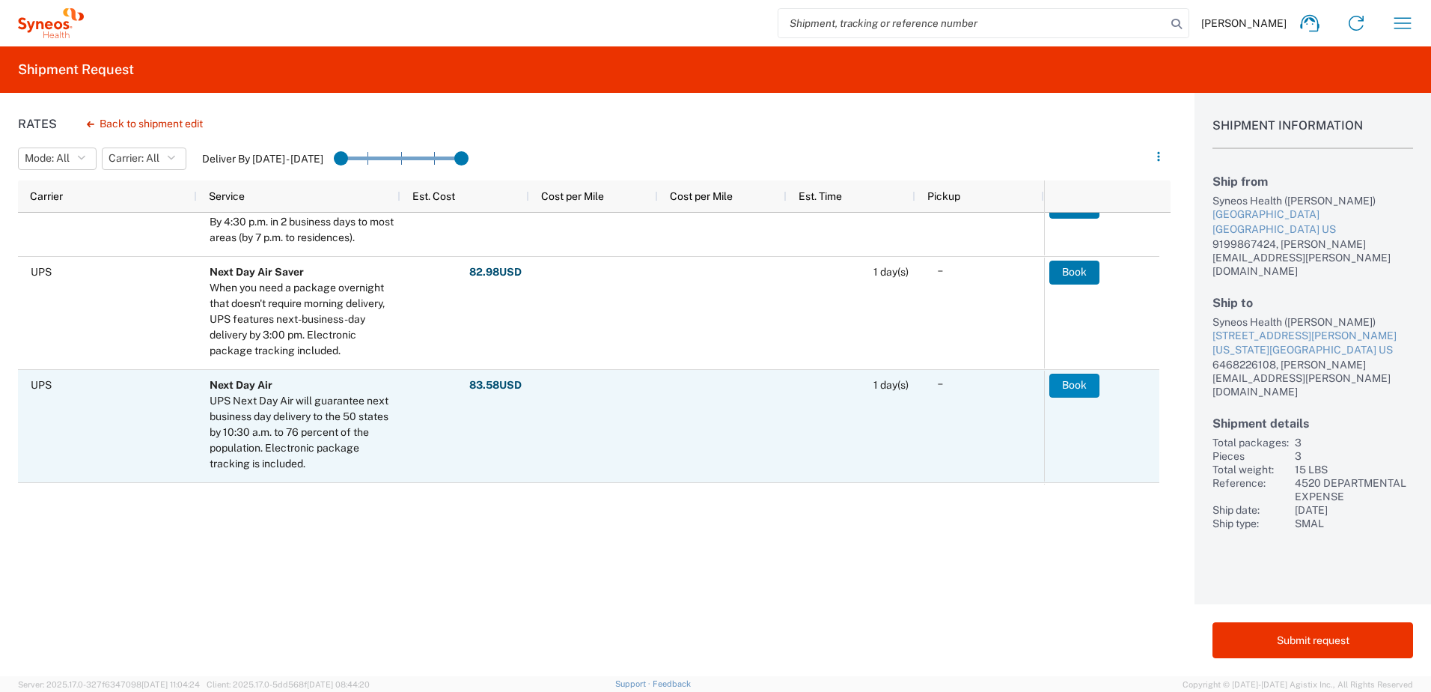
click at [1076, 386] on button "Book" at bounding box center [1074, 386] width 50 height 24
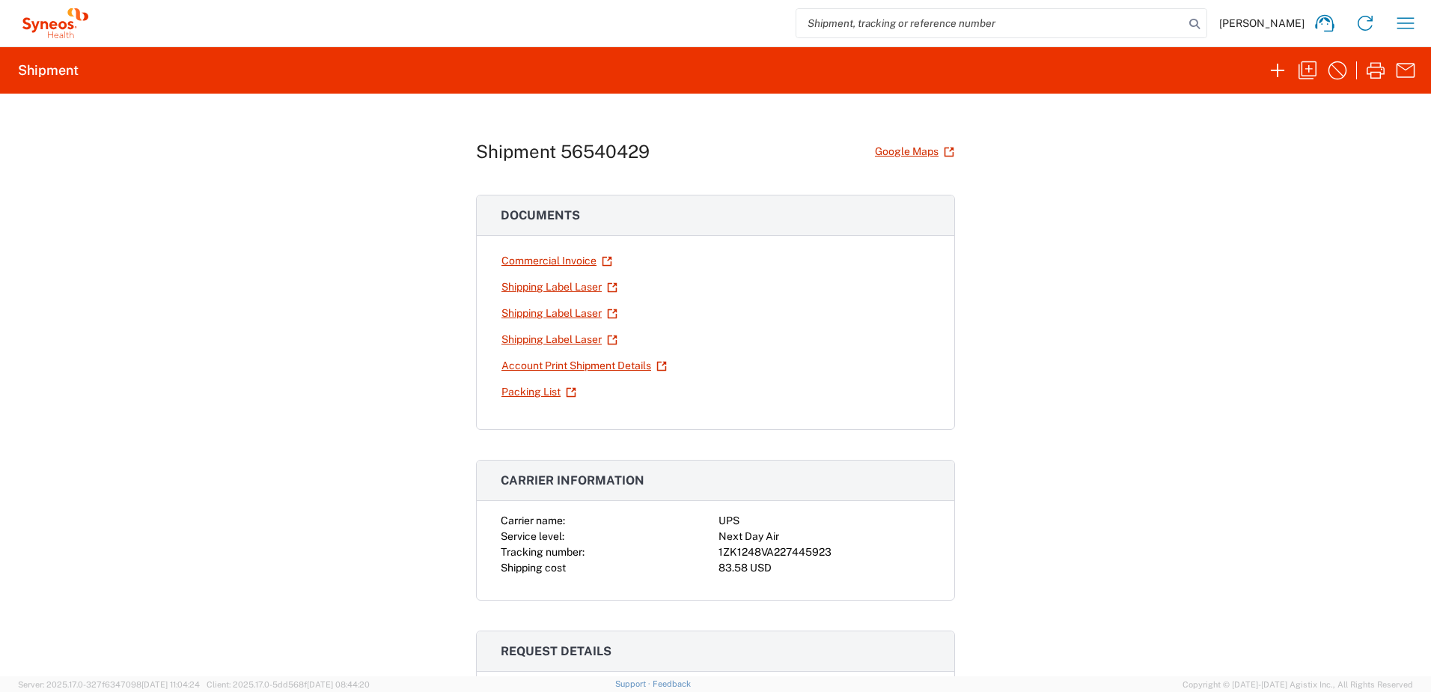
click at [802, 552] on div "1ZK1248VA227445923" at bounding box center [825, 552] width 212 height 16
copy div "1ZK1248VA227445923"
